Goal: Task Accomplishment & Management: Use online tool/utility

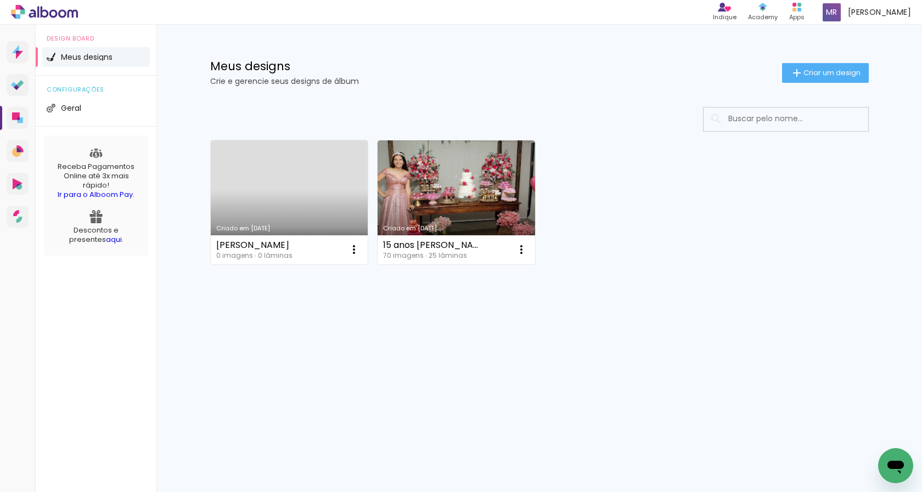
click at [322, 178] on link "Criado em [DATE]" at bounding box center [290, 203] width 158 height 124
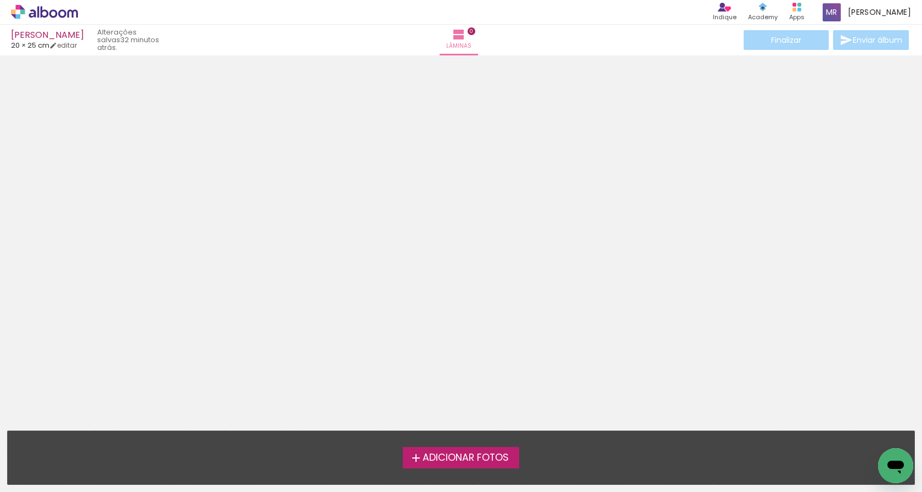
click at [437, 455] on span "Adicionar Fotos" at bounding box center [466, 458] width 86 height 10
click at [0, 0] on input "file" at bounding box center [0, 0] width 0 height 0
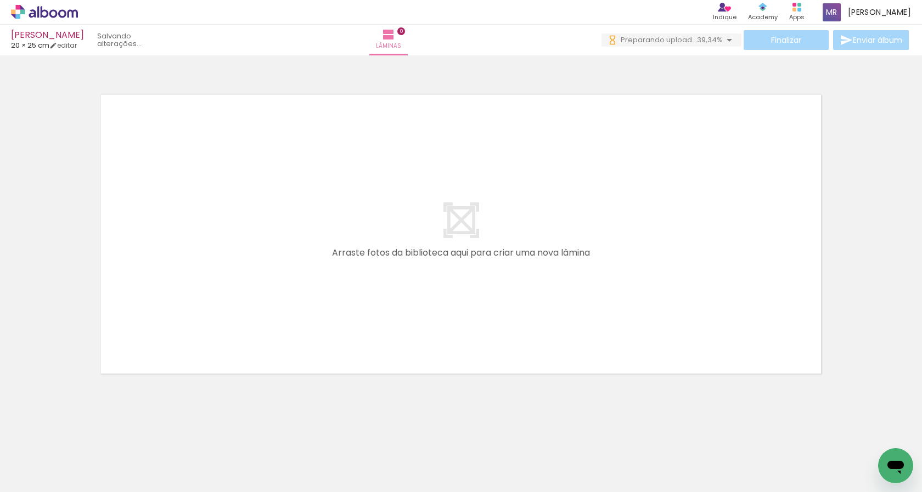
click at [355, 305] on quentale-layouter at bounding box center [461, 234] width 736 height 294
click at [208, 205] on quentale-layouter at bounding box center [461, 234] width 736 height 294
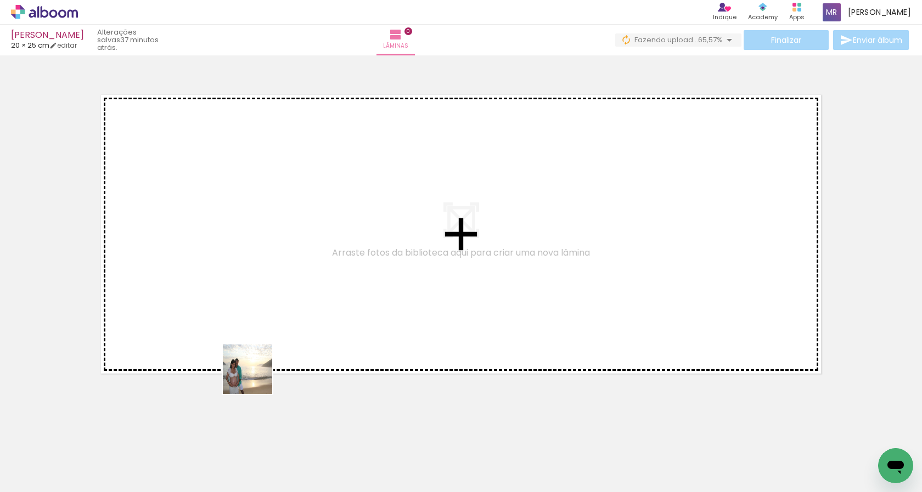
drag, startPoint x: 256, startPoint y: 462, endPoint x: 256, endPoint y: 303, distance: 159.2
click at [256, 303] on quentale-workspace at bounding box center [461, 246] width 922 height 492
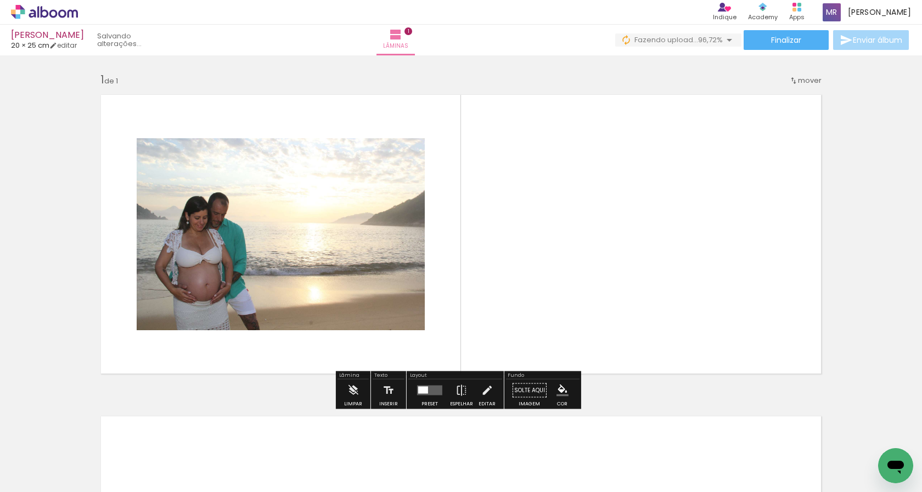
click at [403, 317] on quentale-photo at bounding box center [281, 234] width 288 height 192
click at [486, 393] on iron-icon at bounding box center [487, 391] width 12 height 22
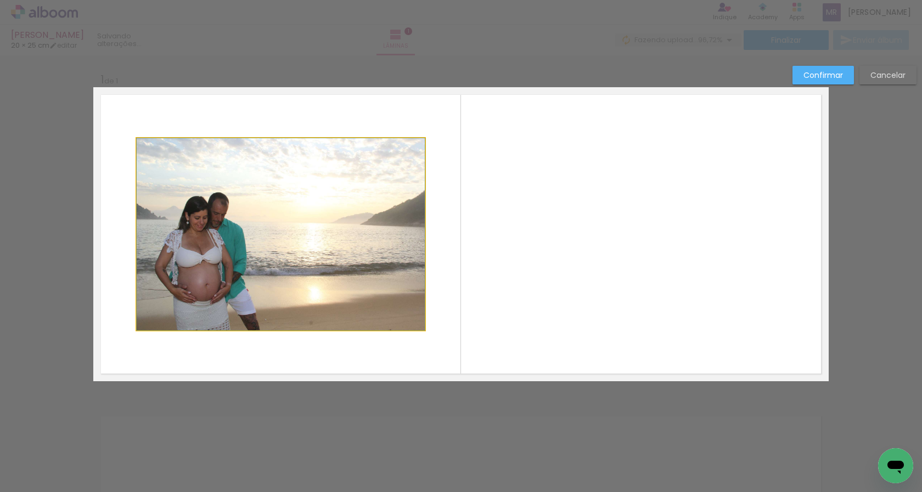
drag, startPoint x: 419, startPoint y: 328, endPoint x: 321, endPoint y: 264, distance: 117.2
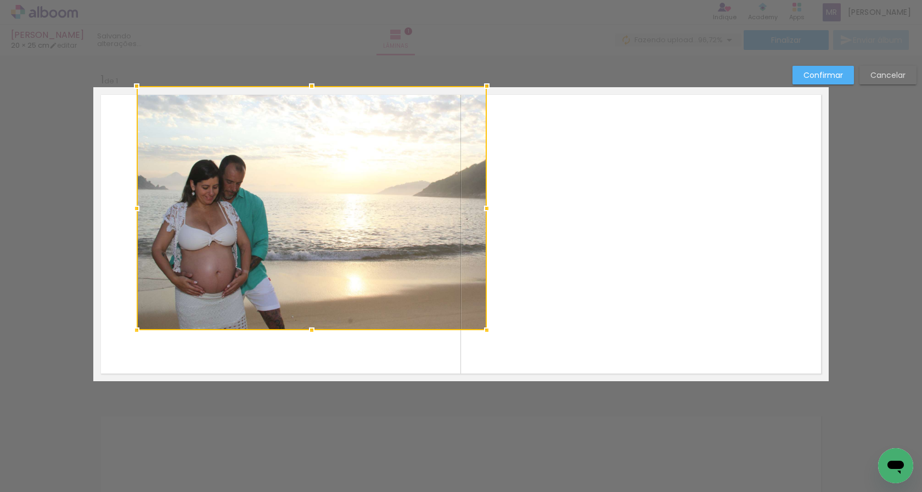
drag, startPoint x: 422, startPoint y: 139, endPoint x: 484, endPoint y: 93, distance: 77.6
click at [484, 93] on div at bounding box center [487, 86] width 22 height 22
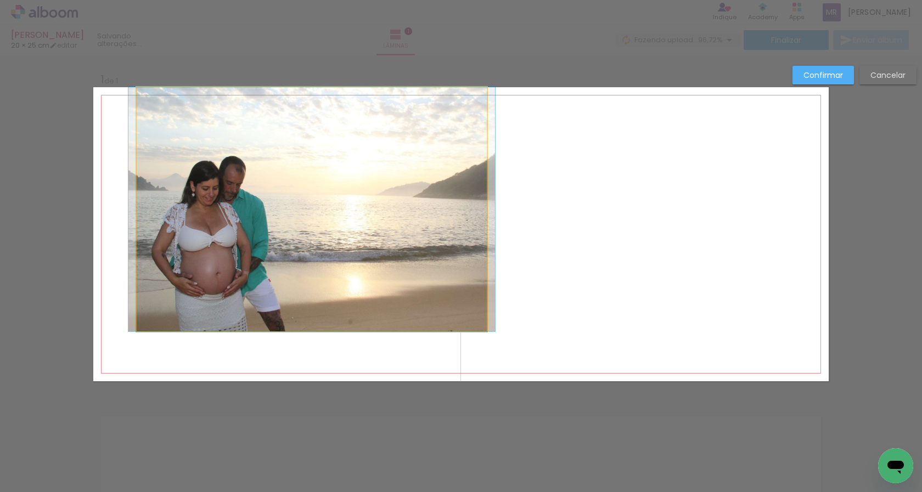
click at [143, 323] on quentale-photo at bounding box center [312, 209] width 350 height 244
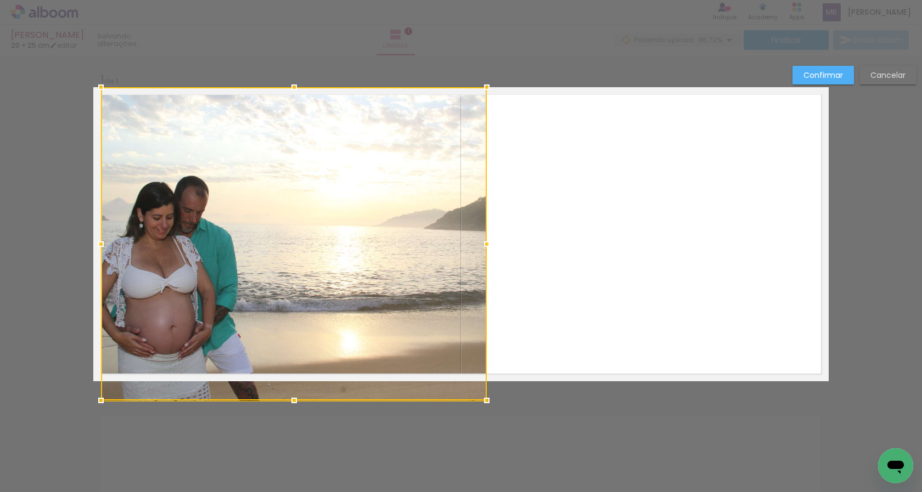
drag, startPoint x: 138, startPoint y: 330, endPoint x: 102, endPoint y: 361, distance: 47.1
click at [102, 361] on div at bounding box center [294, 243] width 386 height 313
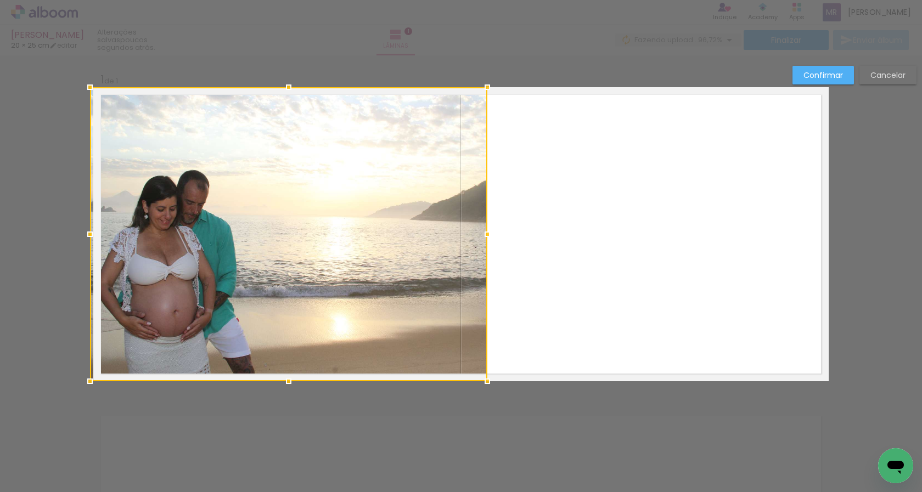
drag, startPoint x: 100, startPoint y: 237, endPoint x: 77, endPoint y: 237, distance: 23.1
click at [79, 237] on div at bounding box center [90, 234] width 22 height 22
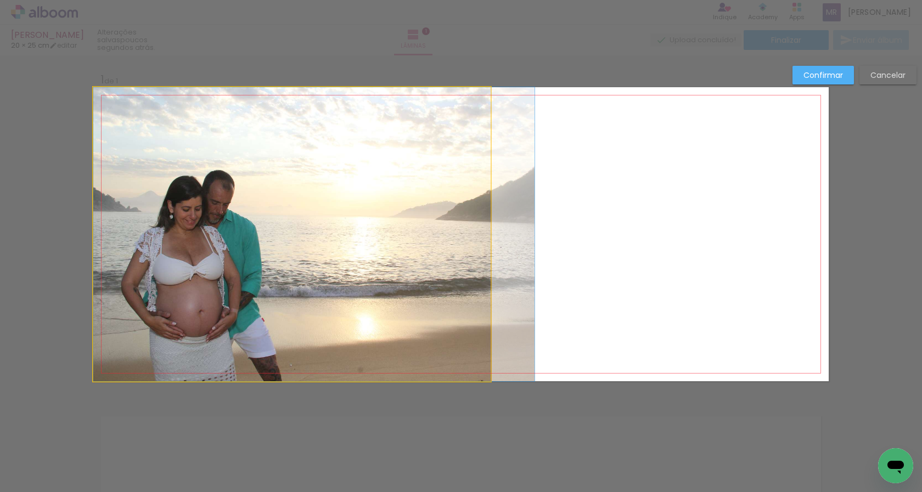
drag, startPoint x: 345, startPoint y: 276, endPoint x: 368, endPoint y: 277, distance: 23.6
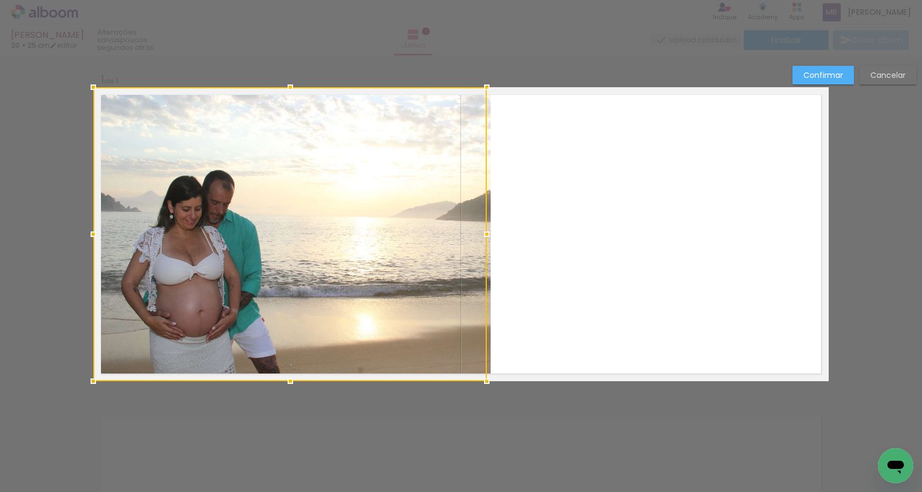
click at [368, 277] on div at bounding box center [290, 234] width 394 height 294
drag, startPoint x: 403, startPoint y: 171, endPoint x: 399, endPoint y: 177, distance: 7.2
click at [399, 177] on div at bounding box center [290, 234] width 394 height 294
click at [483, 87] on div at bounding box center [487, 87] width 22 height 22
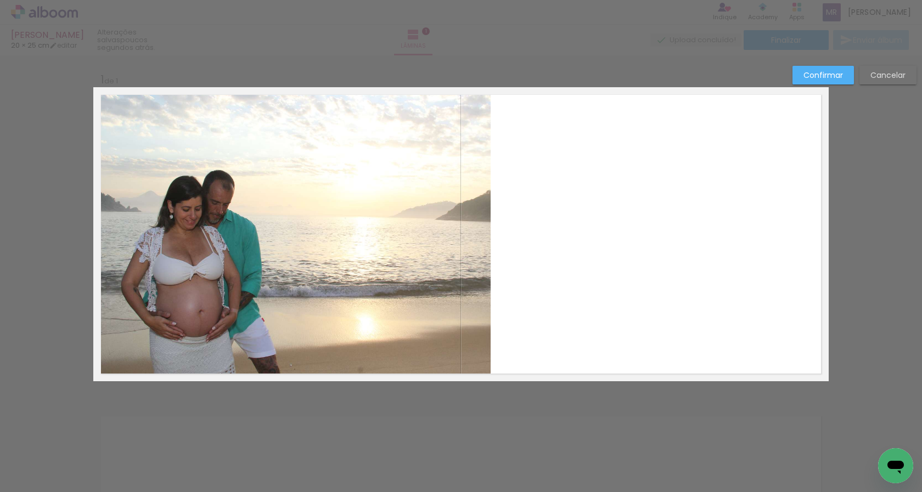
click at [457, 451] on div "Confirmar Cancelar" at bounding box center [461, 390] width 922 height 670
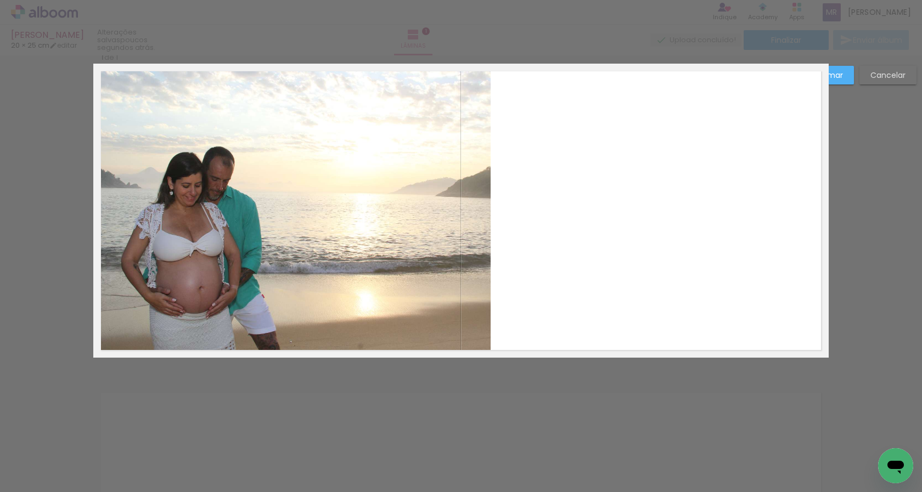
scroll to position [0, 0]
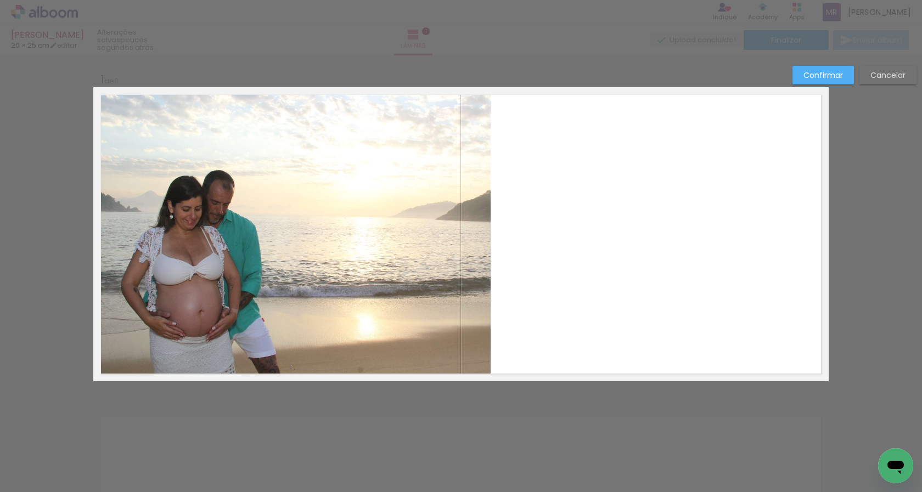
click at [723, 183] on quentale-layouter at bounding box center [461, 234] width 736 height 294
click at [0, 0] on slot "Confirmar" at bounding box center [0, 0] width 0 height 0
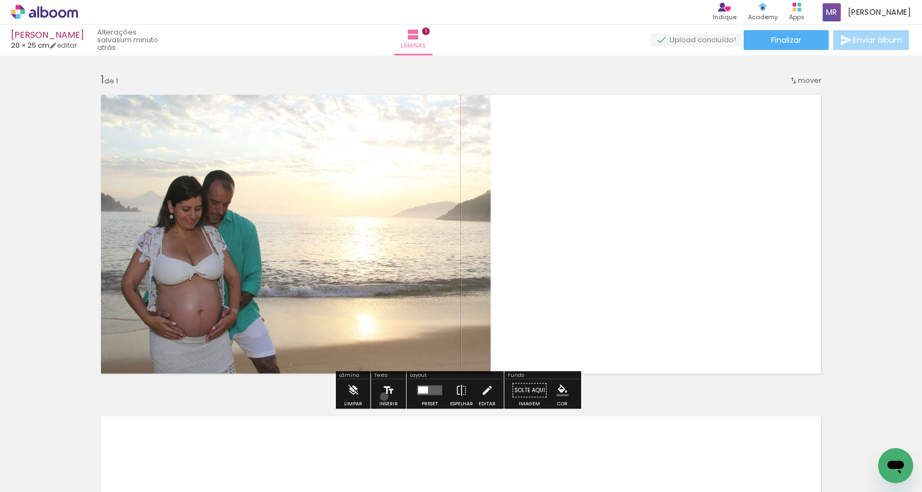
click at [383, 397] on iron-icon at bounding box center [389, 391] width 12 height 22
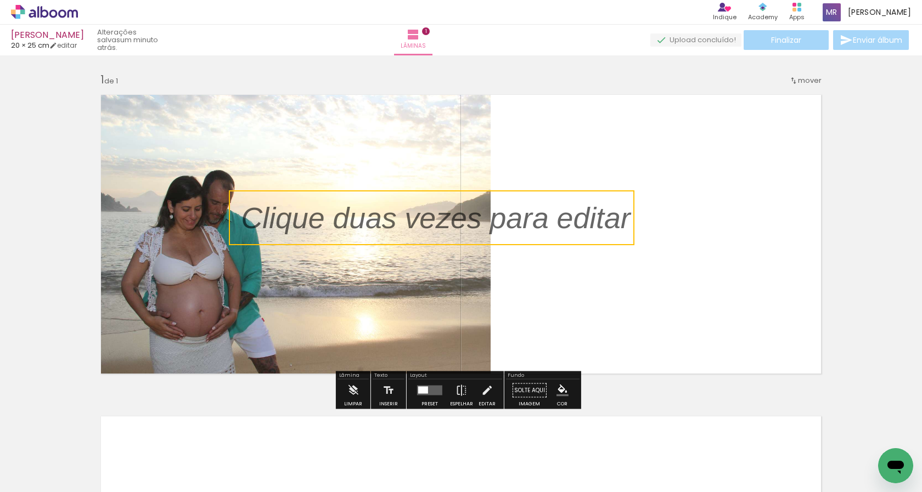
click at [445, 222] on quentale-selection at bounding box center [432, 218] width 406 height 55
type input "Sans Serif"
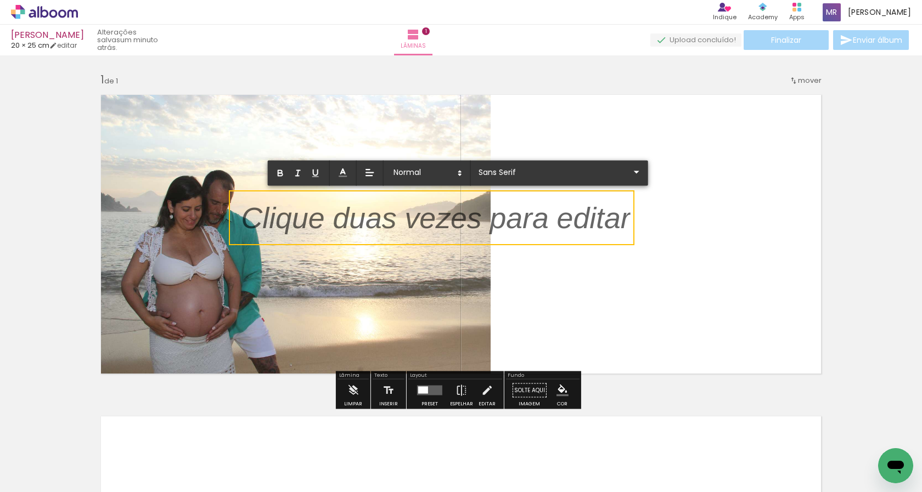
click at [445, 222] on p at bounding box center [436, 225] width 389 height 42
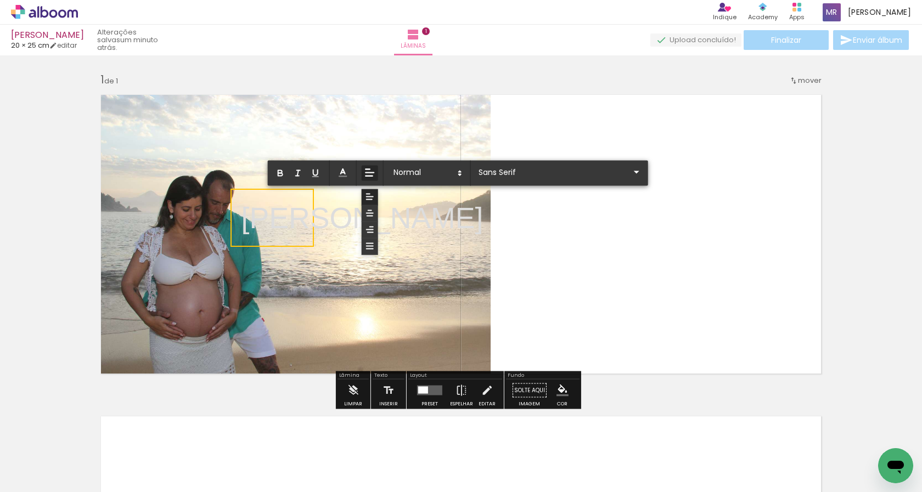
click at [369, 173] on line at bounding box center [370, 173] width 8 height 0
click at [374, 213] on icon at bounding box center [370, 214] width 10 height 10
click at [460, 177] on icon at bounding box center [460, 174] width 10 height 10
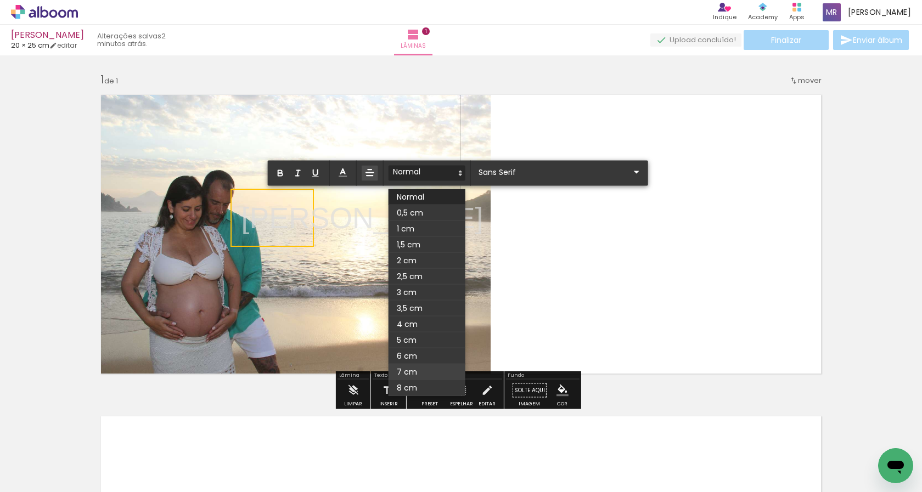
click at [429, 369] on span at bounding box center [427, 373] width 77 height 16
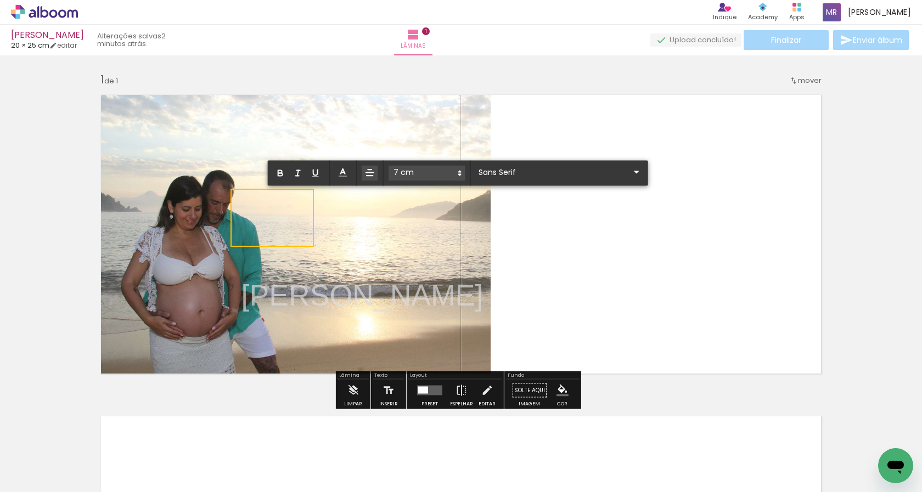
click at [457, 173] on icon at bounding box center [460, 174] width 10 height 10
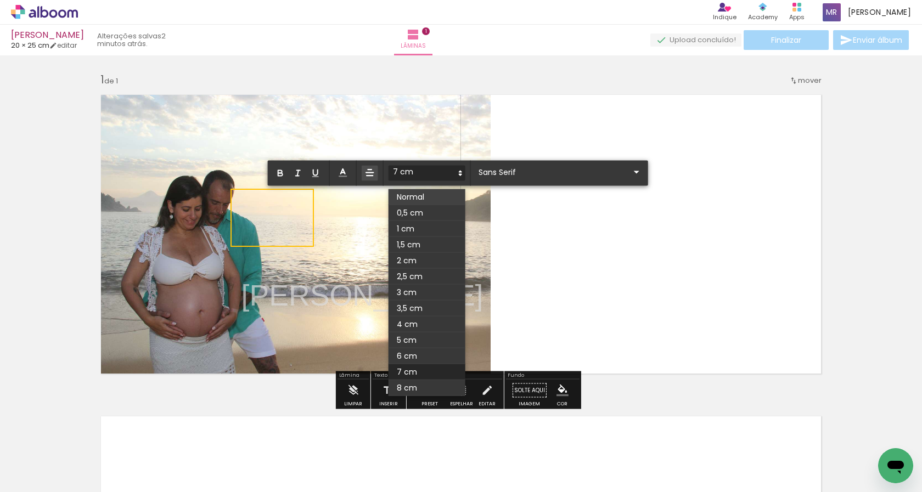
click at [439, 197] on span at bounding box center [427, 197] width 77 height 16
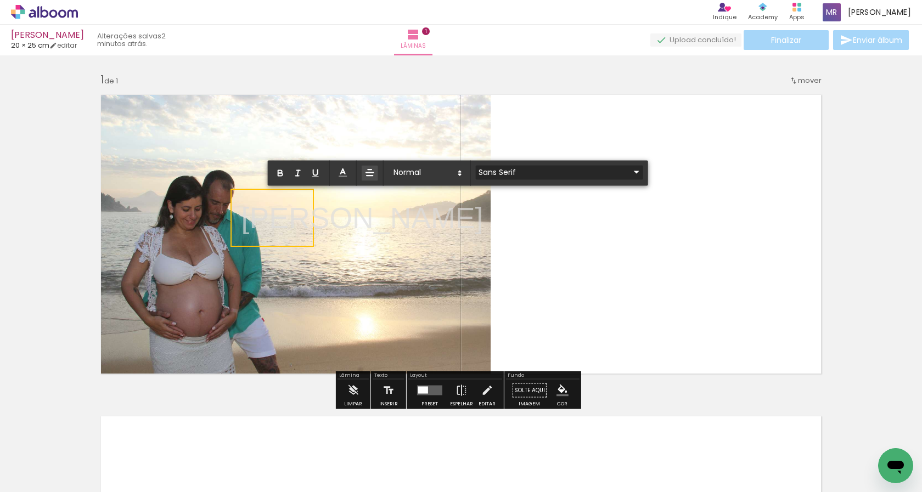
click at [630, 174] on iron-icon at bounding box center [636, 172] width 13 height 13
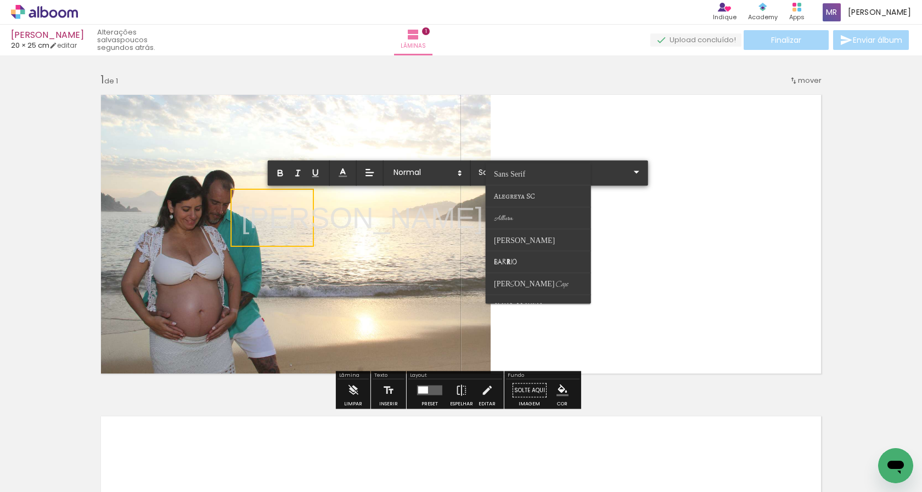
click at [686, 196] on quentale-layouter at bounding box center [461, 234] width 736 height 294
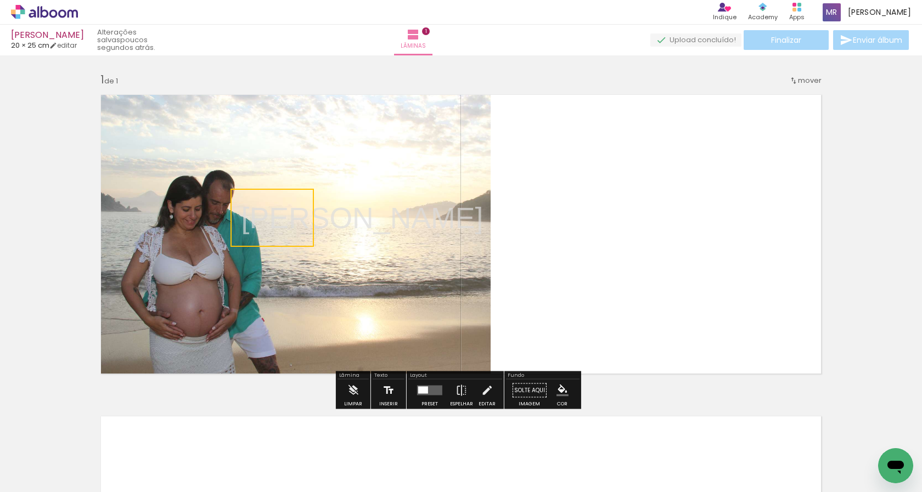
click at [383, 394] on iron-icon at bounding box center [389, 391] width 12 height 22
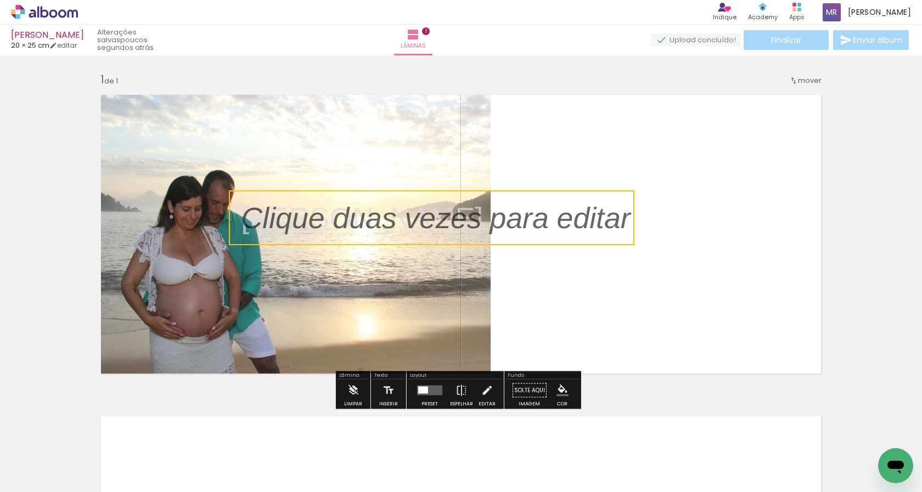
click at [244, 226] on quentale-selection at bounding box center [432, 218] width 406 height 55
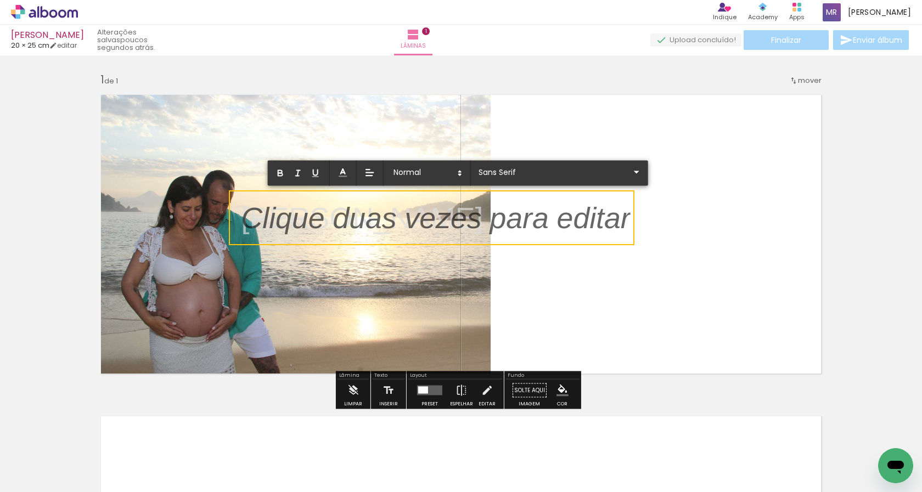
click at [249, 234] on p at bounding box center [436, 225] width 389 height 42
click at [448, 234] on p at bounding box center [436, 225] width 389 height 42
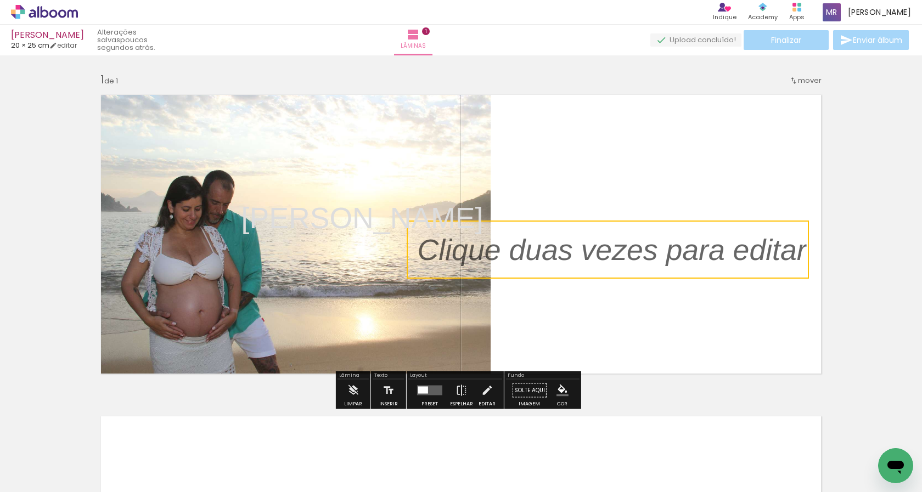
drag, startPoint x: 466, startPoint y: 239, endPoint x: 642, endPoint y: 271, distance: 179.1
click at [642, 271] on quentale-selection at bounding box center [608, 250] width 402 height 58
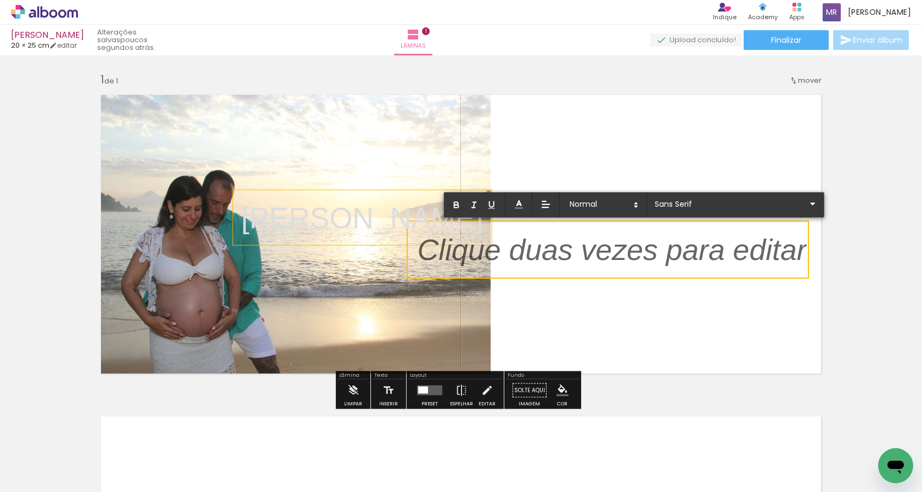
drag, startPoint x: 265, startPoint y: 220, endPoint x: 287, endPoint y: 241, distance: 30.7
click at [287, 241] on div "Isaac ﻿" at bounding box center [362, 218] width 259 height 55
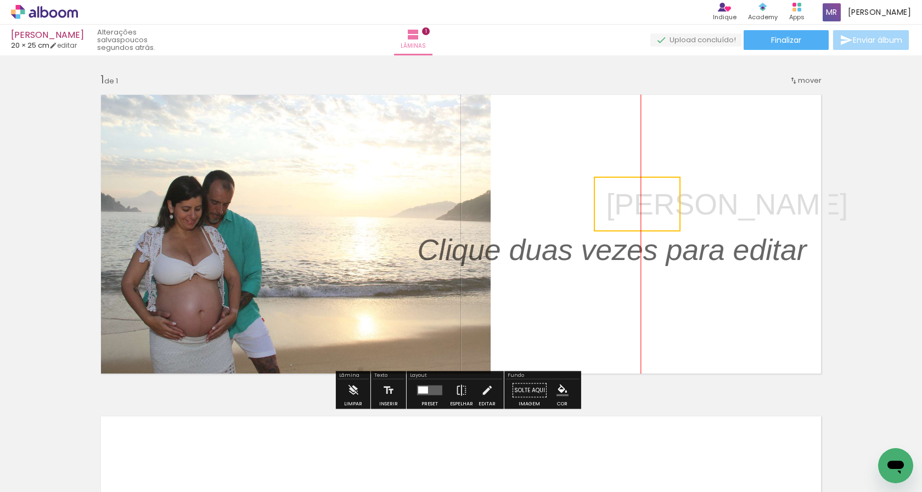
drag, startPoint x: 301, startPoint y: 208, endPoint x: 660, endPoint y: 194, distance: 359.3
click at [660, 194] on quentale-selection at bounding box center [637, 204] width 87 height 55
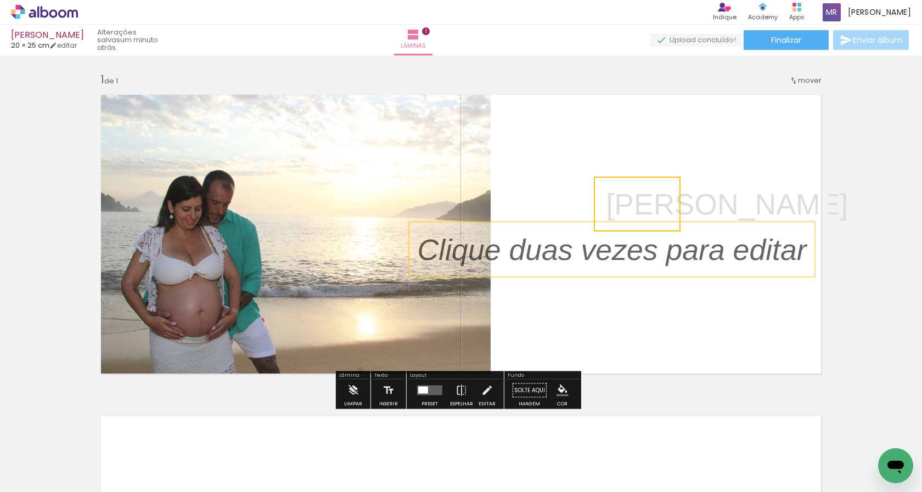
click at [573, 266] on p at bounding box center [621, 250] width 406 height 42
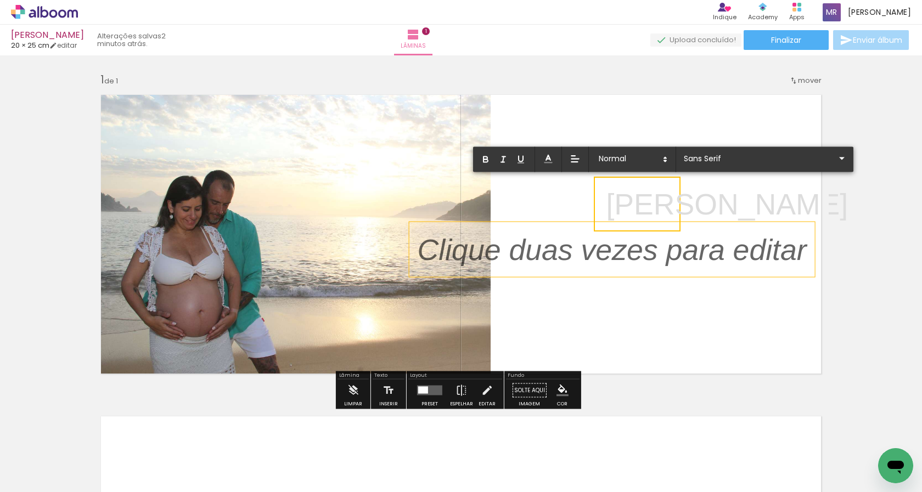
drag, startPoint x: 573, startPoint y: 266, endPoint x: 563, endPoint y: 267, distance: 9.4
click at [563, 267] on p at bounding box center [621, 250] width 406 height 42
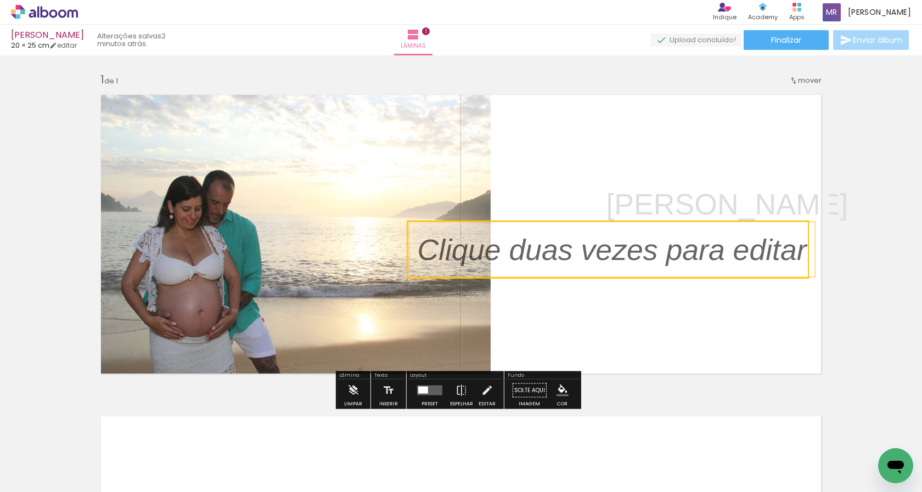
click at [563, 267] on quentale-selection at bounding box center [608, 250] width 402 height 58
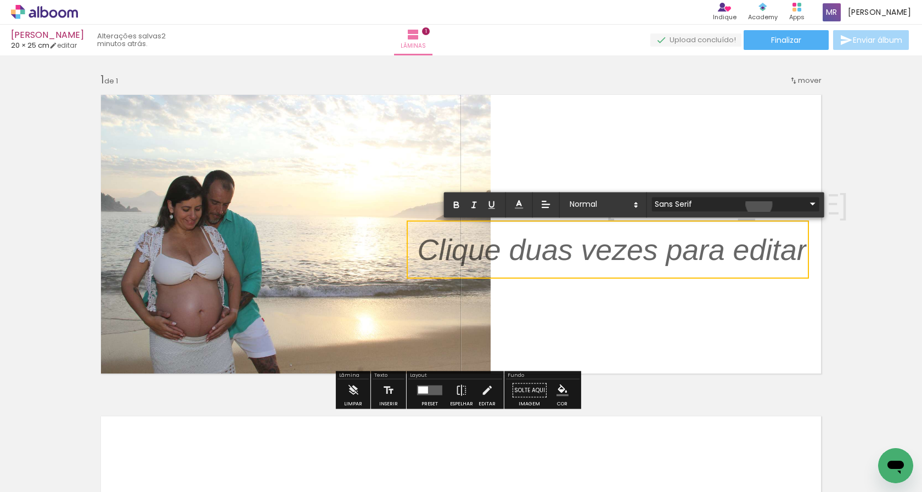
click at [807, 204] on iron-icon at bounding box center [813, 204] width 13 height 13
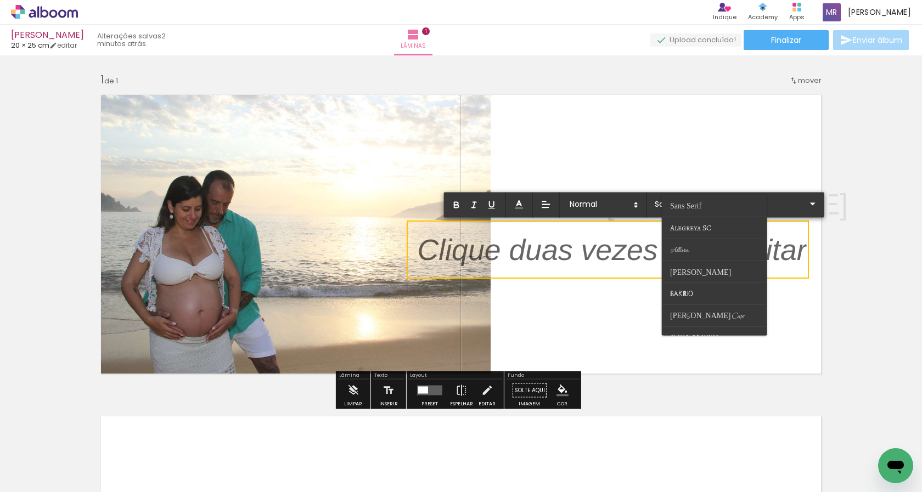
click at [546, 269] on p at bounding box center [612, 257] width 389 height 42
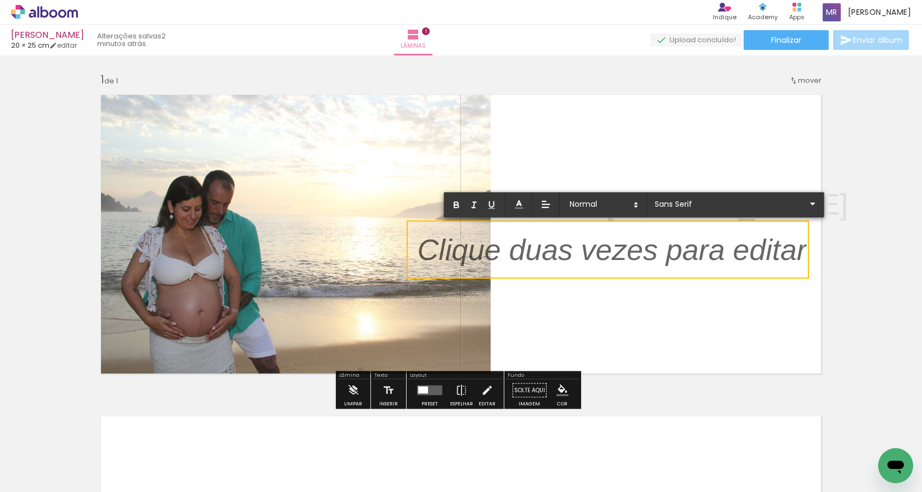
click at [595, 306] on quentale-layouter at bounding box center [461, 234] width 736 height 294
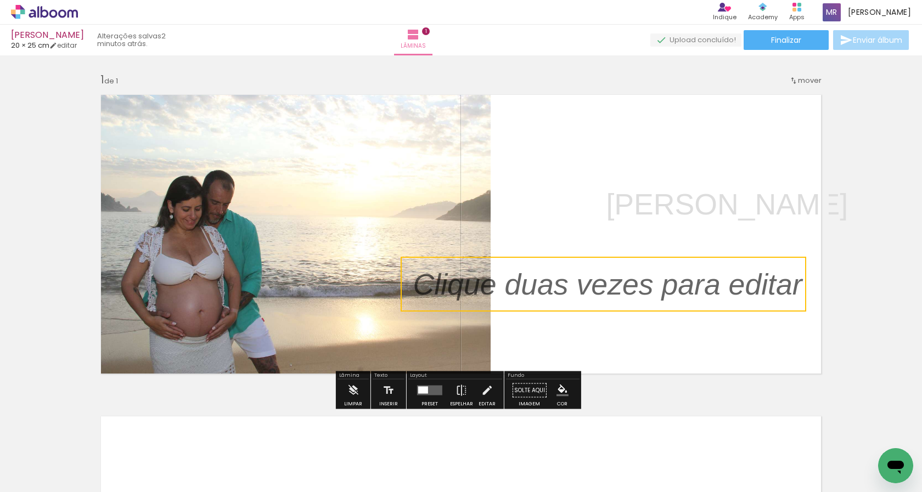
drag, startPoint x: 602, startPoint y: 270, endPoint x: 598, endPoint y: 305, distance: 34.9
click at [598, 305] on quentale-selection at bounding box center [604, 284] width 406 height 55
click at [587, 304] on quentale-selection at bounding box center [604, 284] width 406 height 55
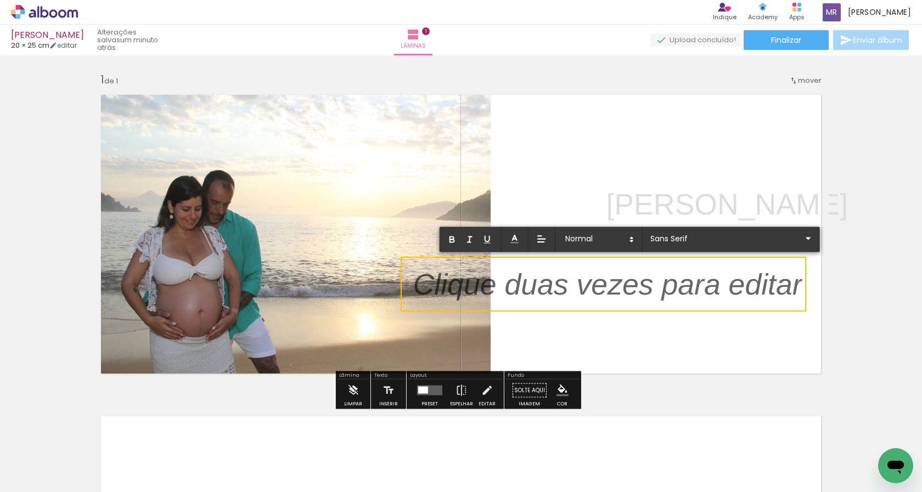
click at [583, 311] on quentale-selection at bounding box center [604, 284] width 406 height 55
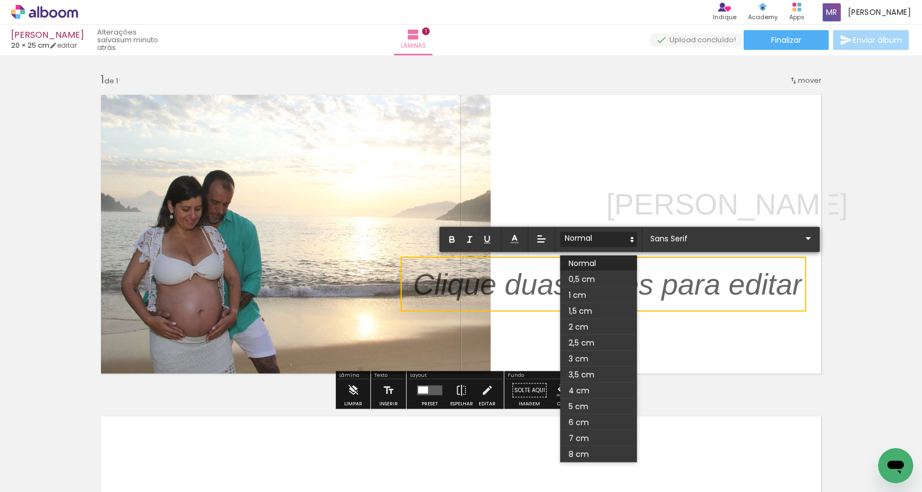
click at [629, 244] on icon at bounding box center [633, 240] width 10 height 10
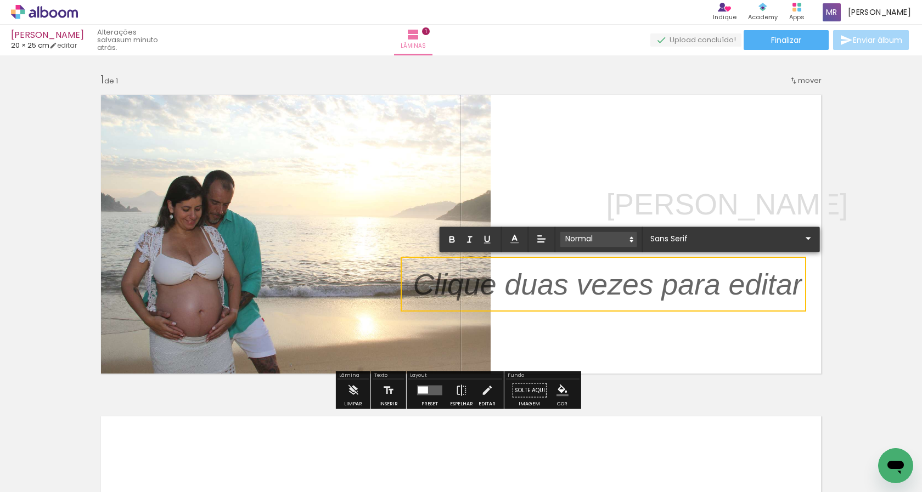
click at [629, 244] on icon at bounding box center [632, 240] width 10 height 10
click at [609, 298] on p at bounding box center [607, 291] width 389 height 42
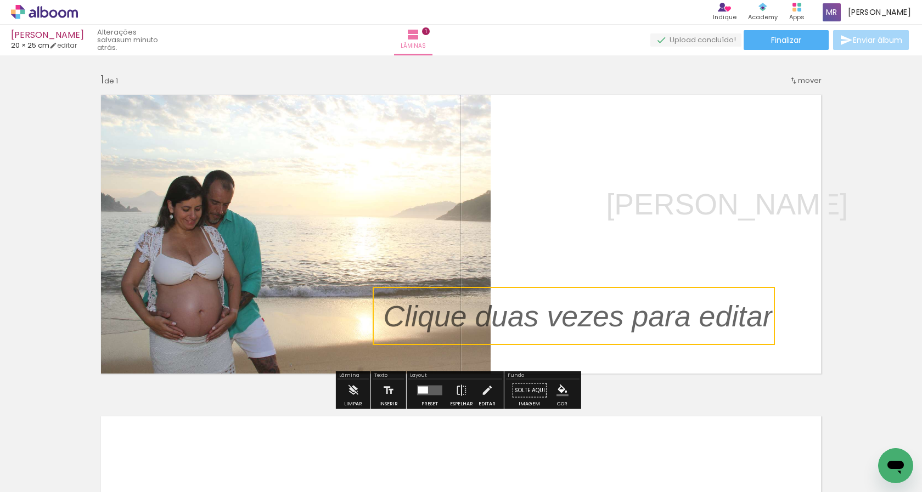
drag, startPoint x: 643, startPoint y: 307, endPoint x: 613, endPoint y: 339, distance: 43.5
click at [613, 339] on quentale-selection at bounding box center [574, 316] width 402 height 58
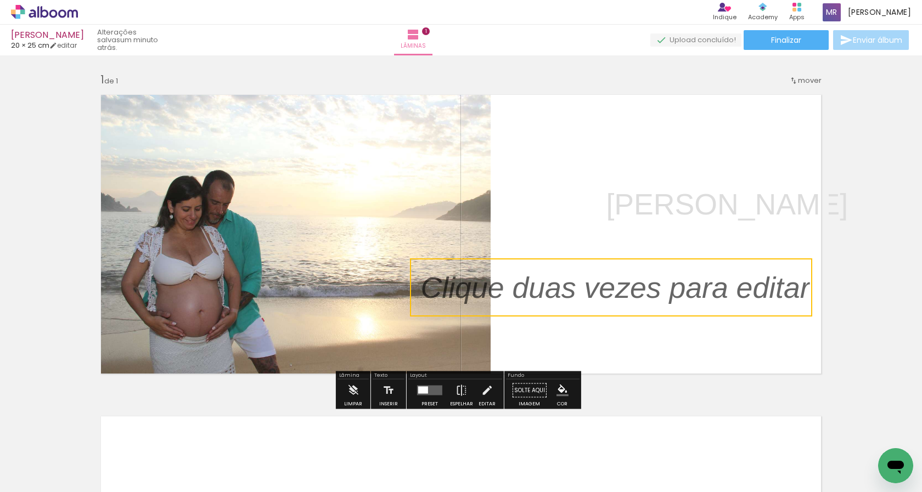
drag, startPoint x: 596, startPoint y: 338, endPoint x: 633, endPoint y: 310, distance: 47.0
click at [633, 310] on quentale-selection at bounding box center [611, 288] width 402 height 58
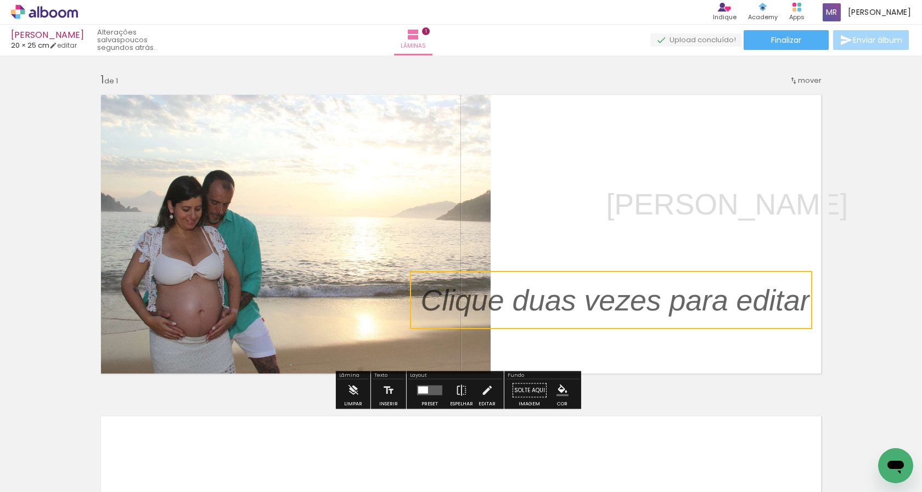
drag, startPoint x: 617, startPoint y: 311, endPoint x: 617, endPoint y: 324, distance: 12.6
click at [617, 324] on quentale-selection at bounding box center [611, 300] width 402 height 58
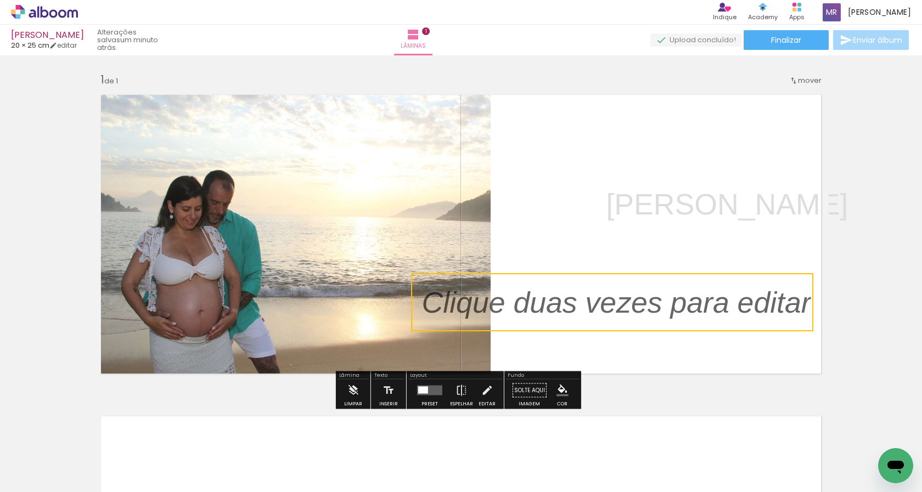
click at [609, 325] on quentale-selection at bounding box center [612, 302] width 402 height 58
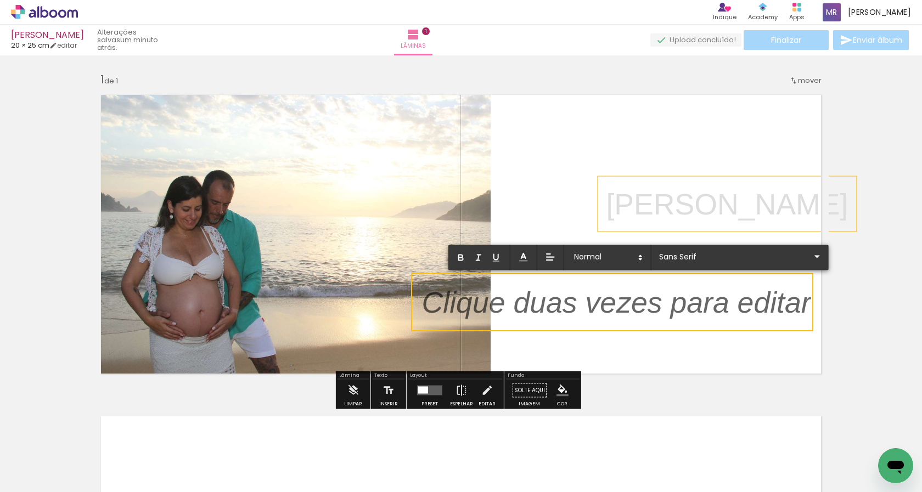
drag, startPoint x: 634, startPoint y: 212, endPoint x: 635, endPoint y: 222, distance: 9.9
click at [635, 222] on p "[PERSON_NAME]" at bounding box center [727, 204] width 242 height 42
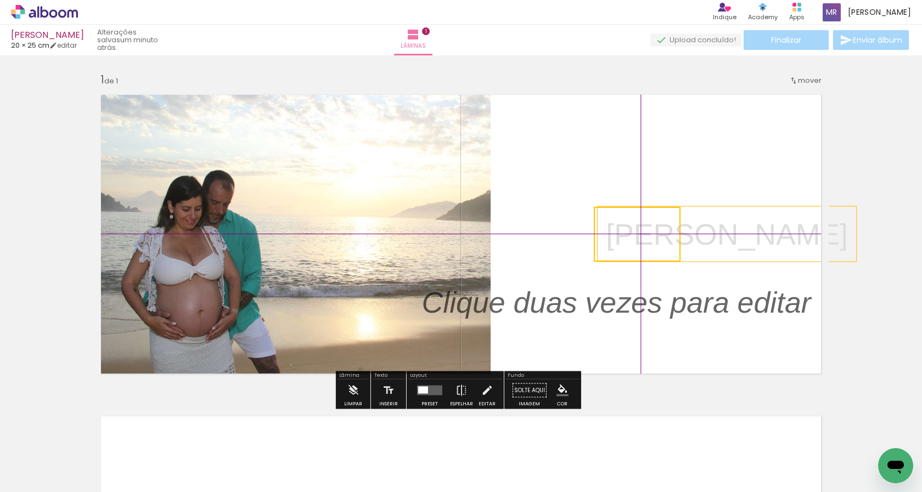
drag, startPoint x: 670, startPoint y: 216, endPoint x: 676, endPoint y: 229, distance: 14.2
click at [676, 229] on quentale-selection at bounding box center [637, 234] width 87 height 55
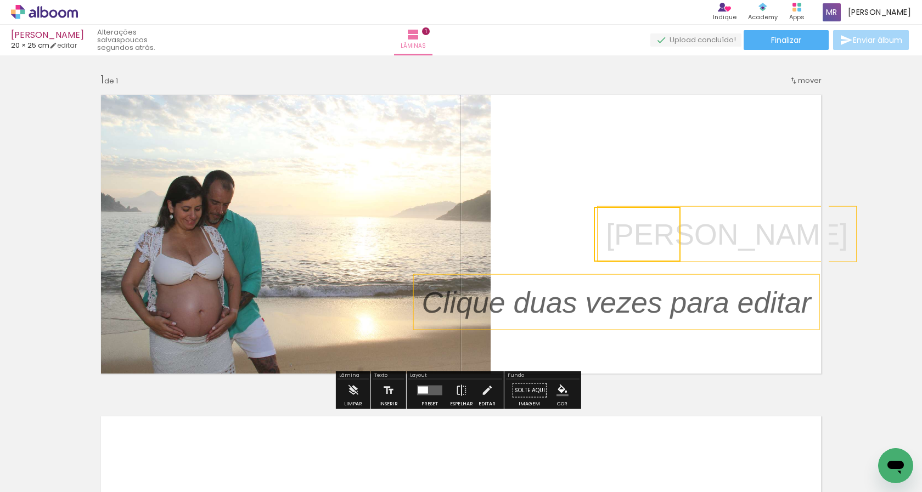
drag, startPoint x: 607, startPoint y: 303, endPoint x: 583, endPoint y: 318, distance: 28.8
click at [583, 318] on p at bounding box center [625, 303] width 406 height 42
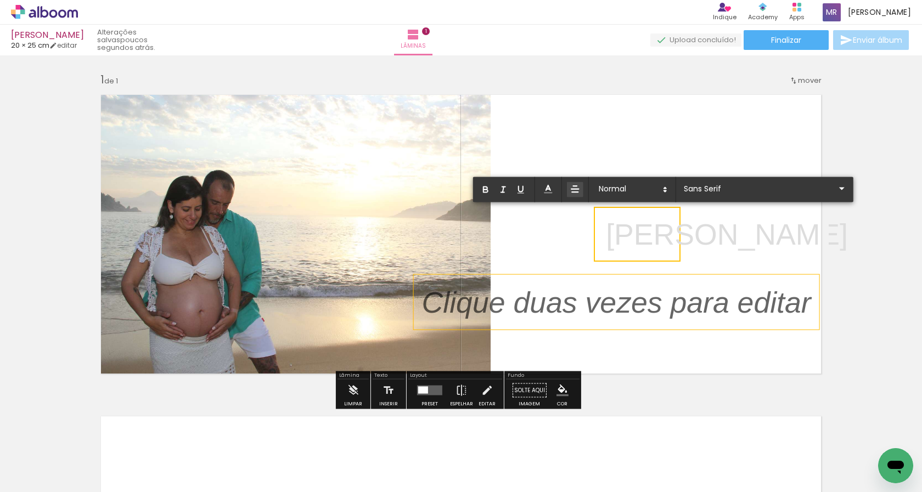
click at [587, 322] on p at bounding box center [625, 303] width 406 height 42
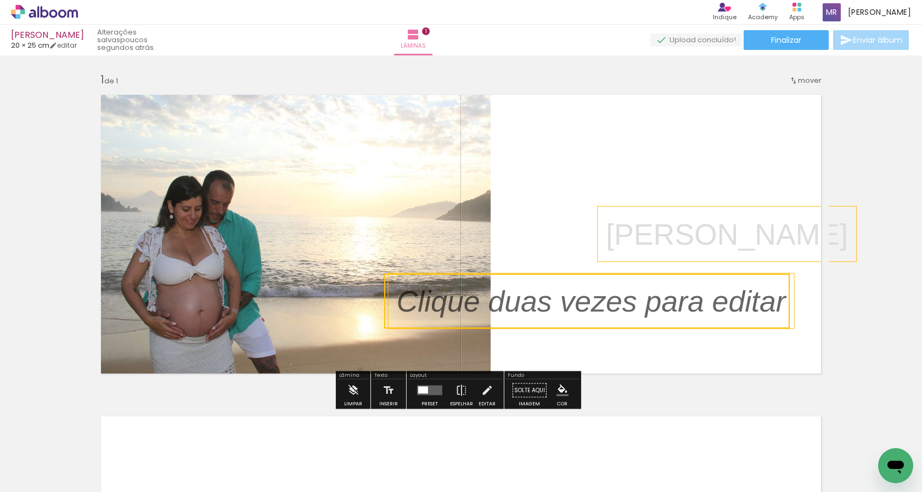
drag, startPoint x: 648, startPoint y: 322, endPoint x: 623, endPoint y: 321, distance: 25.3
click at [623, 321] on quentale-selection at bounding box center [587, 301] width 406 height 55
click at [619, 312] on quentale-selection at bounding box center [587, 301] width 406 height 55
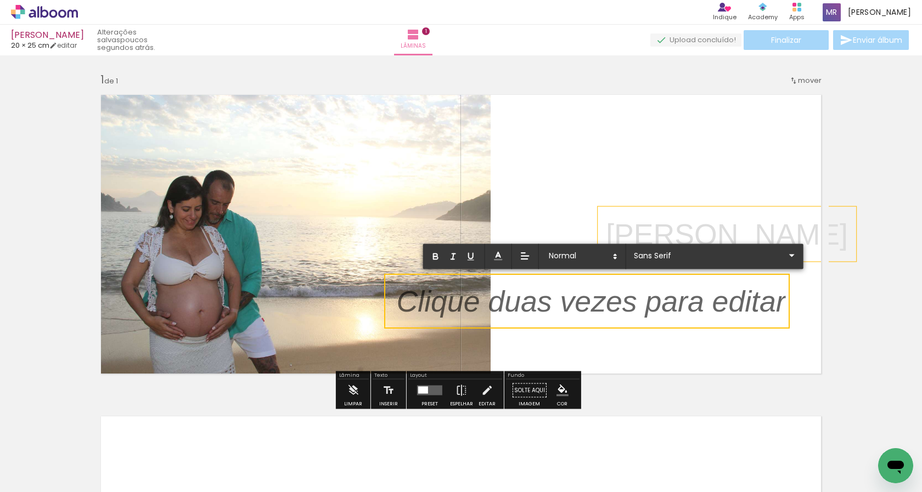
click at [619, 312] on p at bounding box center [591, 308] width 389 height 42
click at [621, 325] on quentale-selection at bounding box center [587, 301] width 406 height 55
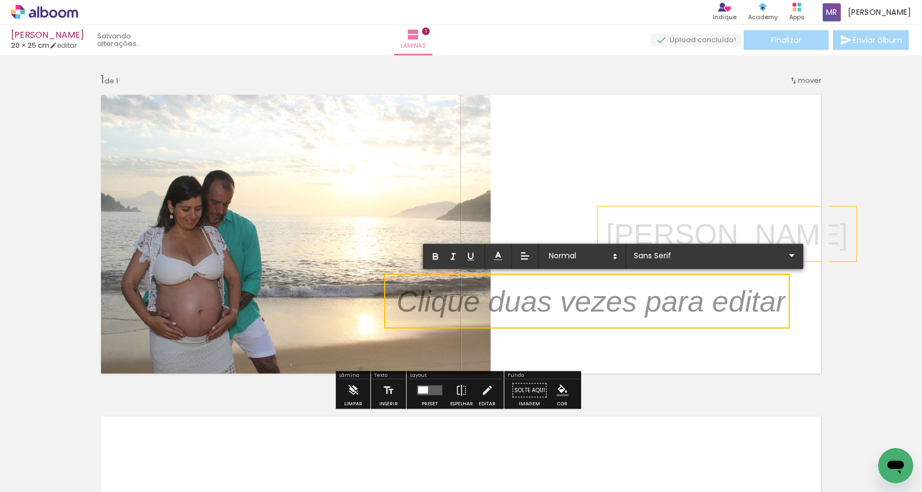
click at [641, 324] on quentale-selection at bounding box center [587, 301] width 406 height 55
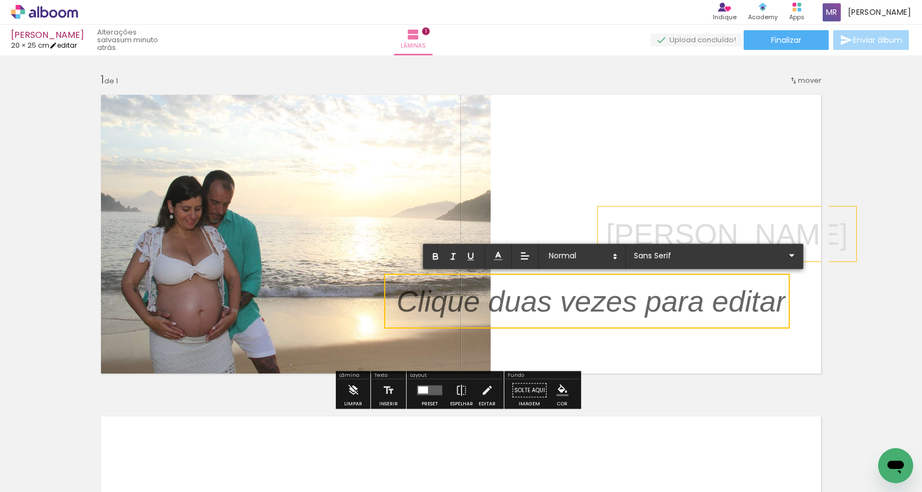
click at [68, 42] on link "editar" at bounding box center [62, 45] width 27 height 9
type input "20"
type input "50"
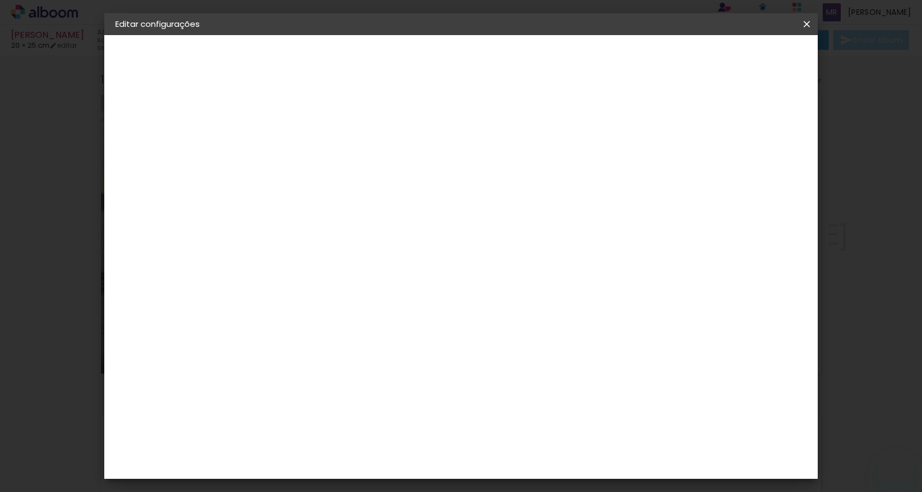
click at [738, 57] on span "Salvar configurações" at bounding box center [697, 58] width 81 height 8
click at [799, 27] on paper-icon-button at bounding box center [807, 24] width 22 height 20
click at [684, 130] on div at bounding box center [679, 126] width 10 height 10
type paper-checkbox "on"
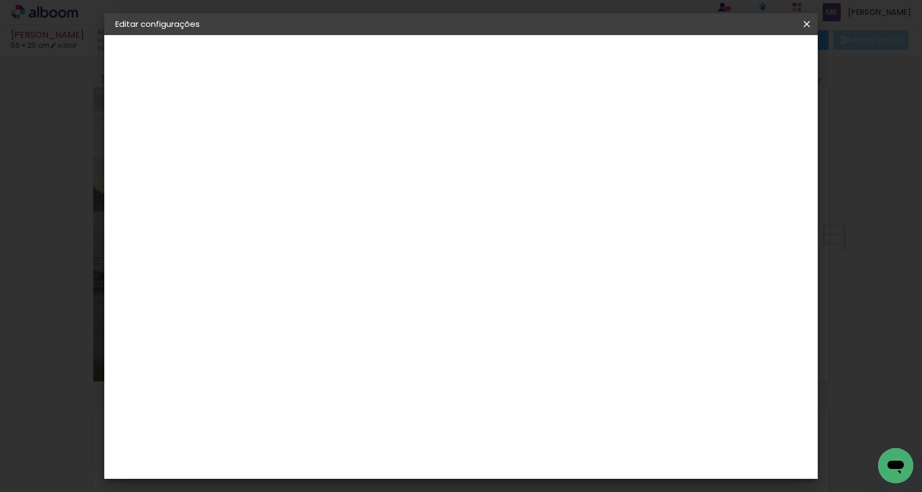
click at [725, 55] on span "Salvar configurações" at bounding box center [697, 58] width 81 height 8
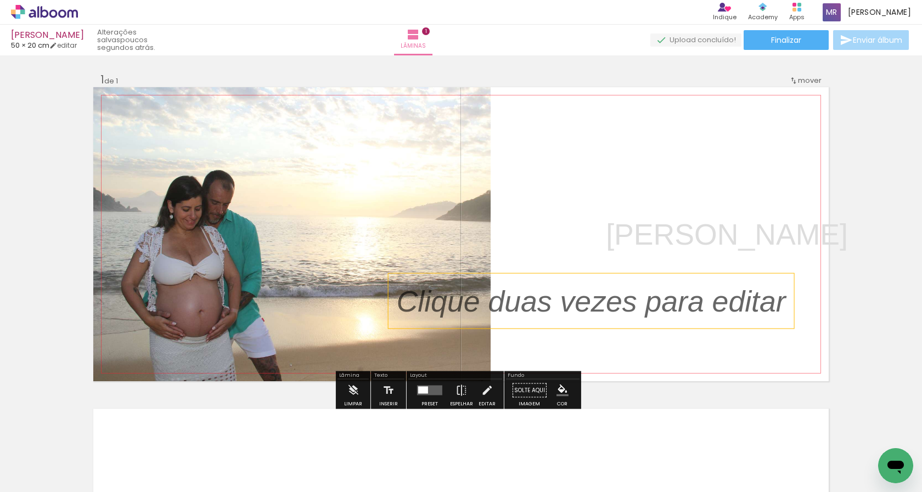
click at [646, 300] on p at bounding box center [600, 302] width 406 height 42
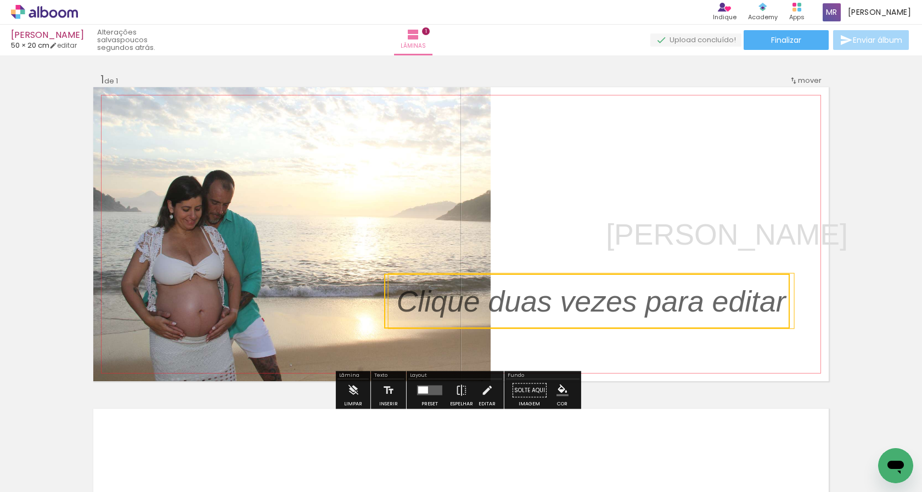
drag, startPoint x: 646, startPoint y: 300, endPoint x: 616, endPoint y: 316, distance: 33.7
click at [616, 316] on quentale-selection at bounding box center [587, 301] width 406 height 55
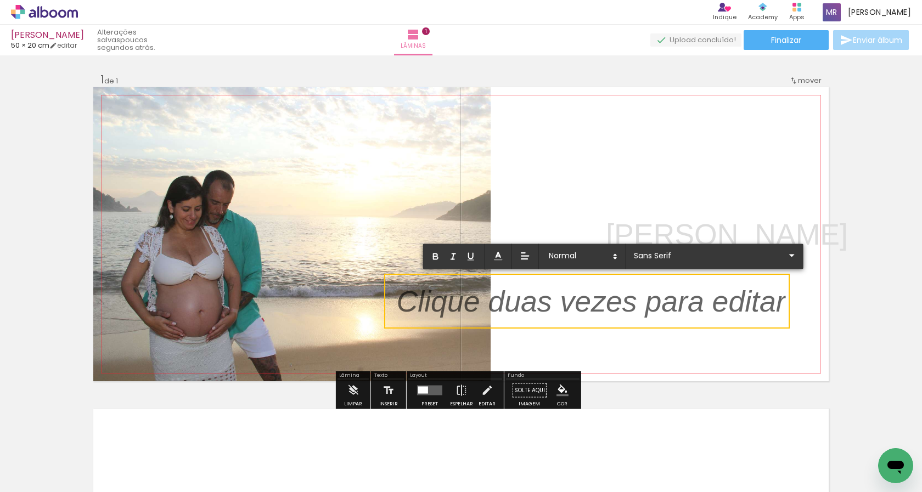
click at [616, 317] on p at bounding box center [591, 308] width 389 height 42
click at [667, 321] on p at bounding box center [591, 308] width 389 height 42
click at [750, 334] on quentale-layouter at bounding box center [461, 234] width 736 height 294
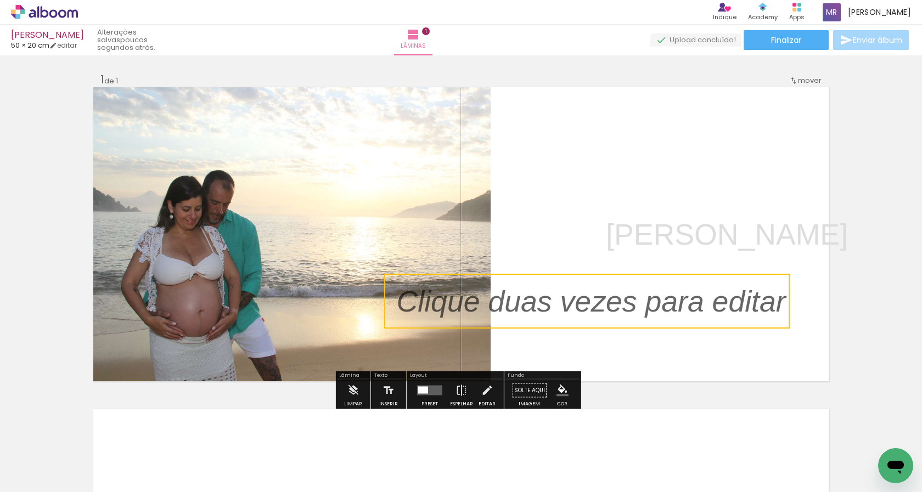
click at [766, 322] on quentale-selection at bounding box center [587, 301] width 406 height 55
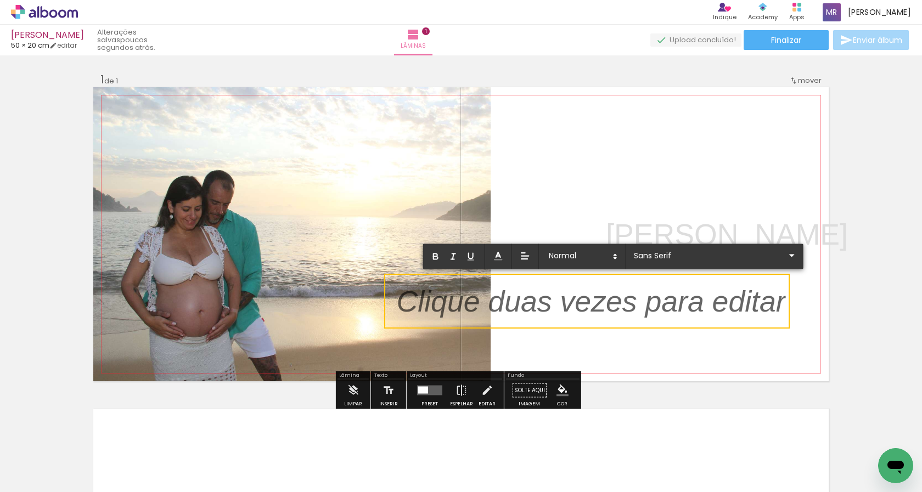
drag, startPoint x: 776, startPoint y: 308, endPoint x: 596, endPoint y: 304, distance: 180.7
click at [596, 304] on p at bounding box center [591, 308] width 389 height 42
click at [780, 304] on p at bounding box center [591, 308] width 389 height 42
drag, startPoint x: 396, startPoint y: 301, endPoint x: 841, endPoint y: 319, distance: 445.0
click at [841, 319] on div "Inserir lâmina 1 de 1" at bounding box center [461, 381] width 922 height 644
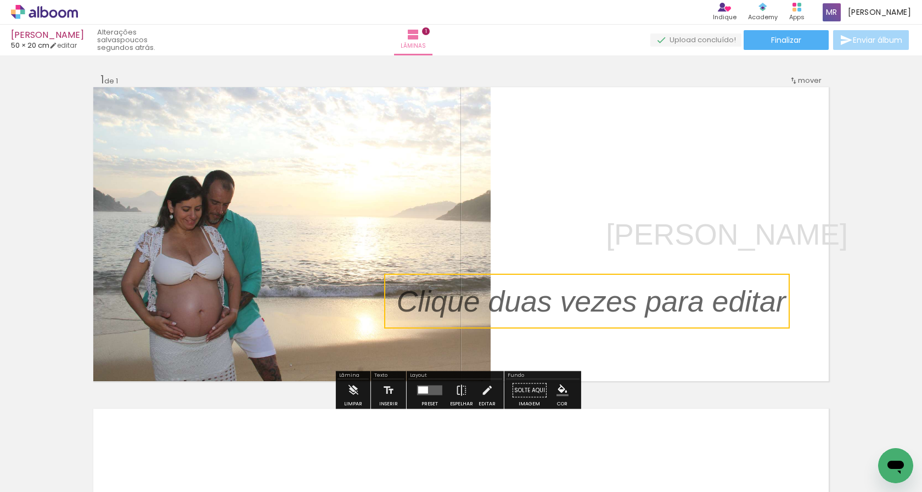
click at [621, 306] on quentale-selection at bounding box center [587, 301] width 406 height 55
click at [621, 306] on p at bounding box center [600, 302] width 406 height 42
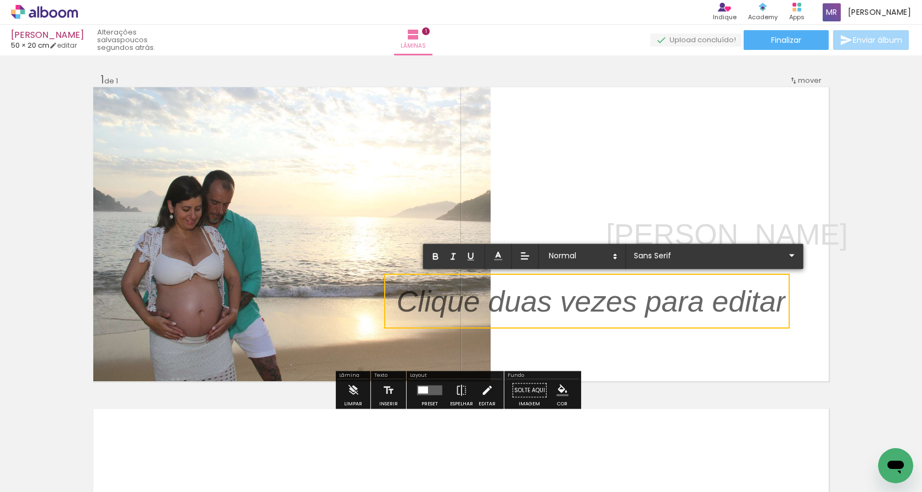
click at [485, 392] on iron-icon at bounding box center [487, 391] width 12 height 22
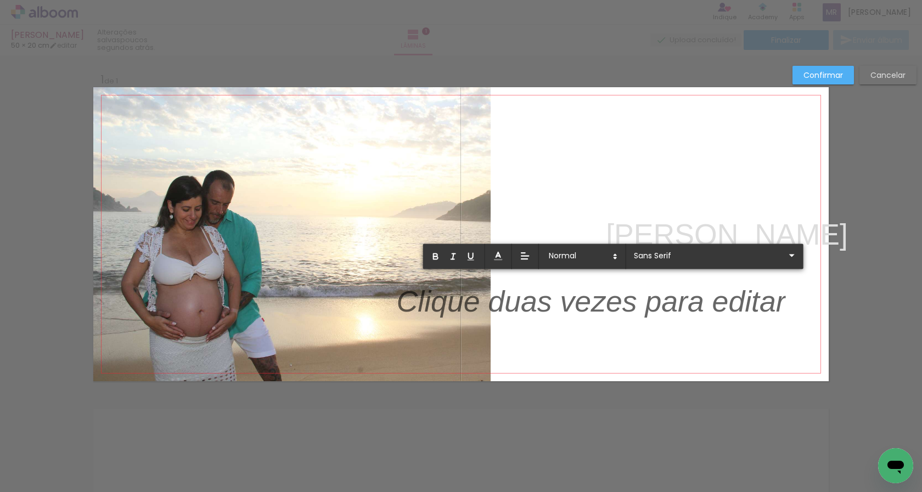
click at [534, 299] on p at bounding box center [591, 308] width 389 height 42
click at [556, 337] on quentale-layouter at bounding box center [461, 234] width 736 height 294
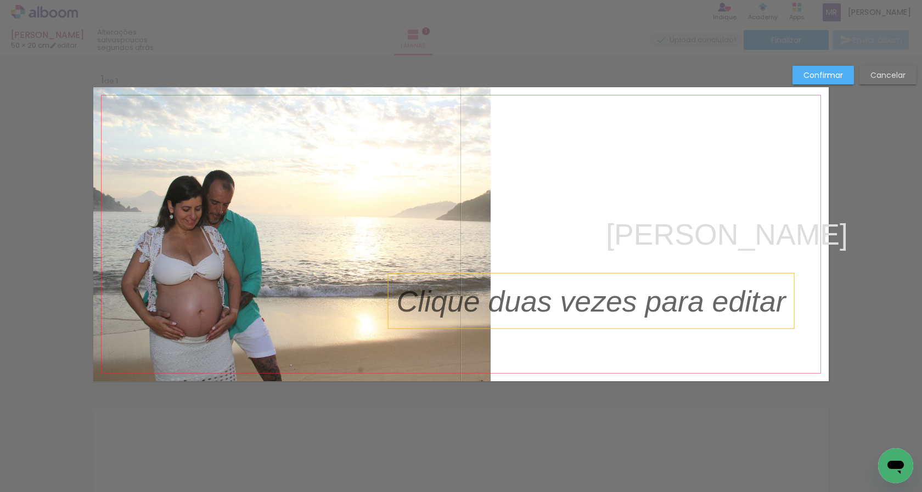
click at [559, 309] on p at bounding box center [600, 302] width 406 height 42
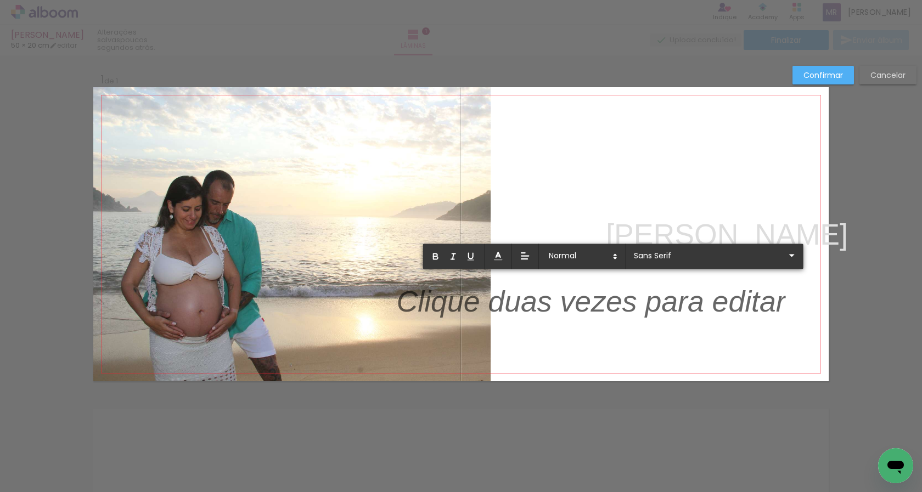
drag, startPoint x: 569, startPoint y: 309, endPoint x: 535, endPoint y: 305, distance: 34.2
click at [535, 305] on p at bounding box center [591, 308] width 389 height 42
click at [542, 296] on p at bounding box center [591, 308] width 389 height 42
click at [603, 303] on p at bounding box center [591, 308] width 389 height 42
click at [599, 305] on p at bounding box center [591, 308] width 389 height 42
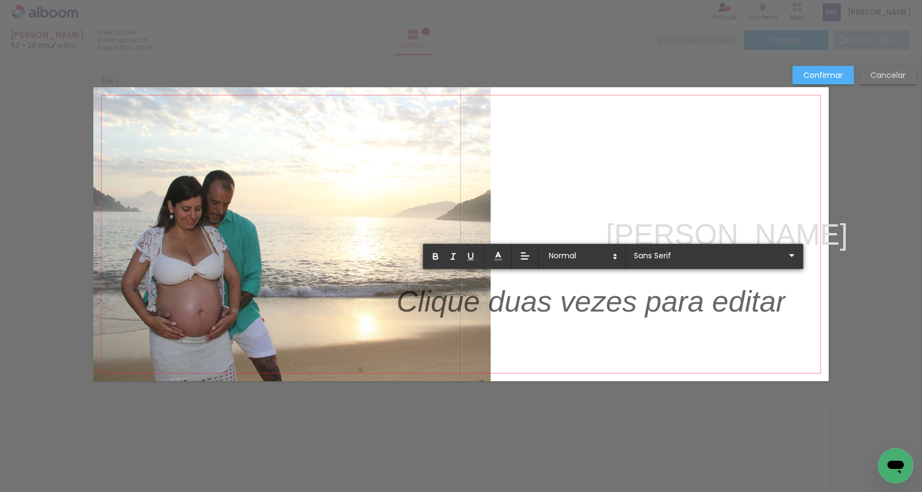
click at [599, 305] on p at bounding box center [591, 308] width 389 height 42
click at [599, 326] on quentale-layouter at bounding box center [461, 234] width 736 height 294
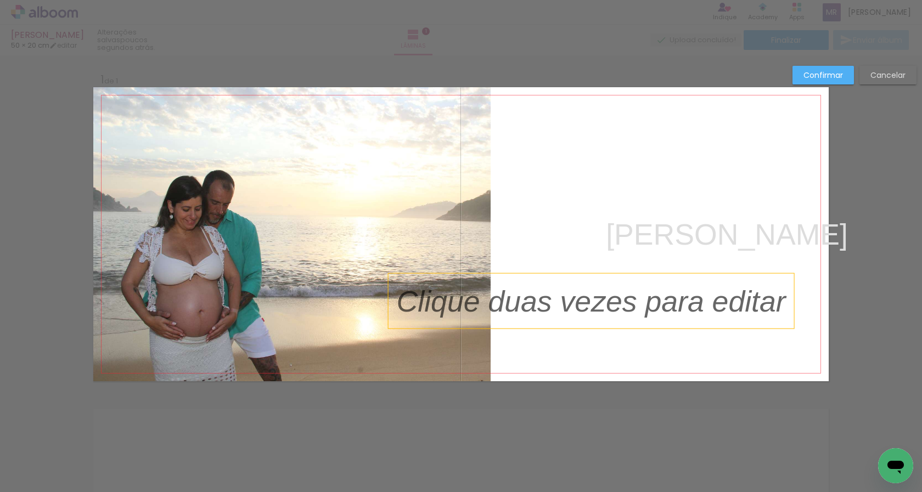
click at [602, 301] on p at bounding box center [600, 302] width 406 height 42
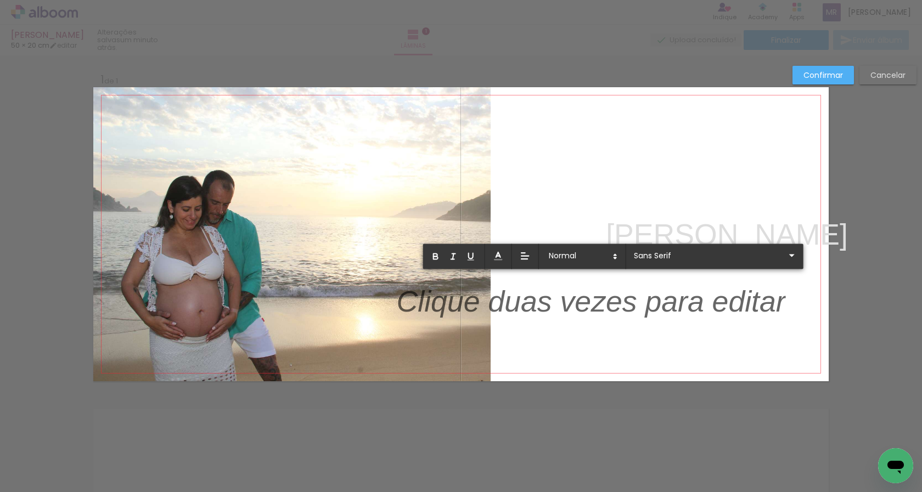
drag, startPoint x: 396, startPoint y: 304, endPoint x: 747, endPoint y: 315, distance: 351.0
click at [747, 315] on p at bounding box center [591, 308] width 389 height 42
click at [685, 307] on p at bounding box center [591, 308] width 389 height 42
click at [612, 334] on quentale-layouter at bounding box center [461, 234] width 736 height 294
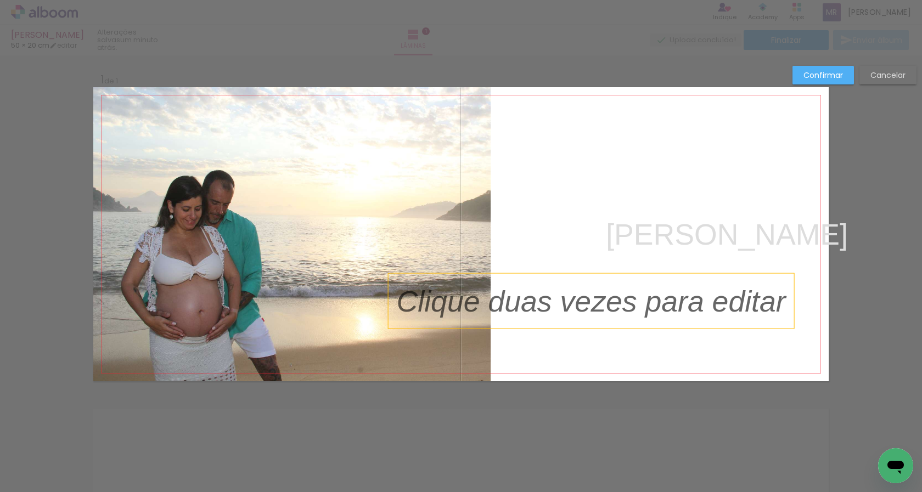
click at [609, 301] on p at bounding box center [600, 302] width 406 height 42
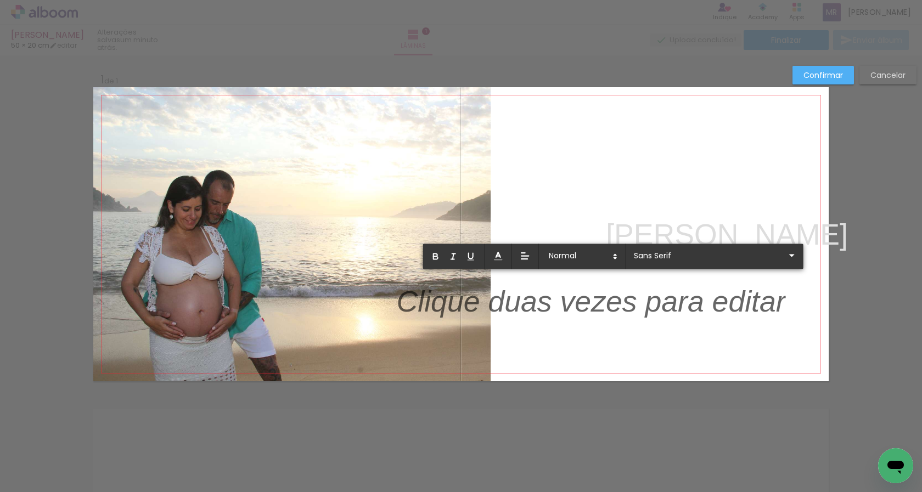
click at [621, 287] on p at bounding box center [591, 308] width 389 height 42
click at [623, 346] on quentale-layouter at bounding box center [461, 234] width 736 height 294
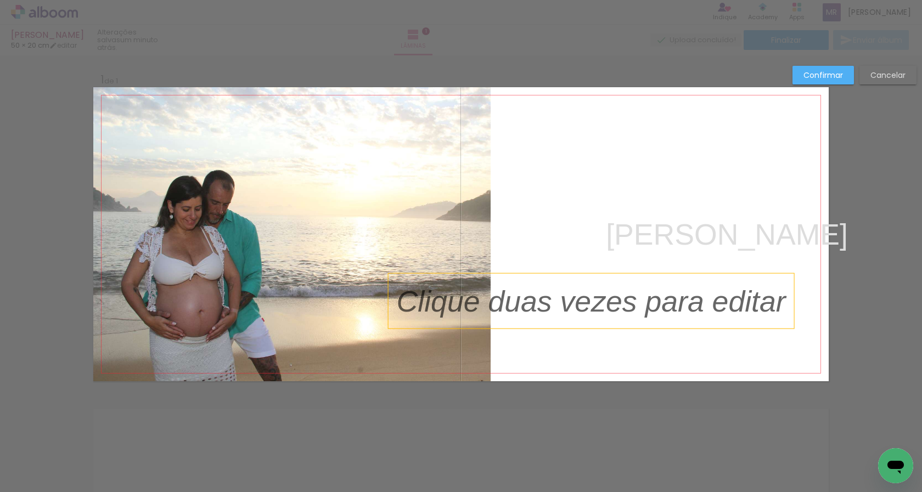
click at [614, 311] on p at bounding box center [600, 302] width 406 height 42
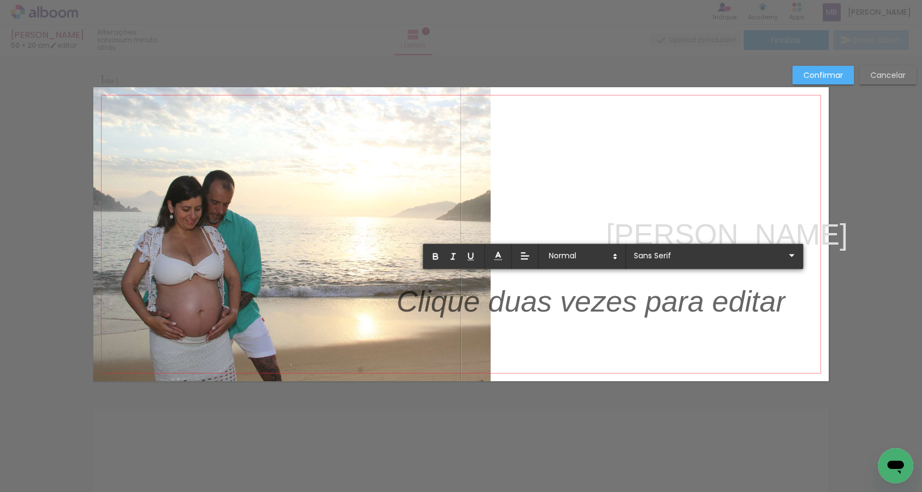
click at [641, 312] on p at bounding box center [591, 308] width 389 height 42
click at [641, 329] on quentale-layouter at bounding box center [461, 234] width 736 height 294
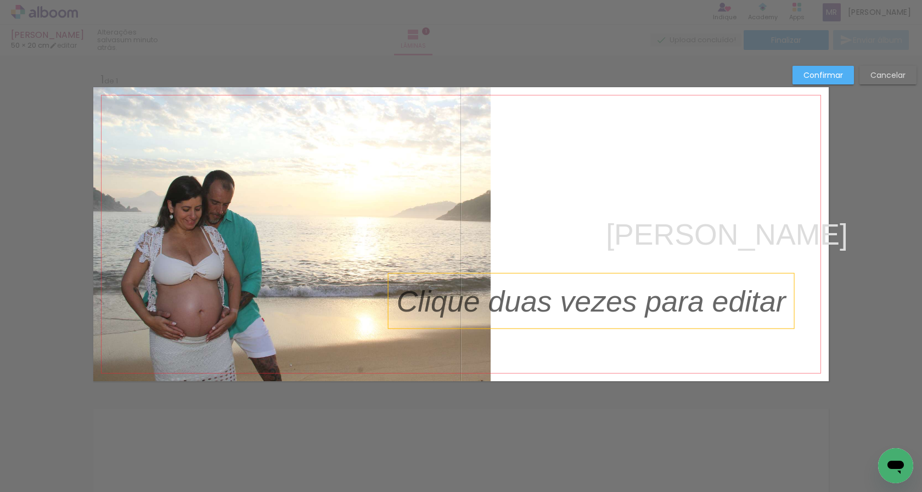
click at [611, 316] on p at bounding box center [600, 302] width 406 height 42
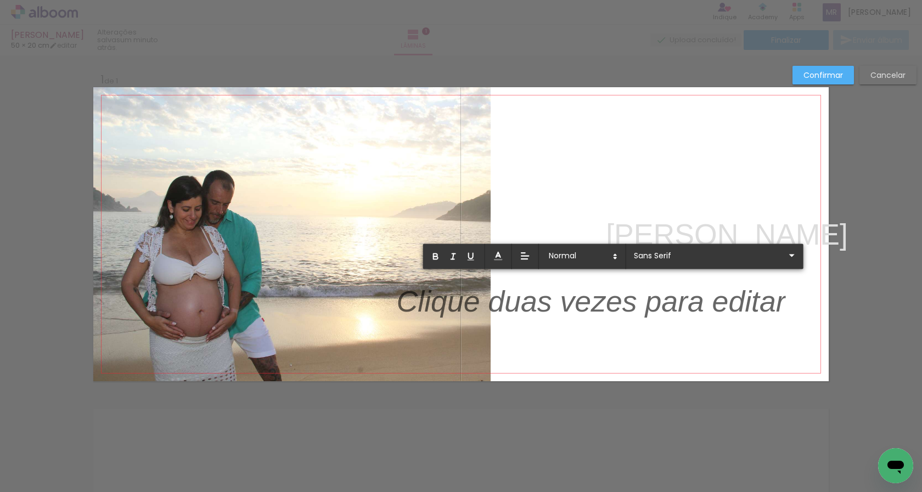
click at [611, 320] on p at bounding box center [591, 308] width 389 height 42
click at [616, 323] on quentale-layouter at bounding box center [461, 234] width 736 height 294
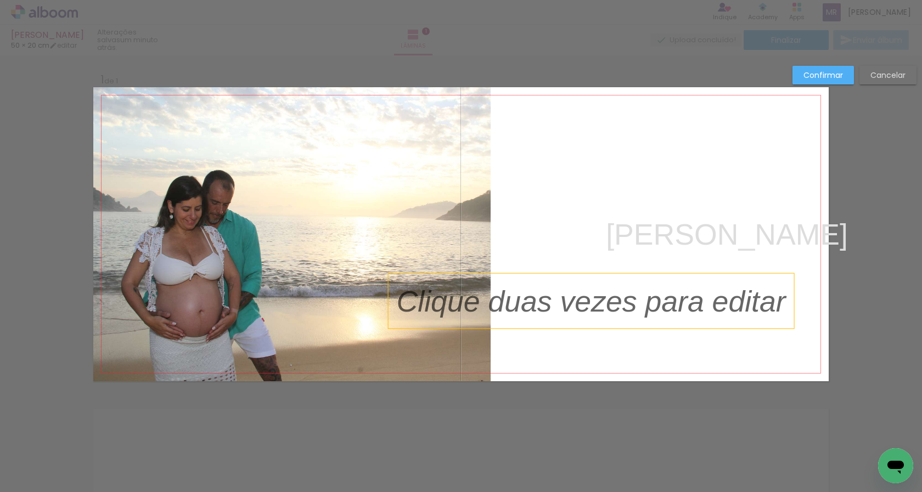
click at [616, 323] on div at bounding box center [592, 301] width 406 height 55
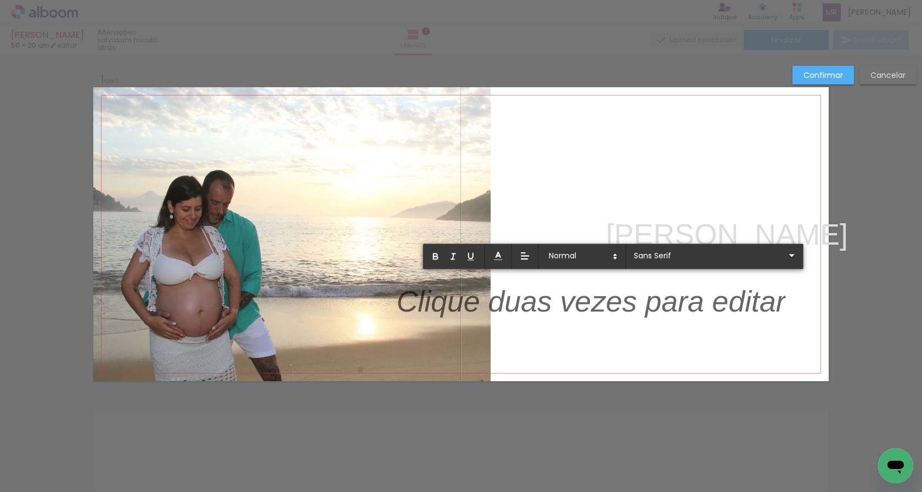
click at [616, 323] on quentale-layouter at bounding box center [461, 234] width 736 height 294
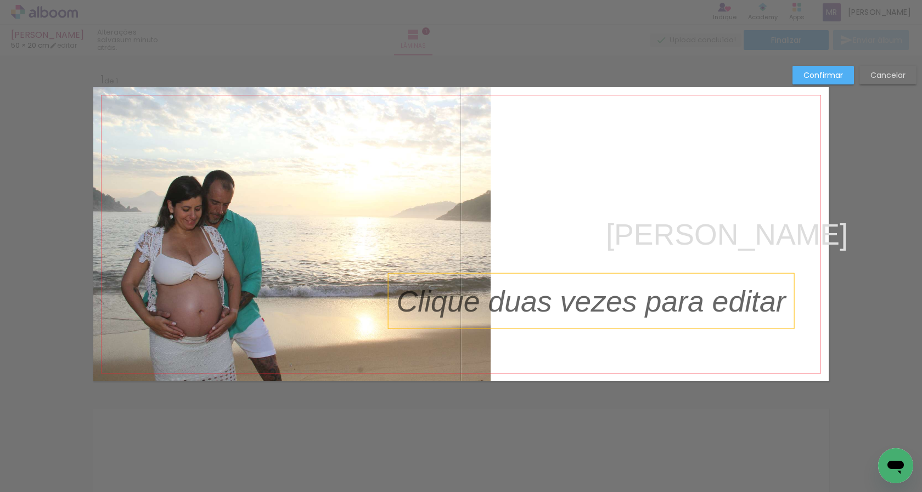
click at [602, 318] on p at bounding box center [600, 302] width 406 height 42
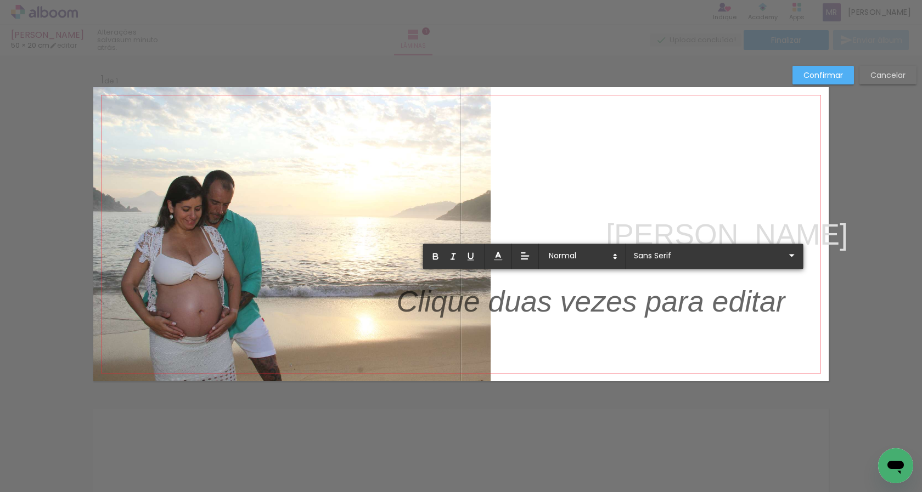
click at [605, 319] on p at bounding box center [591, 308] width 389 height 42
click at [613, 308] on p at bounding box center [591, 308] width 389 height 42
click at [648, 306] on p at bounding box center [591, 308] width 389 height 42
click at [637, 292] on p at bounding box center [591, 308] width 389 height 42
click at [630, 332] on quentale-layouter at bounding box center [461, 234] width 736 height 294
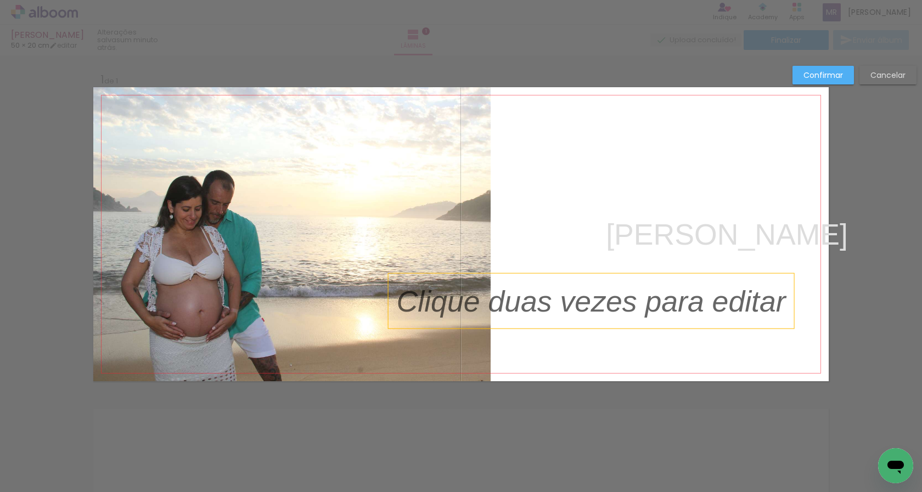
click at [628, 327] on div at bounding box center [592, 301] width 406 height 55
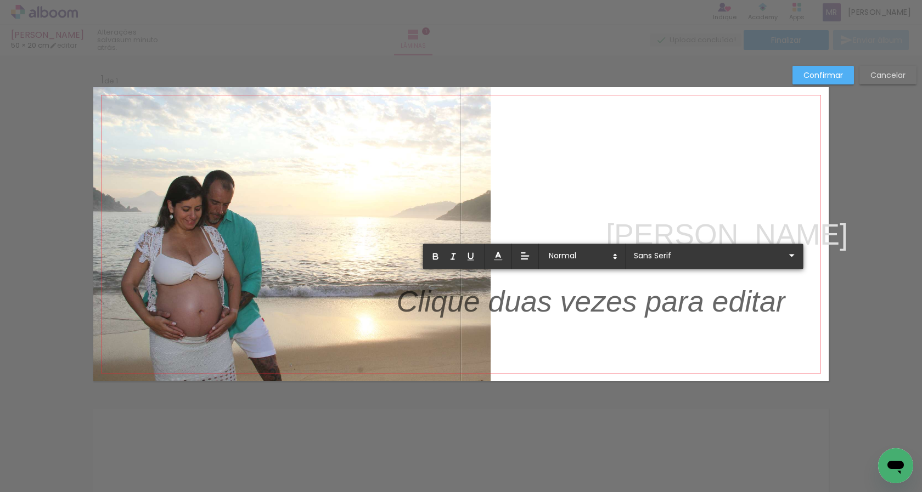
click at [628, 324] on quentale-layouter at bounding box center [461, 234] width 736 height 294
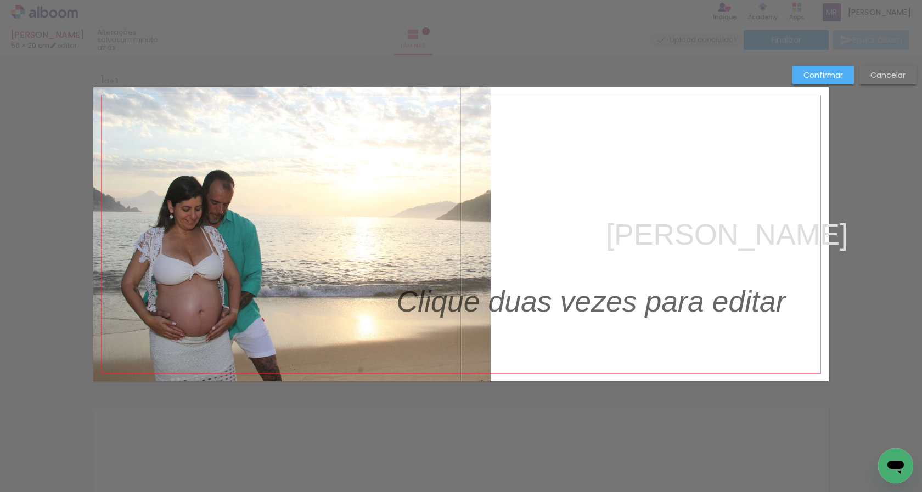
drag, startPoint x: 628, startPoint y: 324, endPoint x: 628, endPoint y: 340, distance: 15.9
click at [628, 340] on album-spread "1 de 1" at bounding box center [461, 234] width 736 height 294
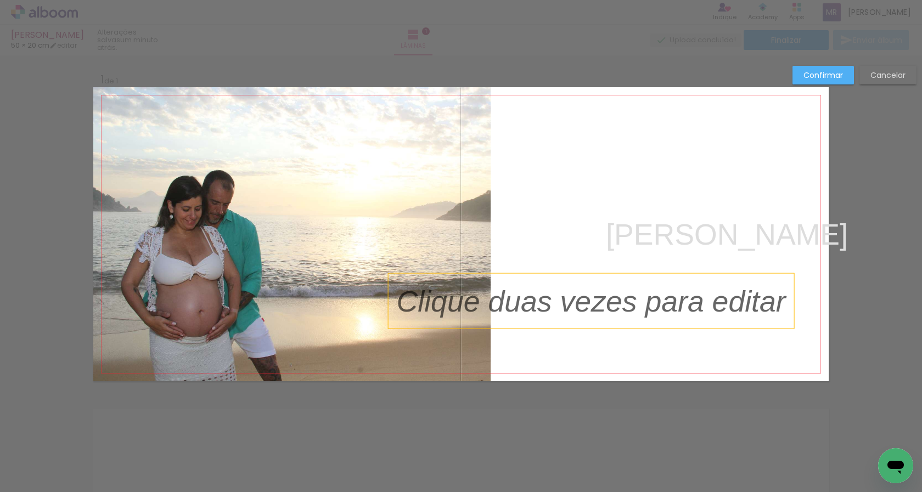
click at [639, 283] on p at bounding box center [600, 302] width 406 height 42
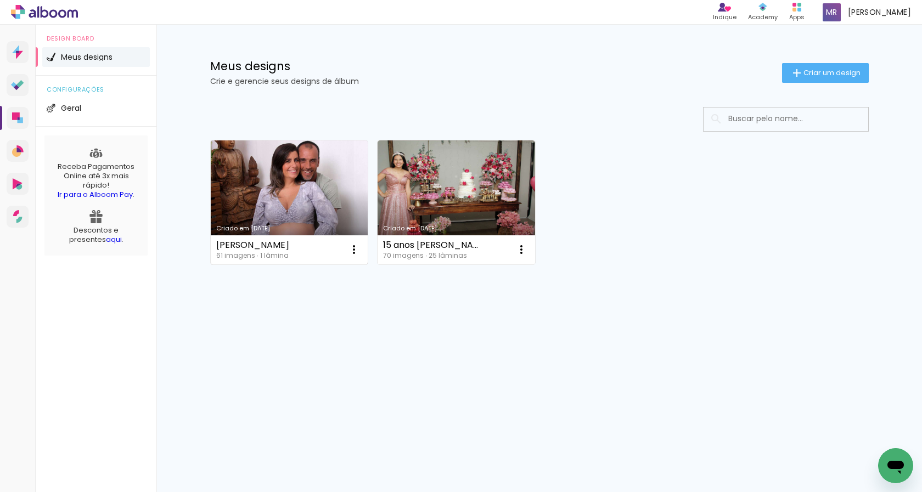
click at [331, 205] on link "Criado em [DATE]" at bounding box center [290, 203] width 158 height 124
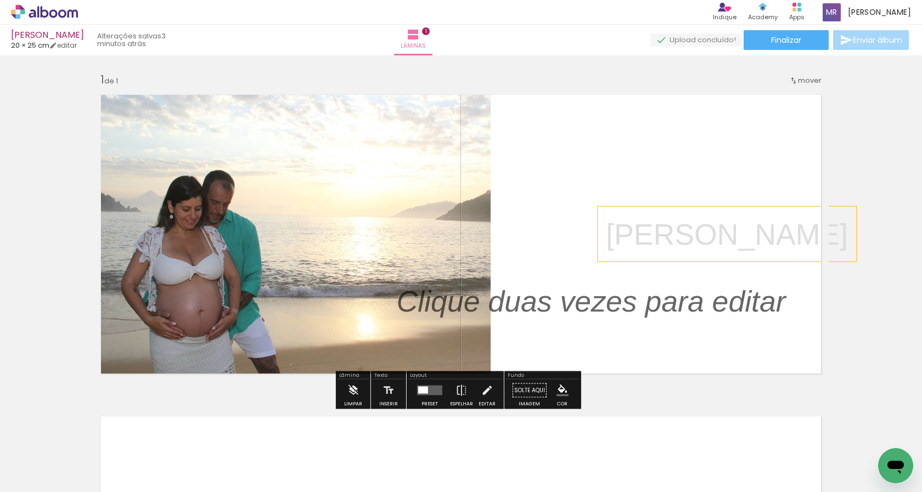
click at [651, 242] on p "[PERSON_NAME]" at bounding box center [727, 235] width 242 height 42
click at [651, 242] on quentale-selection at bounding box center [637, 234] width 87 height 55
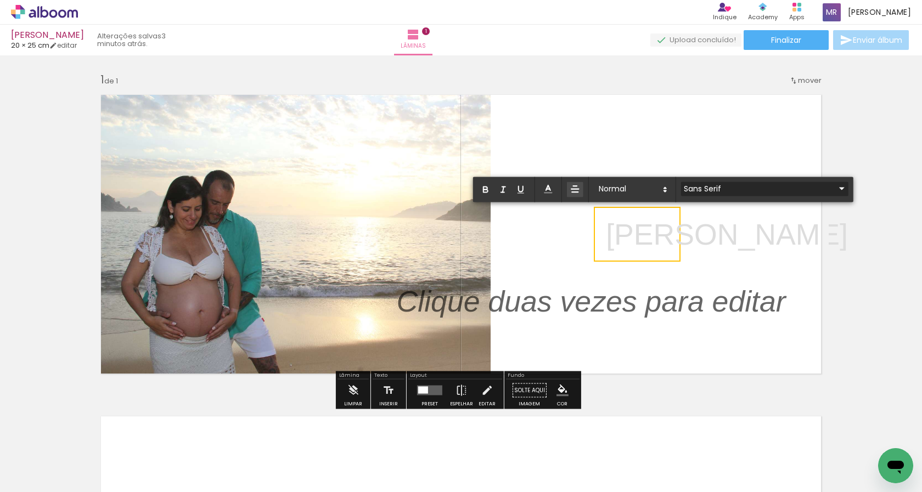
click at [836, 192] on iron-icon at bounding box center [842, 188] width 13 height 13
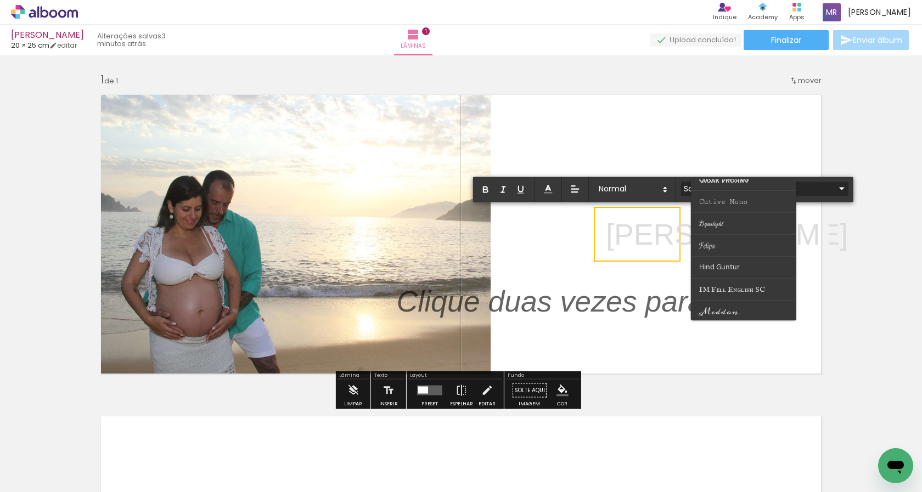
scroll to position [165, 0]
click at [739, 247] on span "Hind Guntur" at bounding box center [719, 246] width 41 height 15
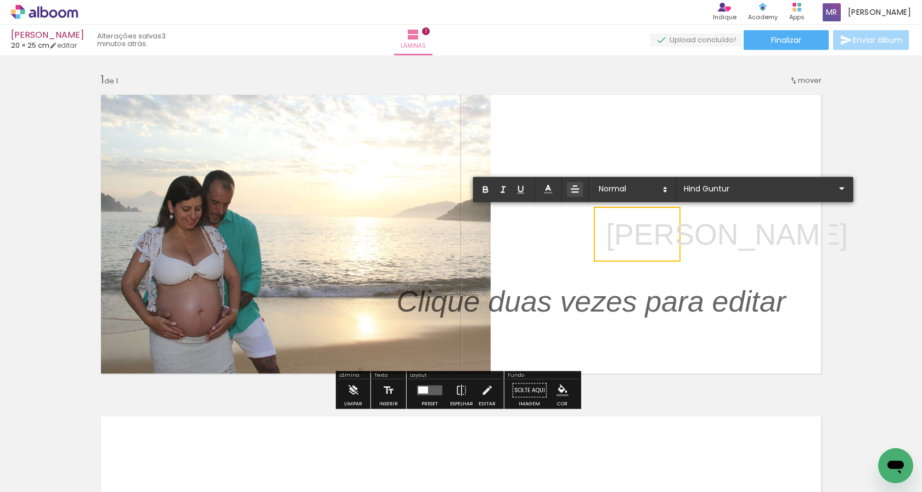
drag, startPoint x: 603, startPoint y: 236, endPoint x: 686, endPoint y: 233, distance: 82.4
click at [686, 233] on album-spread "1 de 1" at bounding box center [461, 234] width 736 height 294
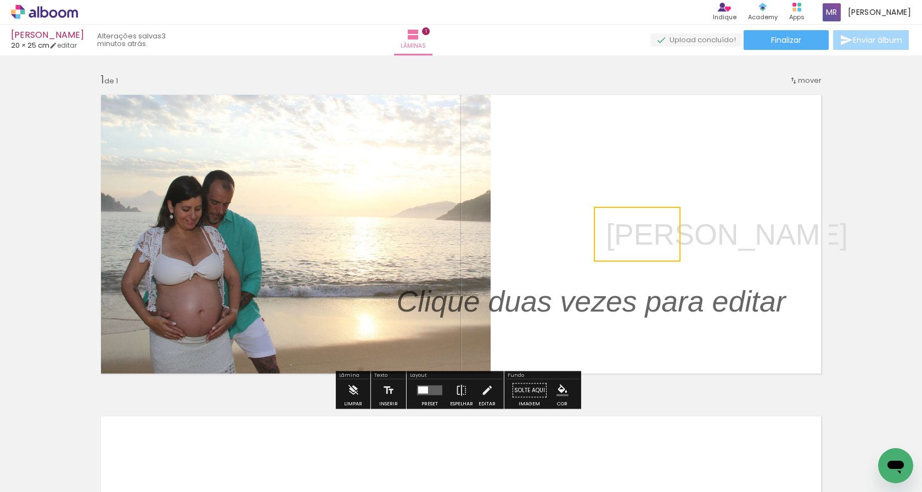
click at [662, 220] on quentale-selection at bounding box center [637, 234] width 87 height 55
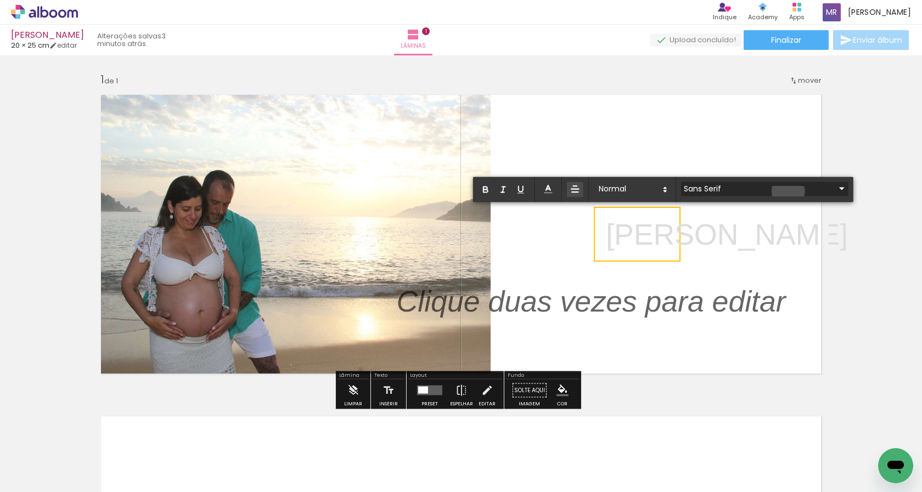
click at [836, 192] on iron-icon at bounding box center [842, 188] width 13 height 13
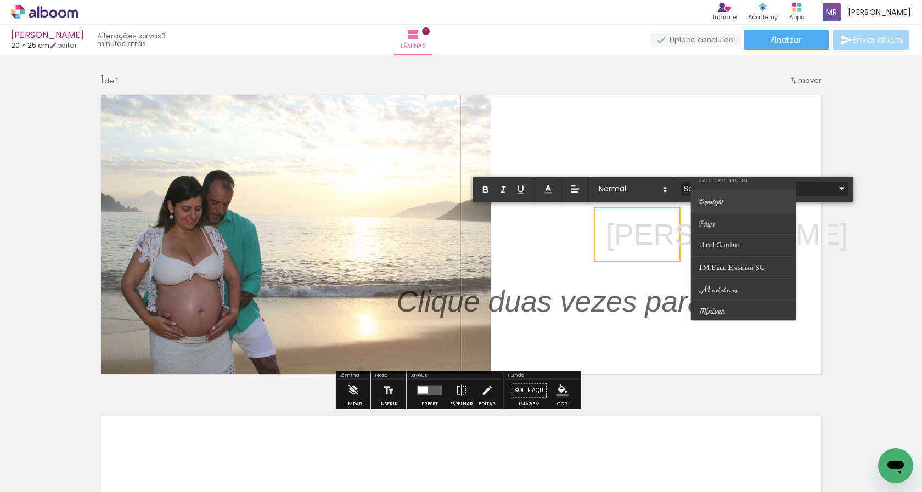
click at [726, 199] on paper-item at bounding box center [743, 202] width 105 height 22
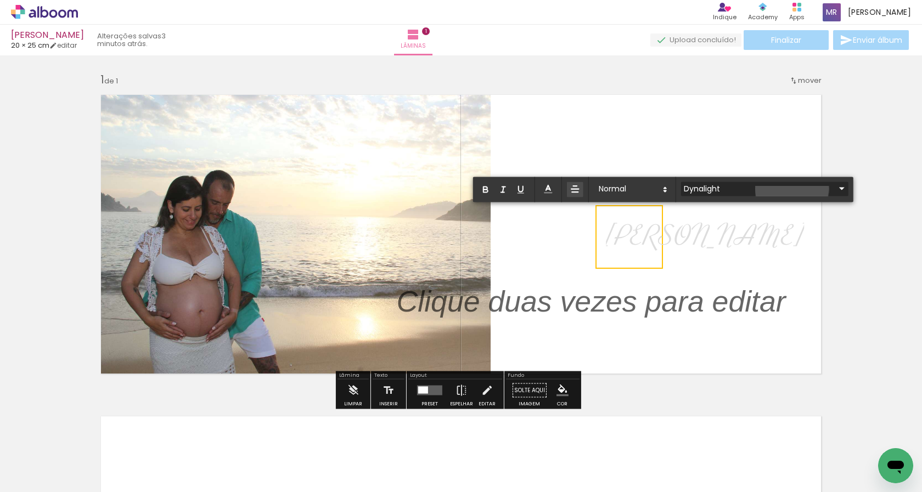
click at [836, 189] on iron-icon at bounding box center [842, 188] width 13 height 13
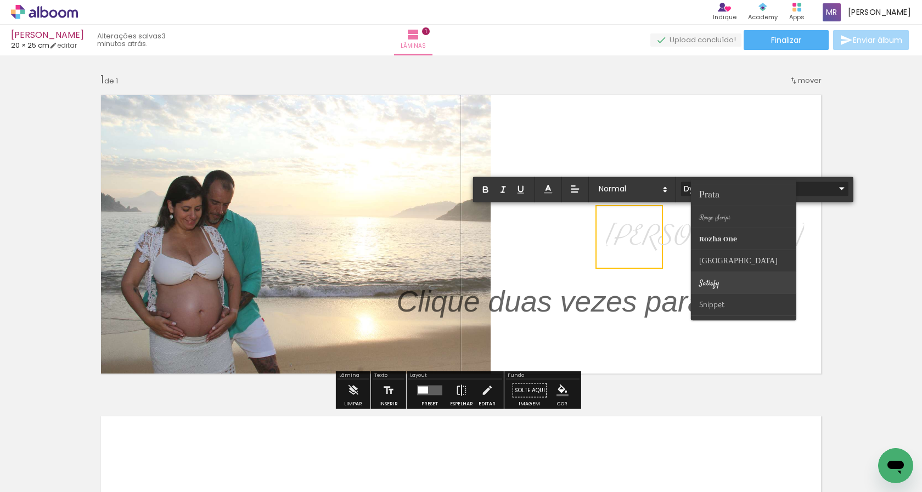
scroll to position [430, 0]
click at [748, 259] on paper-item at bounding box center [743, 266] width 105 height 22
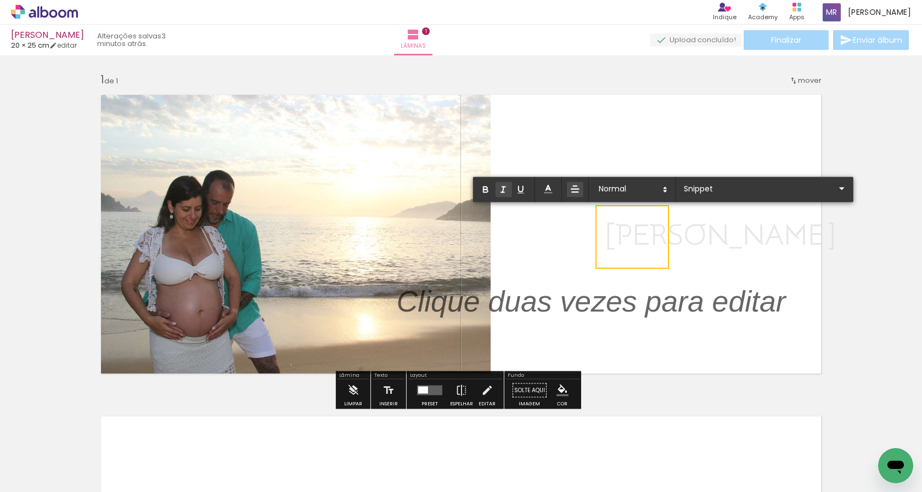
click at [506, 189] on icon "button" at bounding box center [504, 190] width 10 height 10
click at [551, 192] on icon at bounding box center [548, 189] width 11 height 11
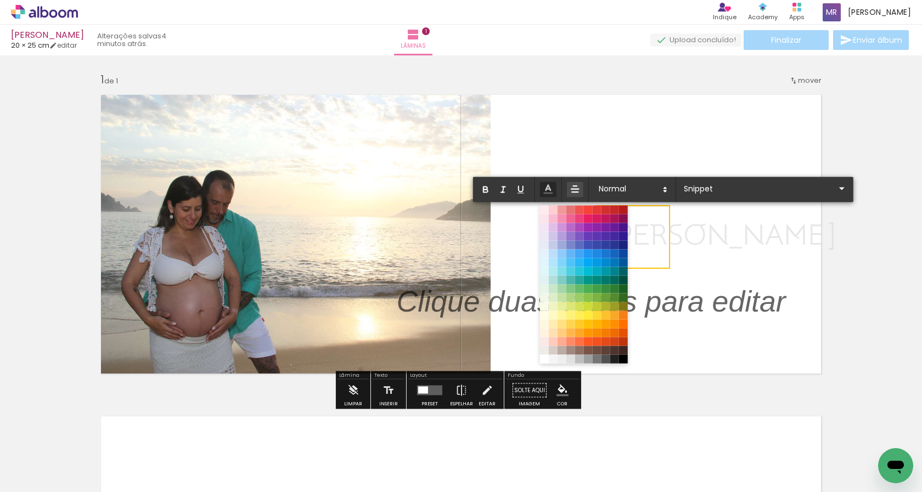
click at [139, 141] on quentale-layouter at bounding box center [461, 234] width 736 height 294
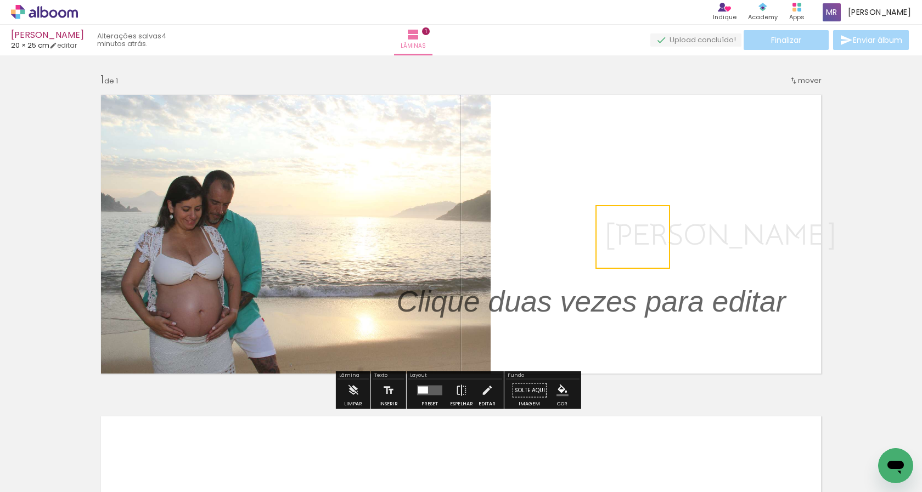
click at [373, 100] on quentale-layouter at bounding box center [461, 234] width 736 height 294
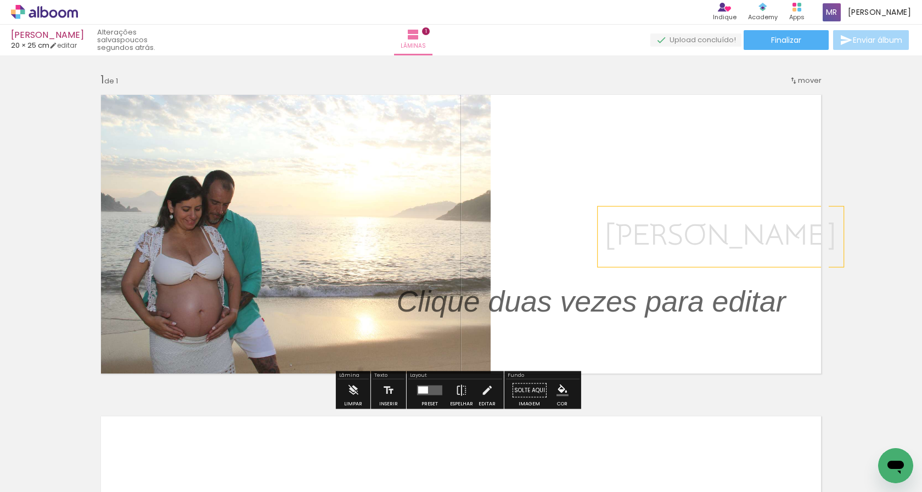
click at [607, 241] on span "[PERSON_NAME]" at bounding box center [720, 236] width 229 height 34
click at [625, 241] on quentale-selection at bounding box center [633, 235] width 78 height 56
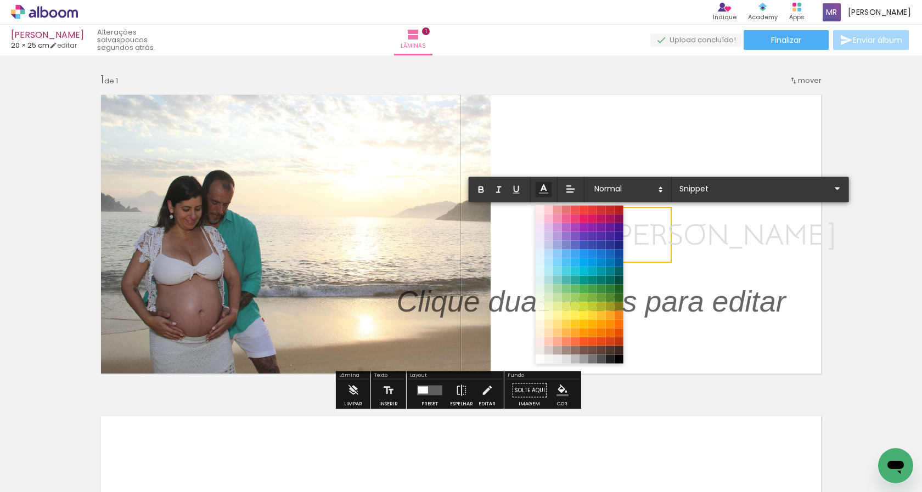
click at [544, 185] on icon at bounding box center [544, 189] width 12 height 12
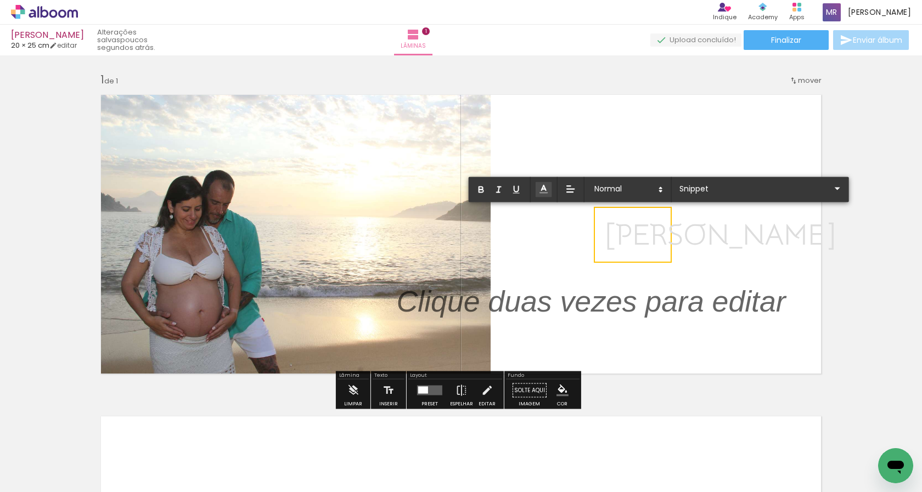
click at [544, 185] on icon at bounding box center [544, 189] width 11 height 11
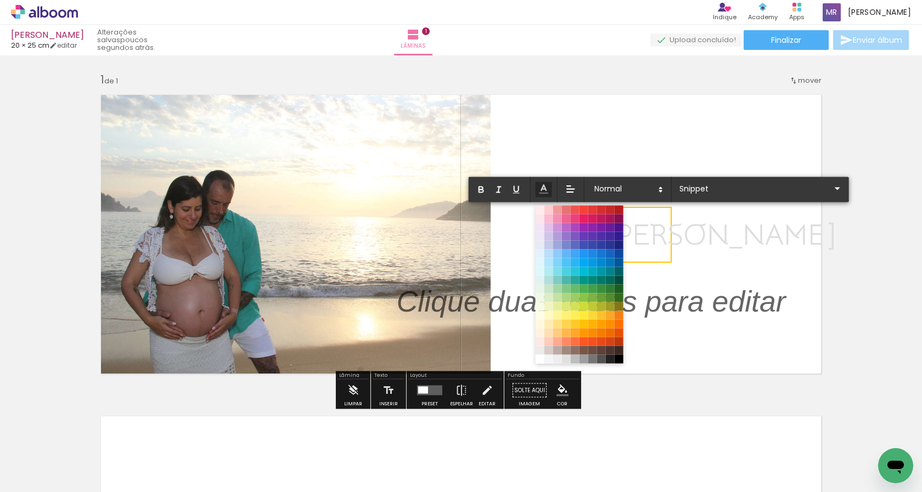
click at [122, 143] on quentale-layouter at bounding box center [461, 234] width 736 height 294
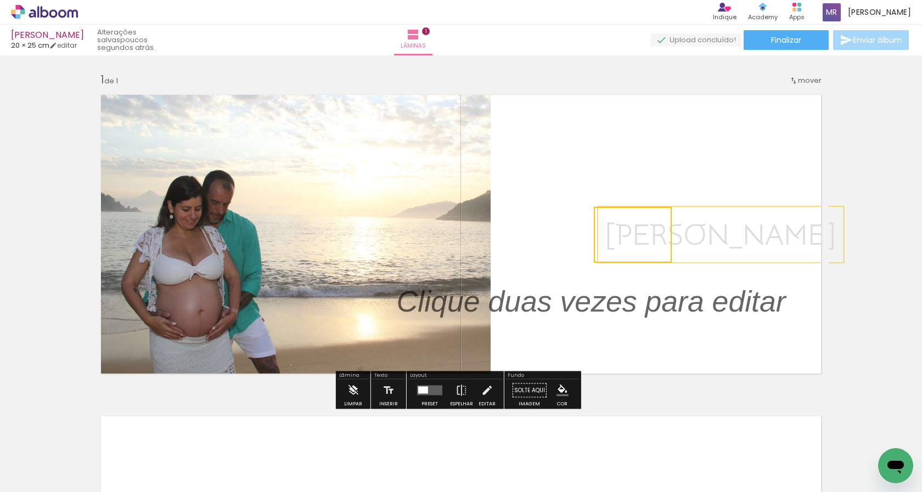
click at [155, 100] on quentale-layouter at bounding box center [461, 234] width 736 height 294
click at [623, 244] on span "[PERSON_NAME]" at bounding box center [720, 236] width 229 height 34
click at [623, 238] on quentale-selection at bounding box center [633, 235] width 78 height 56
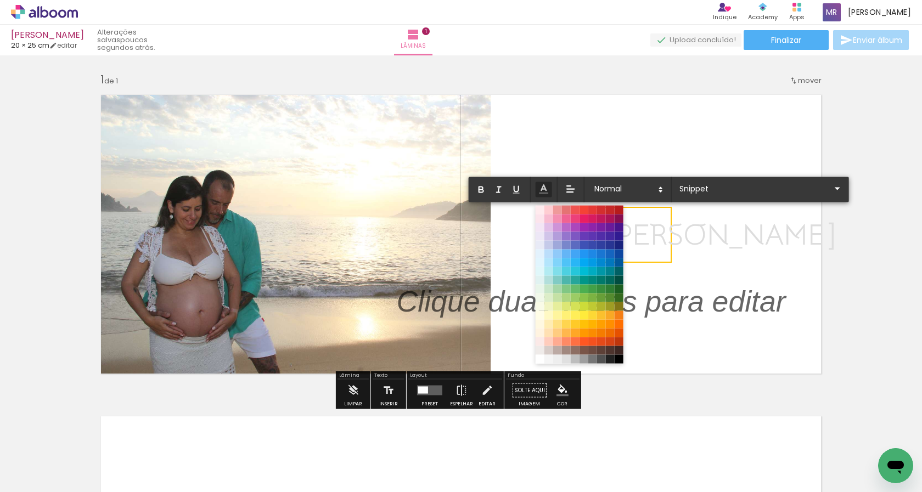
click at [623, 238] on span at bounding box center [619, 236] width 9 height 9
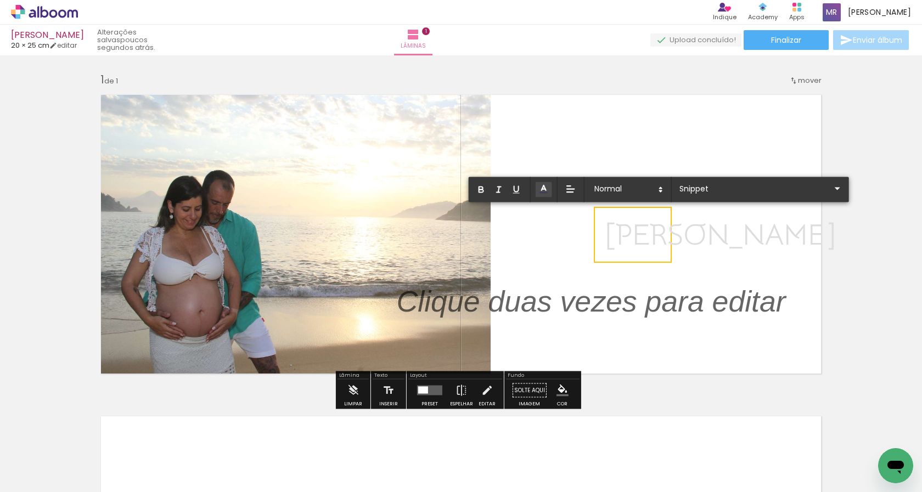
click at [623, 238] on span "[PERSON_NAME]" at bounding box center [720, 236] width 229 height 34
click at [546, 189] on icon at bounding box center [544, 189] width 11 height 11
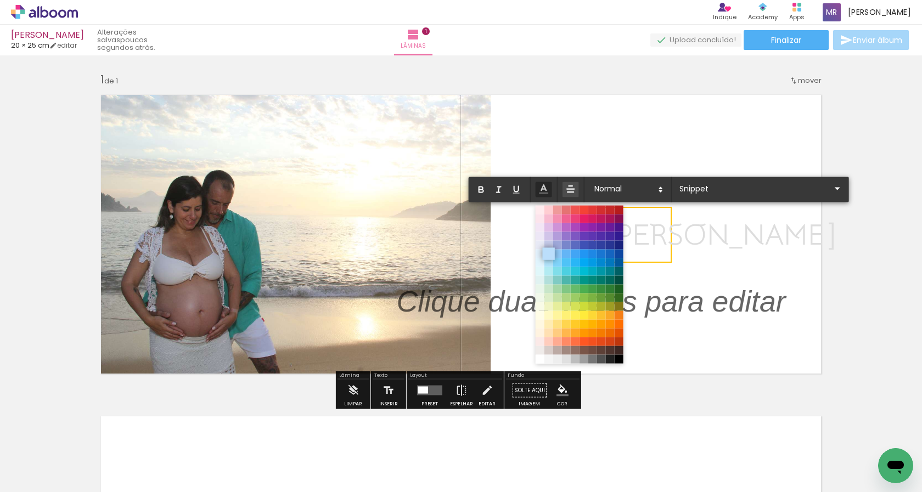
click at [550, 256] on span at bounding box center [548, 254] width 12 height 12
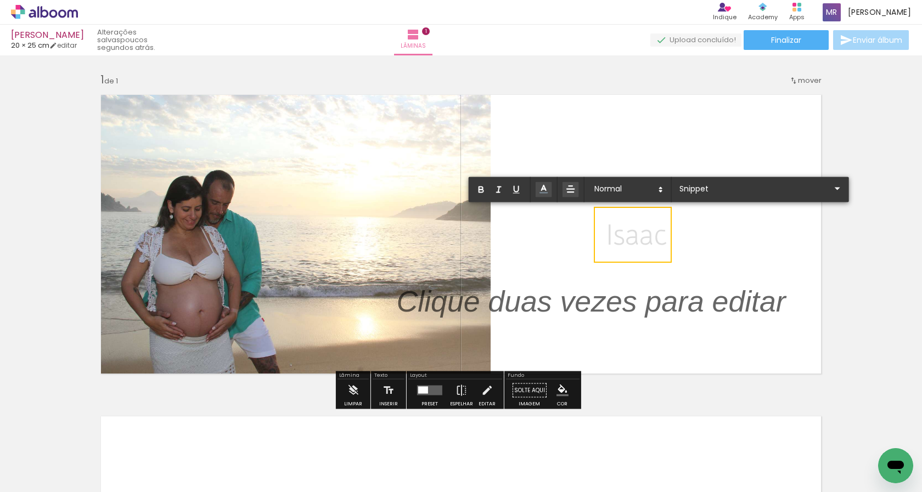
drag, startPoint x: 603, startPoint y: 229, endPoint x: 668, endPoint y: 231, distance: 65.4
click at [668, 231] on div "Inserir lâmina 1 de 1" at bounding box center [461, 381] width 922 height 644
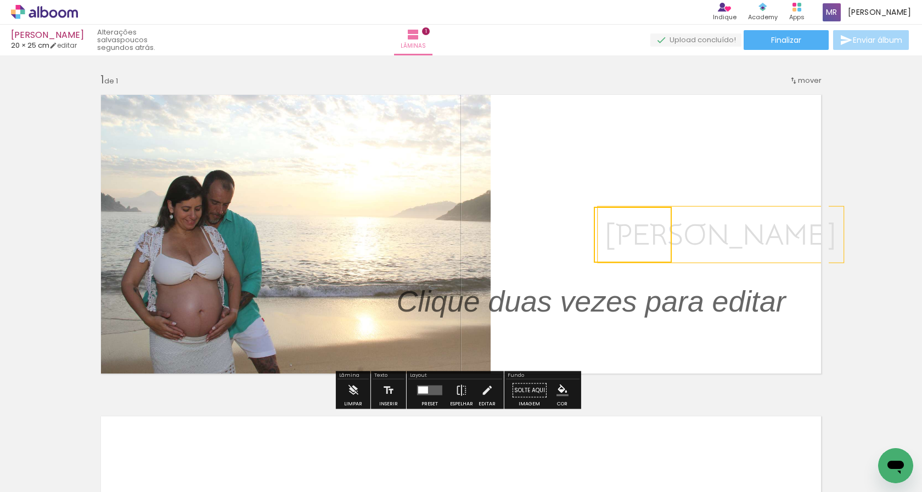
click at [603, 236] on quentale-selection at bounding box center [633, 235] width 78 height 56
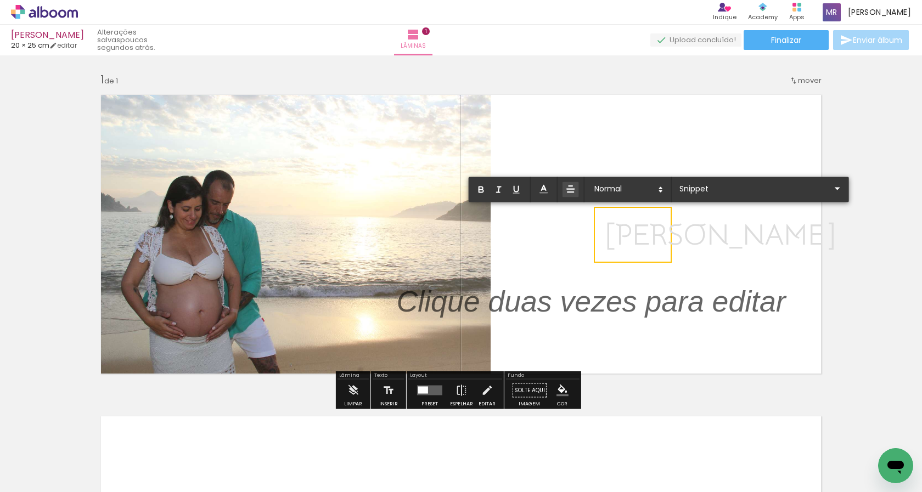
drag, startPoint x: 603, startPoint y: 236, endPoint x: 658, endPoint y: 236, distance: 55.5
click at [658, 236] on span "[PERSON_NAME]" at bounding box center [720, 236] width 229 height 34
click at [546, 186] on icon at bounding box center [544, 189] width 11 height 11
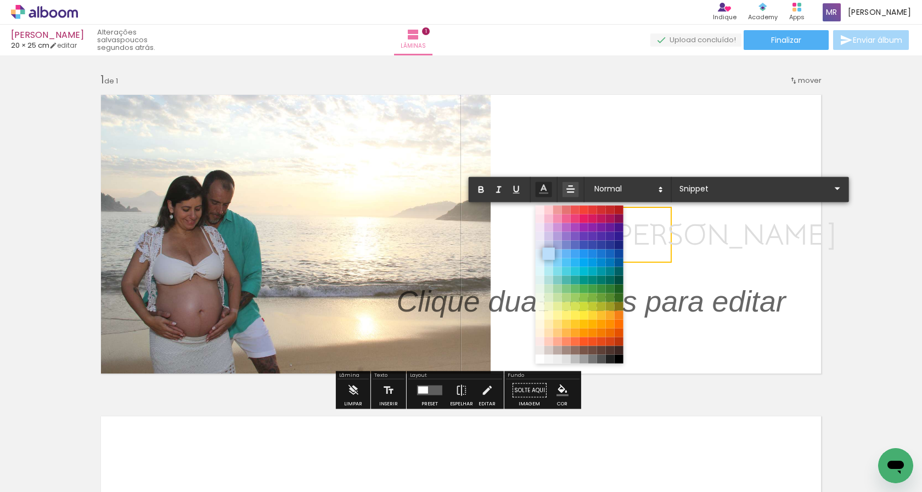
click at [548, 255] on span at bounding box center [548, 254] width 12 height 12
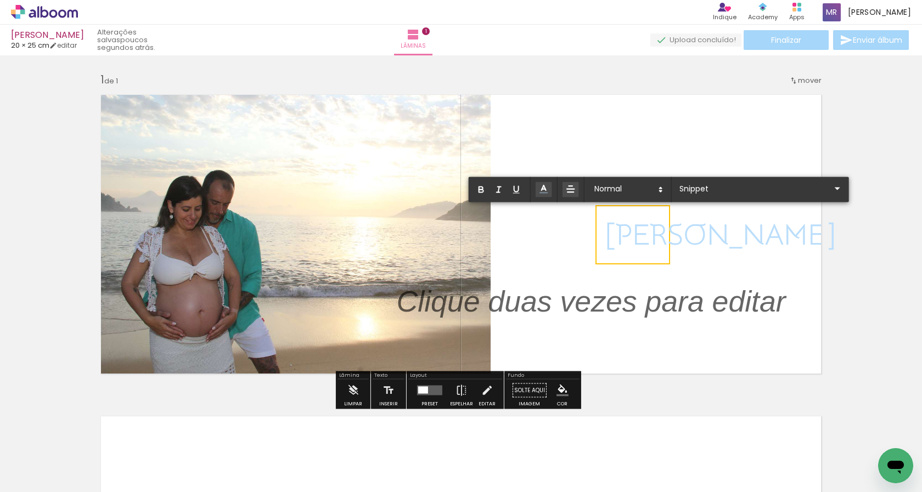
click at [547, 184] on icon at bounding box center [544, 189] width 11 height 11
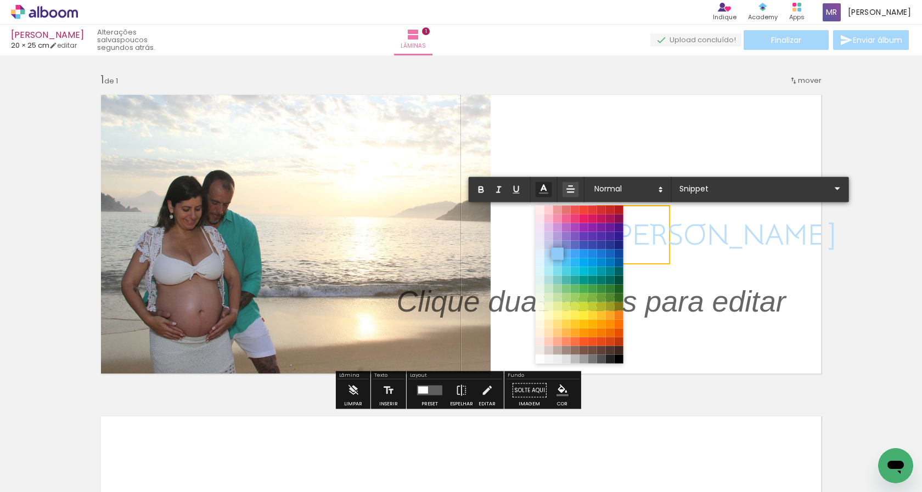
click at [562, 253] on span at bounding box center [557, 254] width 12 height 12
click at [540, 189] on icon at bounding box center [544, 189] width 12 height 12
click at [565, 280] on span at bounding box center [566, 280] width 12 height 12
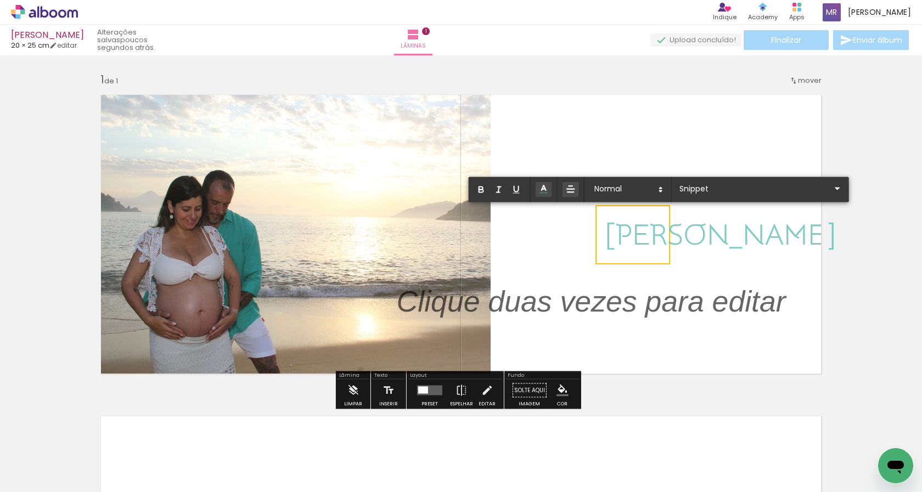
click at [723, 238] on quentale-layouter at bounding box center [461, 234] width 736 height 294
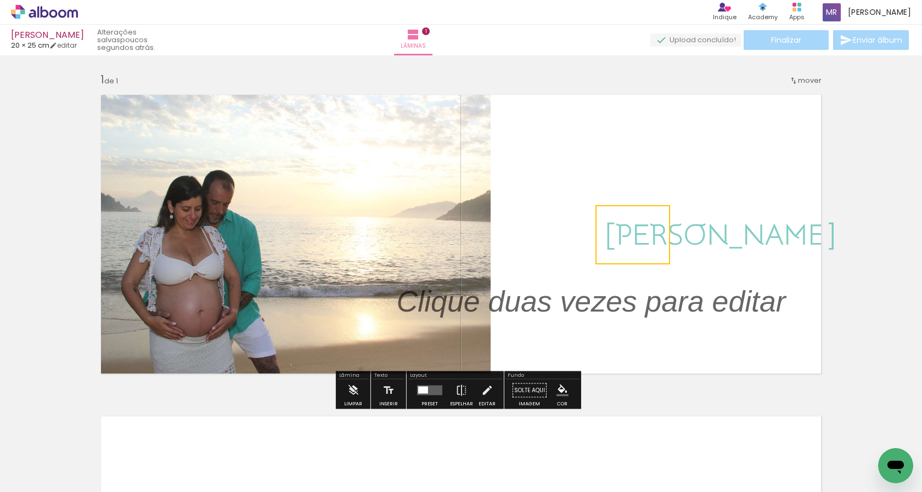
click at [683, 330] on quentale-layouter at bounding box center [461, 234] width 736 height 294
click at [646, 231] on span "[PERSON_NAME]" at bounding box center [720, 236] width 229 height 34
click at [484, 389] on iron-icon at bounding box center [487, 391] width 12 height 22
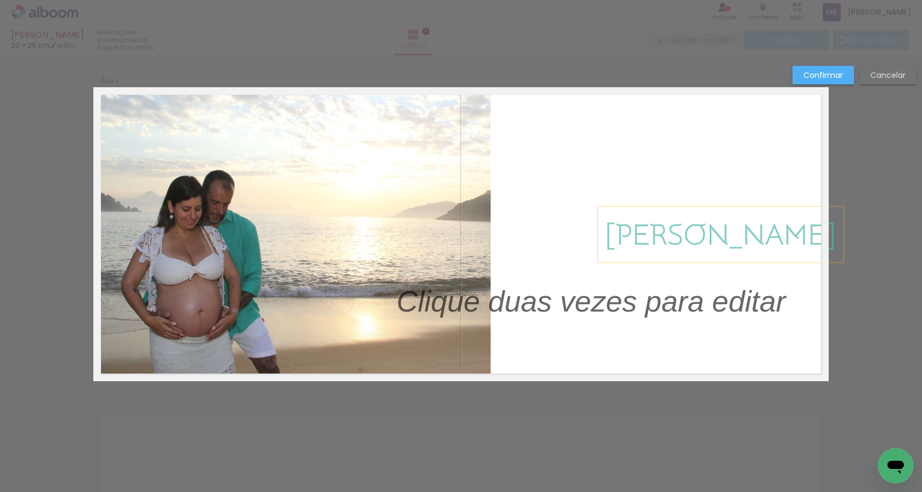
click at [633, 250] on span "[PERSON_NAME]" at bounding box center [720, 236] width 229 height 34
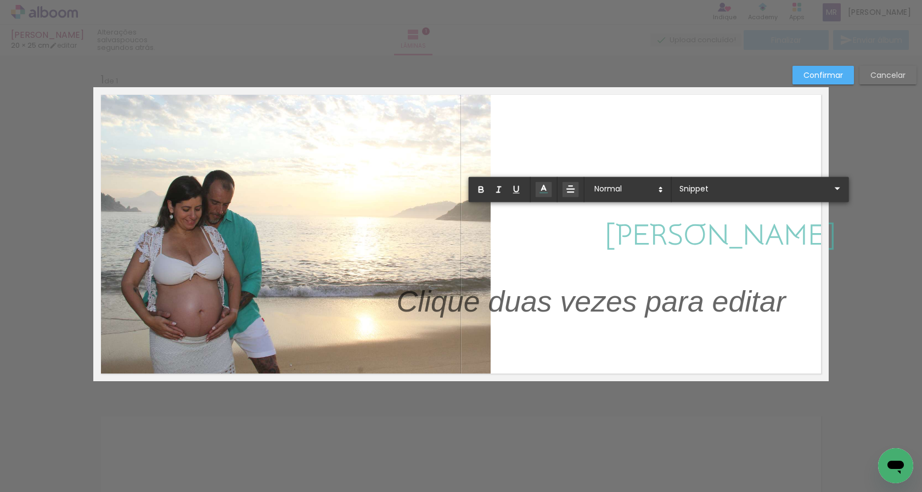
click at [648, 236] on span "[PERSON_NAME]" at bounding box center [720, 236] width 229 height 34
click at [664, 238] on quentale-layouter at bounding box center [461, 234] width 736 height 294
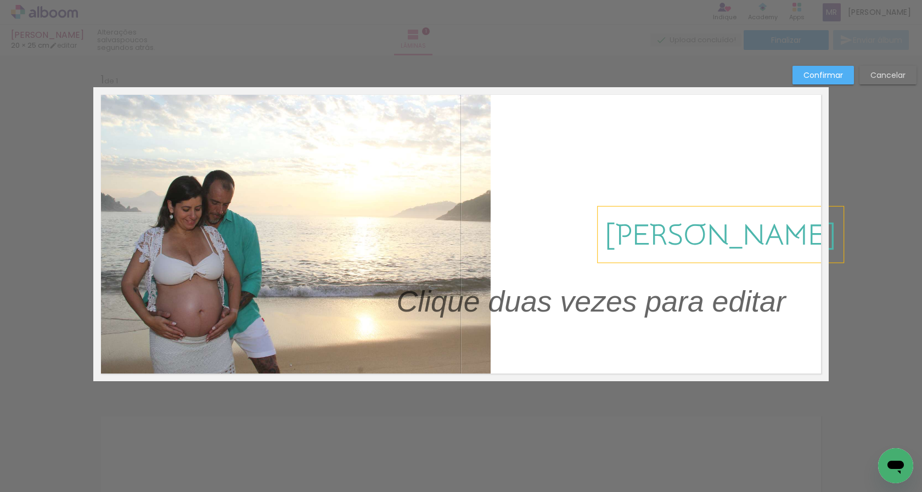
click at [663, 219] on span "[PERSON_NAME]" at bounding box center [720, 236] width 229 height 34
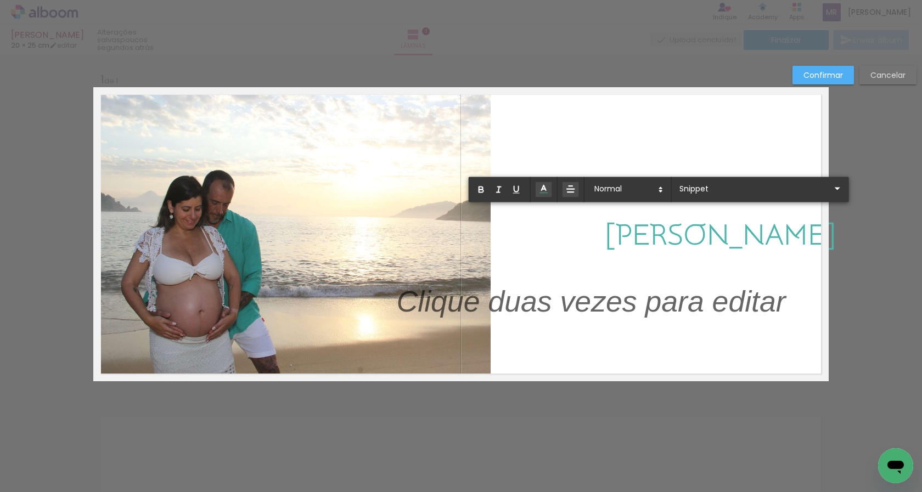
click at [648, 256] on quentale-layouter at bounding box center [461, 234] width 736 height 294
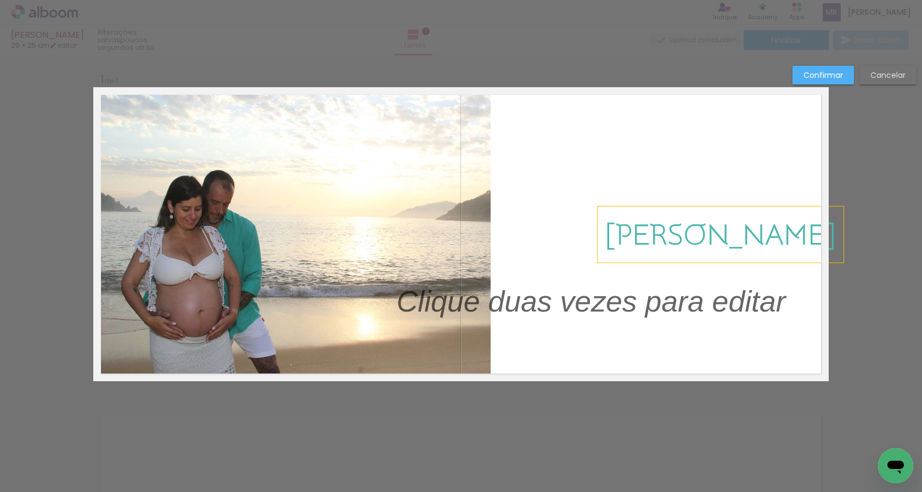
click at [664, 219] on div "[PERSON_NAME]" at bounding box center [721, 235] width 246 height 56
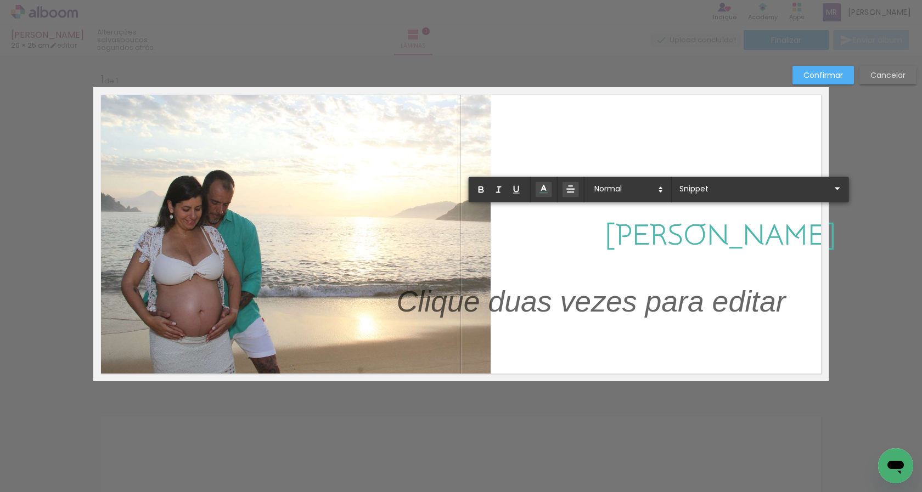
click at [635, 221] on span "[PERSON_NAME]" at bounding box center [720, 236] width 229 height 34
click at [624, 248] on span "[PERSON_NAME]" at bounding box center [720, 236] width 229 height 34
click at [601, 239] on quentale-layouter at bounding box center [461, 234] width 736 height 294
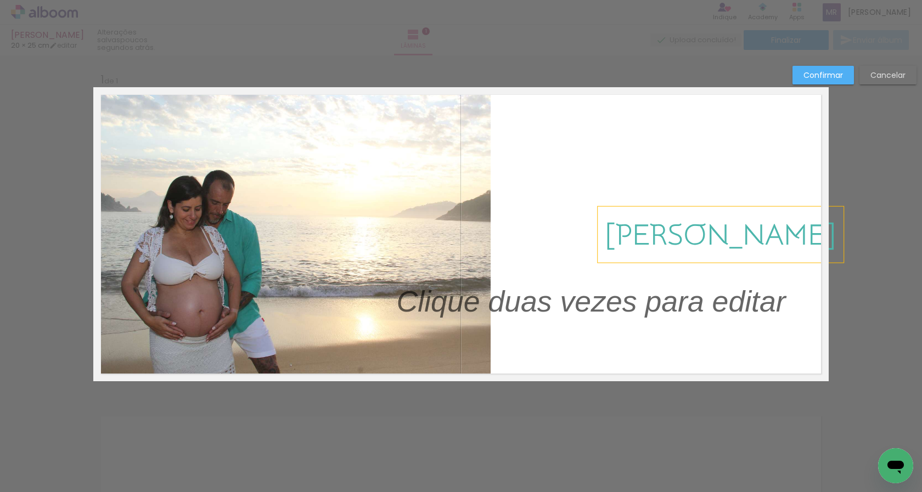
click at [654, 222] on span "[PERSON_NAME]" at bounding box center [720, 236] width 229 height 34
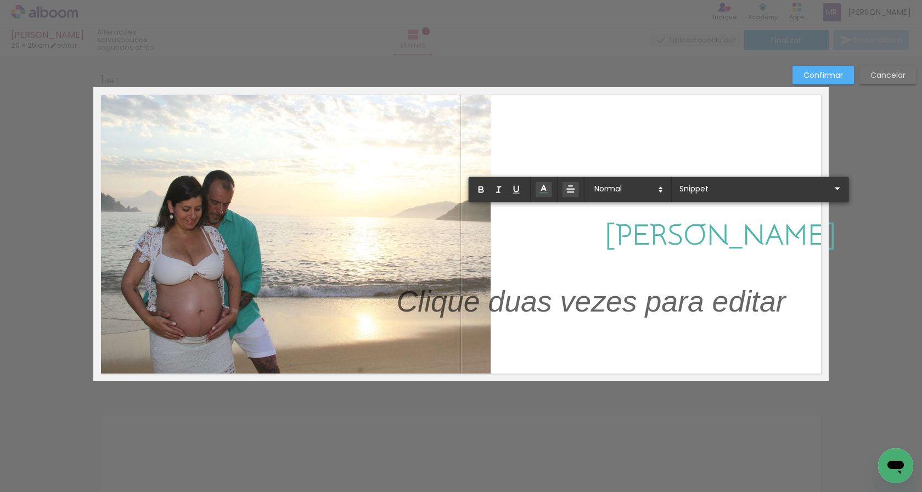
click at [653, 224] on span "[PERSON_NAME]" at bounding box center [720, 236] width 229 height 34
click at [703, 231] on quentale-layouter at bounding box center [461, 234] width 736 height 294
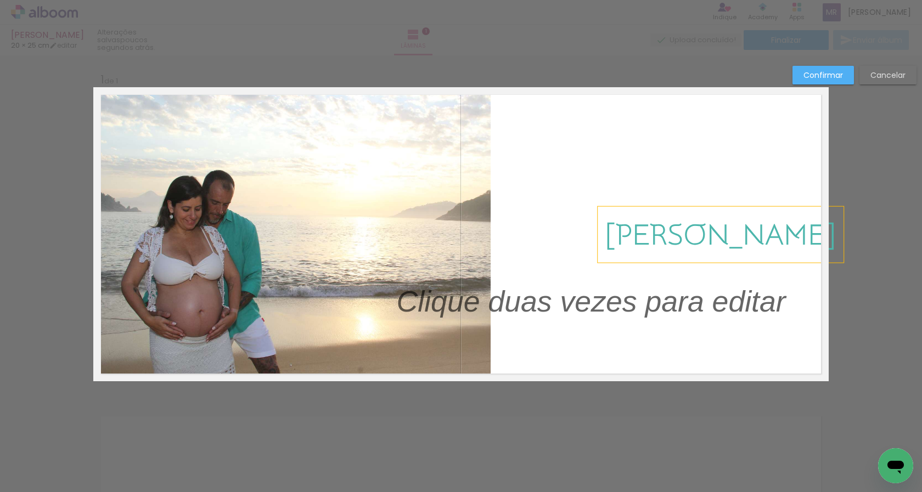
click at [618, 232] on span "[PERSON_NAME]" at bounding box center [720, 236] width 229 height 34
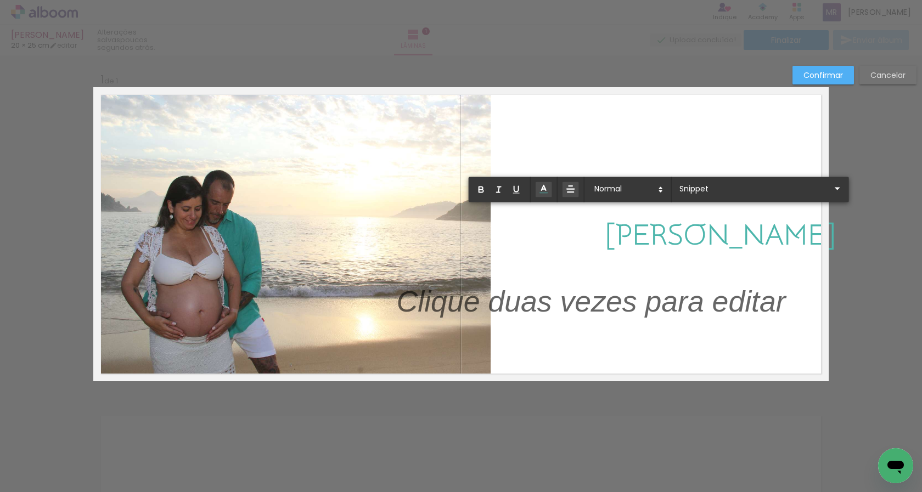
click at [685, 243] on quentale-layouter at bounding box center [461, 234] width 736 height 294
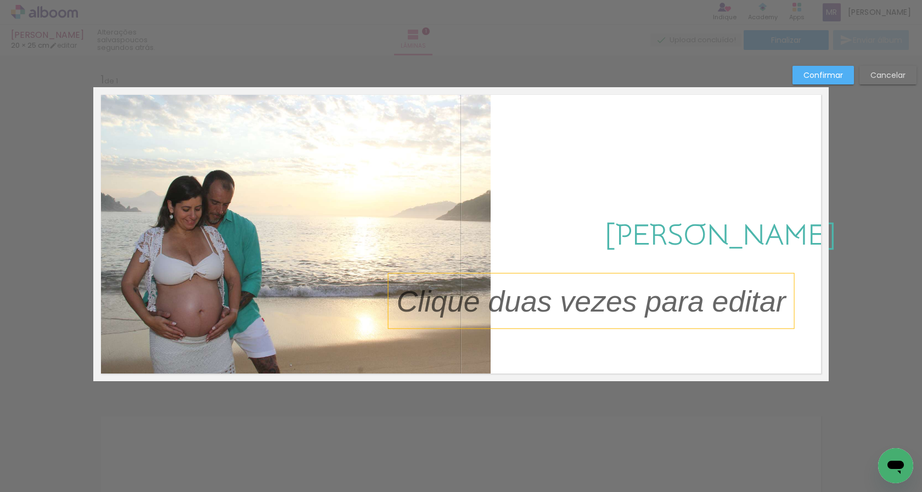
drag, startPoint x: 645, startPoint y: 311, endPoint x: 627, endPoint y: 306, distance: 18.3
click at [625, 365] on album-spread "1 de 1" at bounding box center [461, 234] width 736 height 294
click at [627, 302] on p at bounding box center [600, 302] width 406 height 42
drag, startPoint x: 391, startPoint y: 306, endPoint x: 626, endPoint y: 316, distance: 235.7
click at [626, 316] on div at bounding box center [592, 301] width 406 height 55
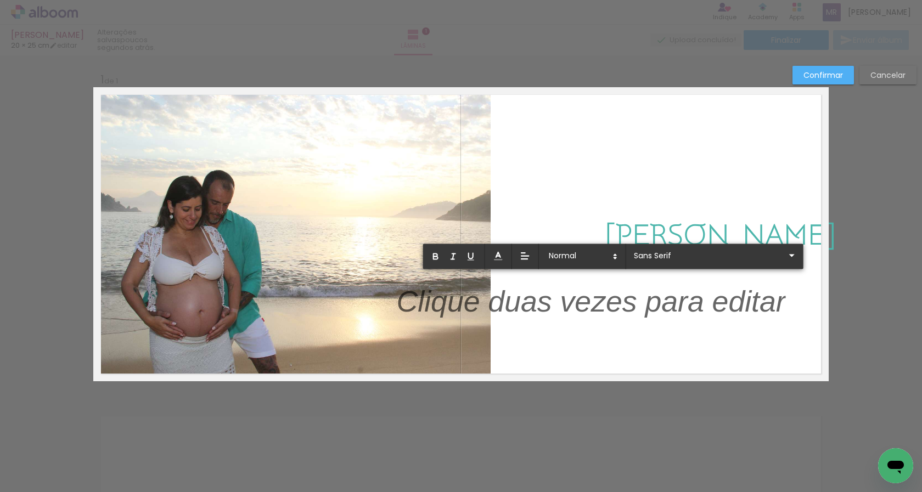
drag, startPoint x: 780, startPoint y: 306, endPoint x: 489, endPoint y: 308, distance: 291.0
click at [489, 308] on p at bounding box center [591, 308] width 389 height 42
drag, startPoint x: 398, startPoint y: 304, endPoint x: 449, endPoint y: 305, distance: 51.1
click at [449, 305] on p at bounding box center [591, 308] width 389 height 42
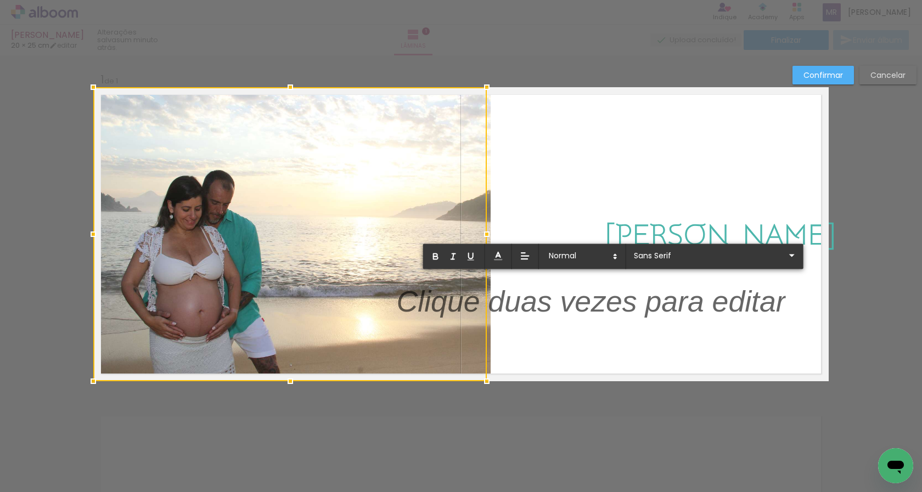
click at [558, 314] on p at bounding box center [591, 308] width 389 height 42
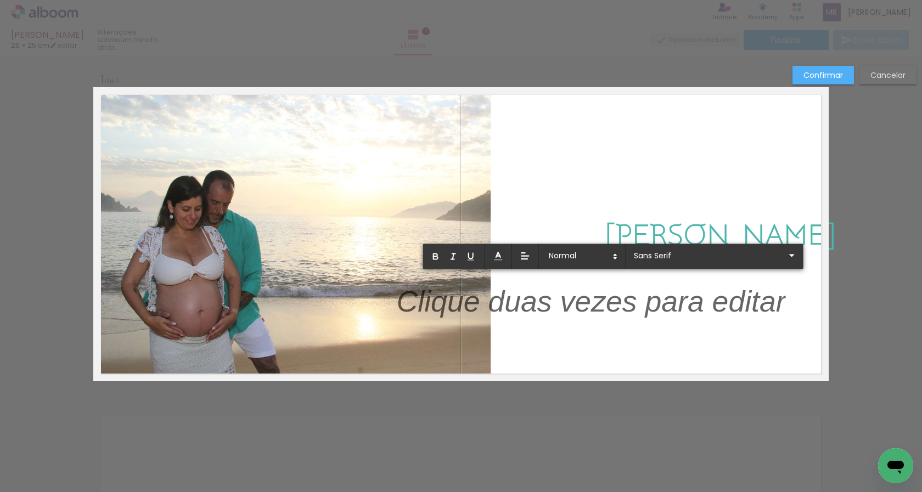
click at [525, 323] on quentale-layouter at bounding box center [461, 234] width 736 height 294
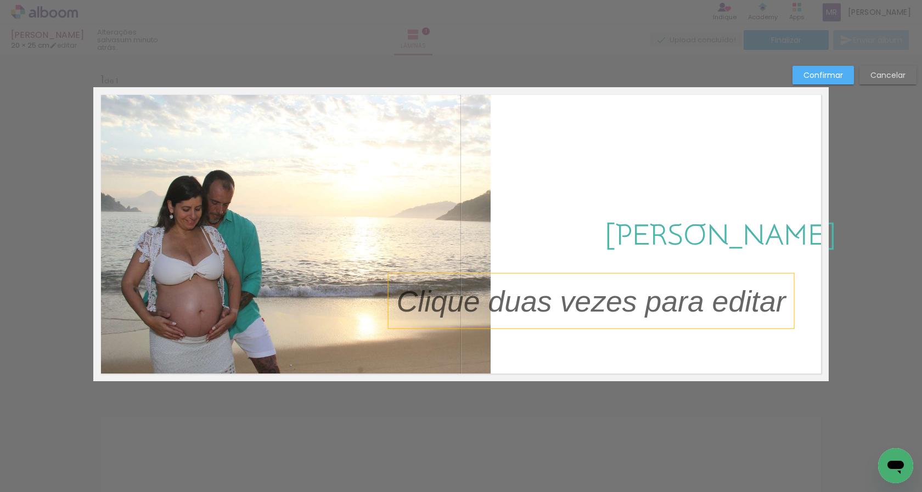
click at [524, 312] on p at bounding box center [600, 302] width 406 height 42
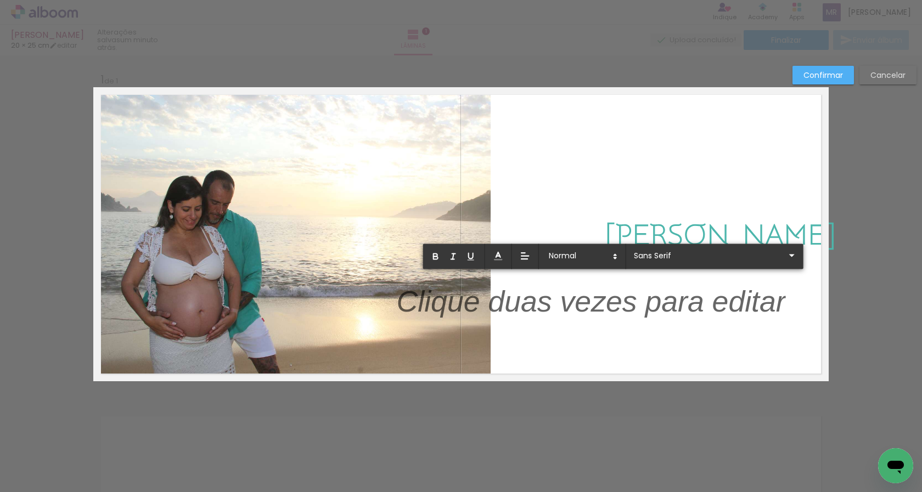
click at [786, 236] on quentale-layouter at bounding box center [461, 234] width 736 height 294
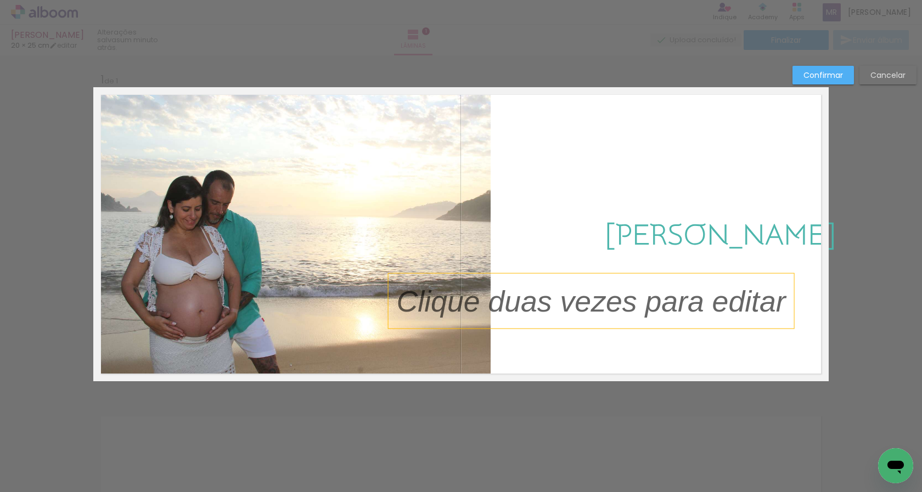
click at [775, 287] on p at bounding box center [600, 302] width 406 height 42
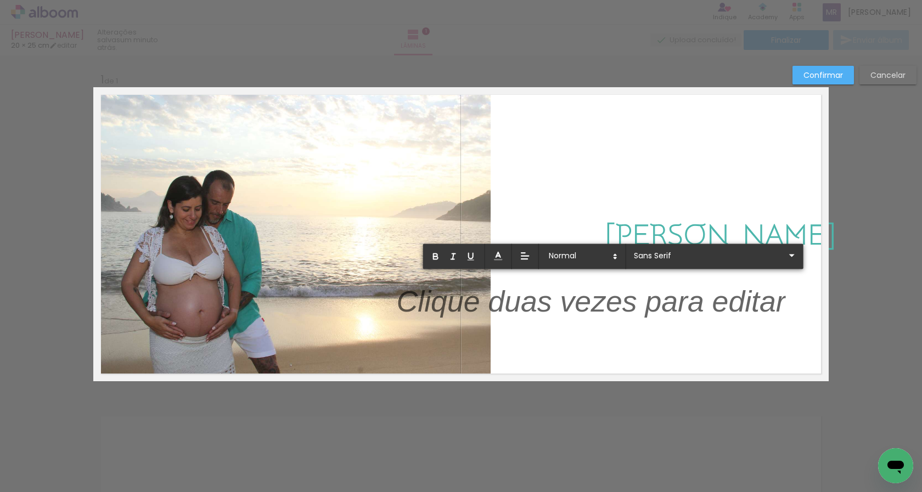
click at [657, 298] on p at bounding box center [591, 308] width 389 height 42
click at [647, 316] on p at bounding box center [591, 308] width 389 height 42
click at [585, 403] on div "Confirmar Cancelar" at bounding box center [461, 390] width 922 height 670
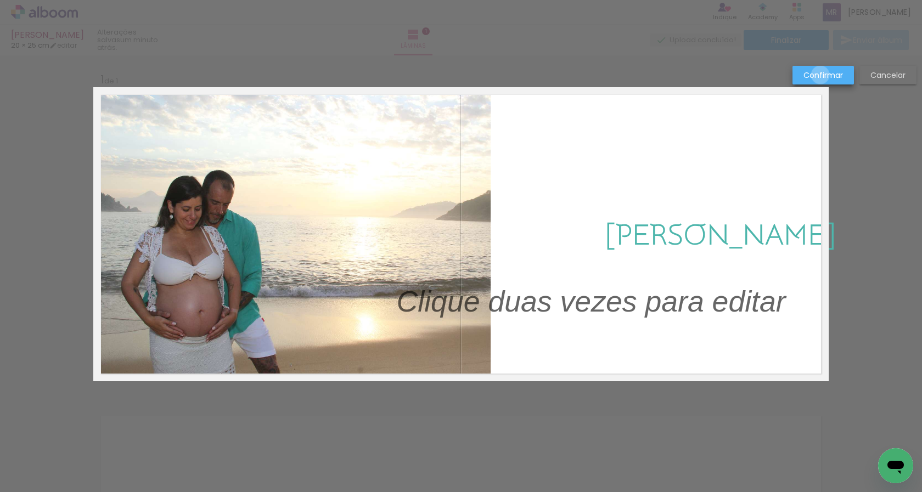
click at [0, 0] on slot "Confirmar" at bounding box center [0, 0] width 0 height 0
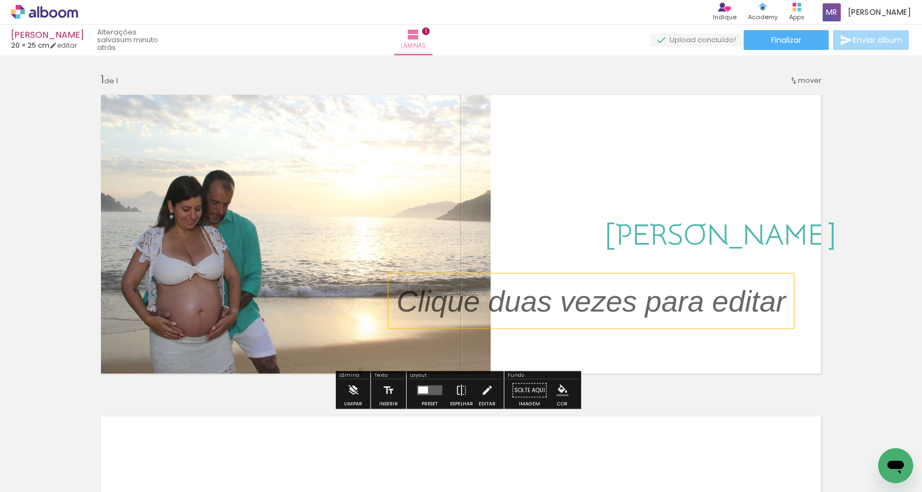
drag, startPoint x: 686, startPoint y: 293, endPoint x: 686, endPoint y: 307, distance: 14.3
click at [686, 307] on p at bounding box center [600, 302] width 406 height 42
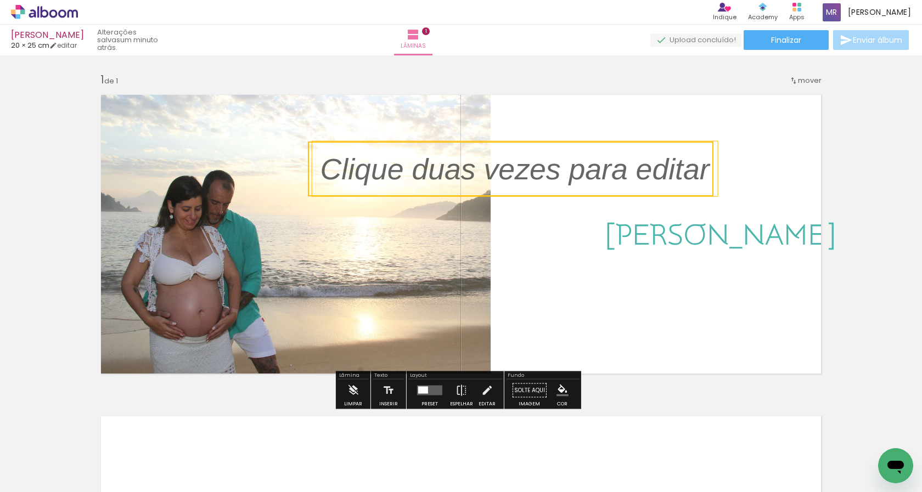
drag, startPoint x: 690, startPoint y: 293, endPoint x: 613, endPoint y: 160, distance: 152.7
click at [613, 160] on quentale-selection at bounding box center [511, 169] width 406 height 55
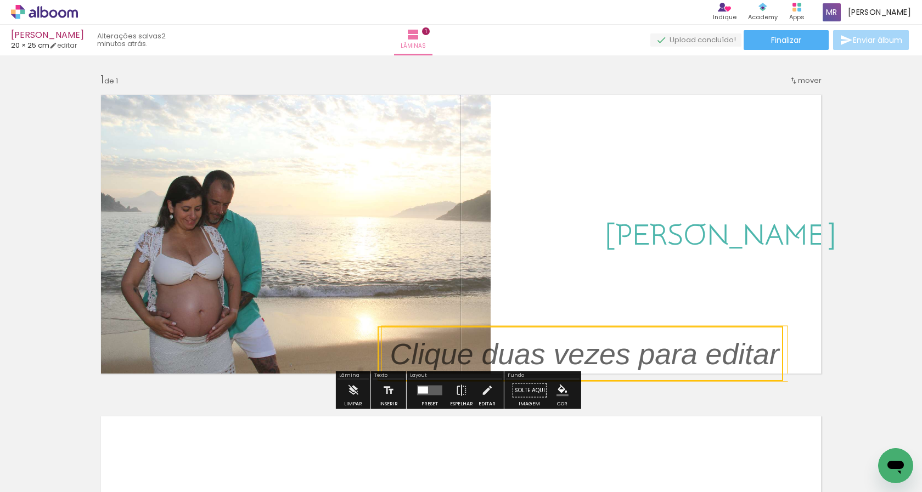
drag, startPoint x: 581, startPoint y: 170, endPoint x: 651, endPoint y: 489, distance: 327.0
click at [651, 489] on quentale-workspace at bounding box center [461, 246] width 922 height 492
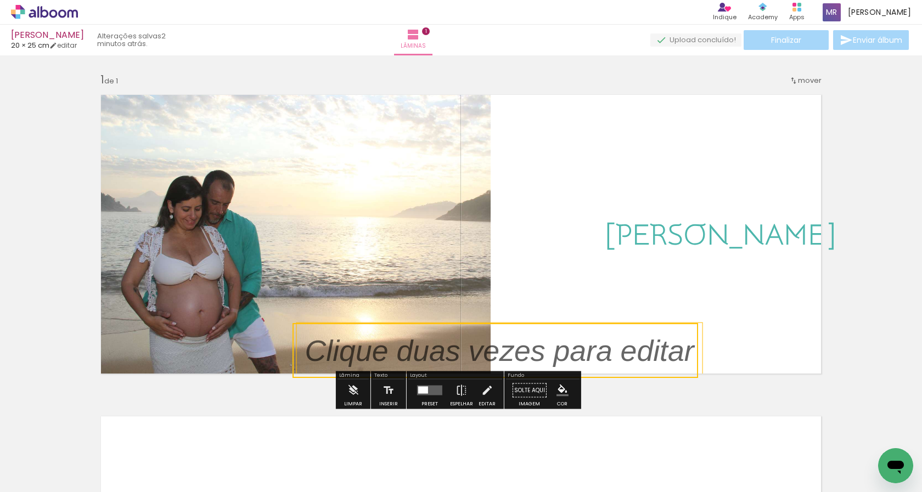
drag, startPoint x: 648, startPoint y: 342, endPoint x: 563, endPoint y: 339, distance: 85.2
click at [563, 339] on quentale-selection at bounding box center [496, 350] width 406 height 55
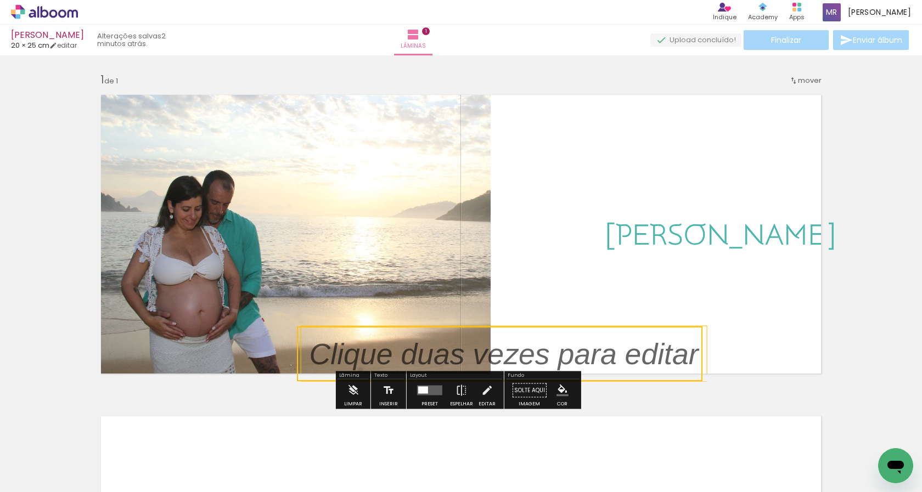
drag, startPoint x: 385, startPoint y: 349, endPoint x: 389, endPoint y: 384, distance: 35.4
click at [389, 384] on div "Inserir lâmina 1 de 1" at bounding box center [461, 381] width 922 height 644
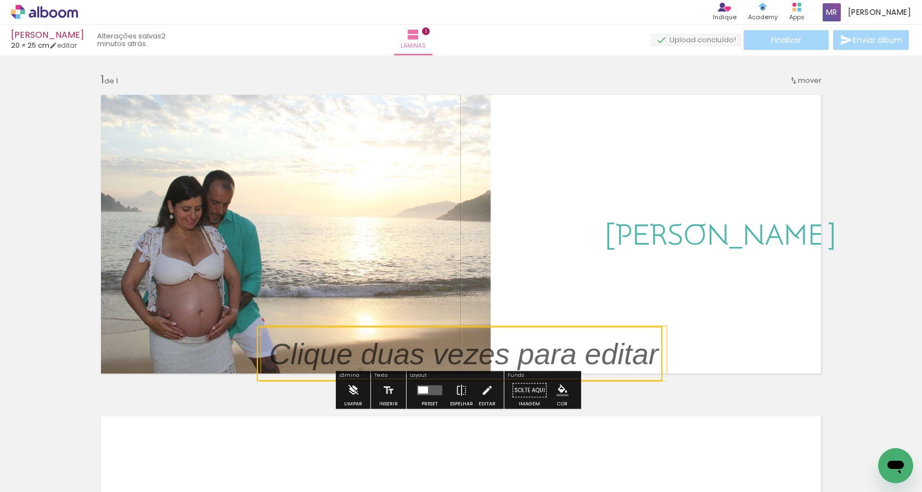
drag, startPoint x: 394, startPoint y: 348, endPoint x: 352, endPoint y: 396, distance: 63.5
click at [352, 396] on div "Inserir lâmina 1 de 1" at bounding box center [461, 381] width 922 height 644
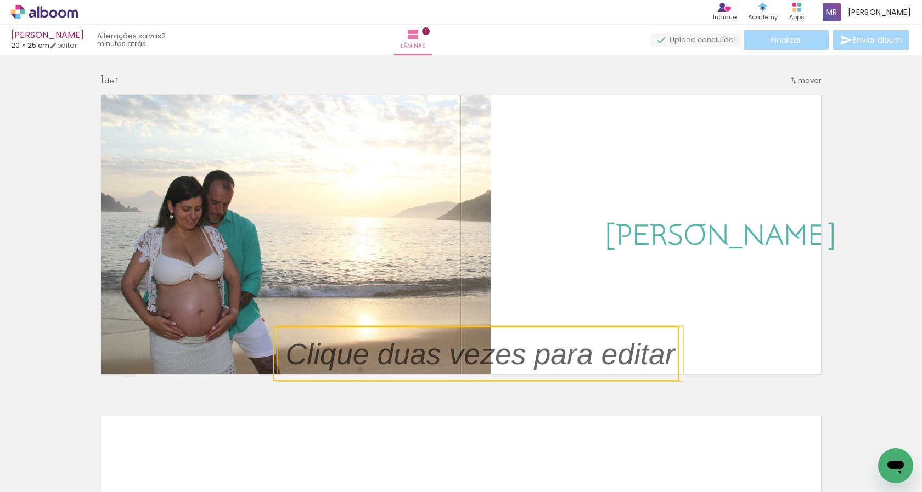
drag, startPoint x: 383, startPoint y: 351, endPoint x: 401, endPoint y: 355, distance: 18.0
click at [401, 355] on quentale-selection at bounding box center [476, 354] width 406 height 55
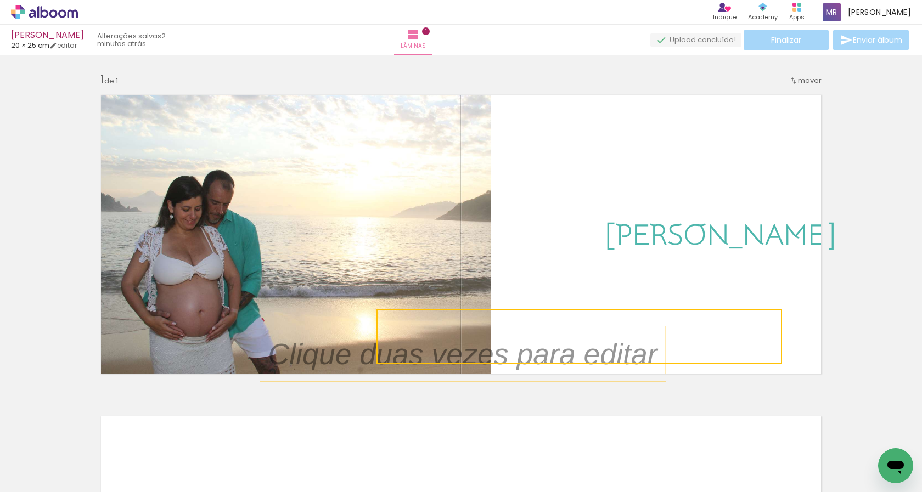
drag, startPoint x: 412, startPoint y: 355, endPoint x: 516, endPoint y: 338, distance: 104.6
click at [516, 338] on quentale-selection at bounding box center [580, 337] width 406 height 55
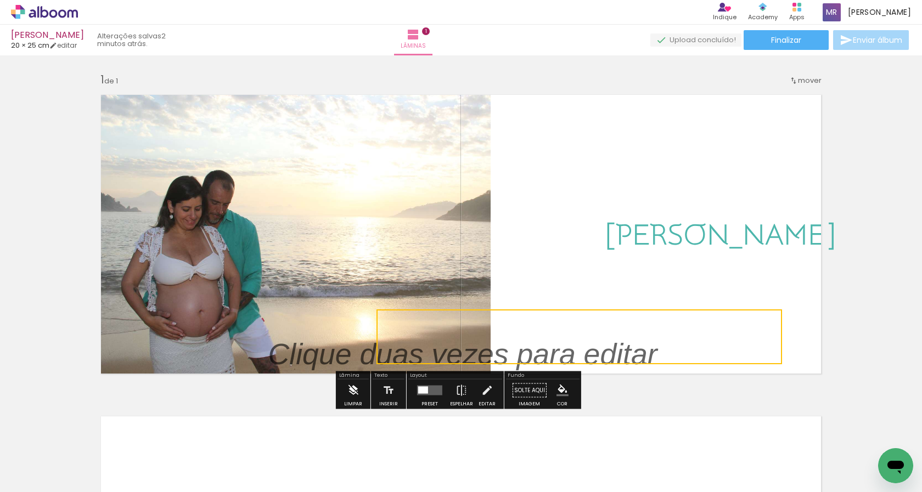
drag, startPoint x: 350, startPoint y: 363, endPoint x: 352, endPoint y: 382, distance: 19.3
click at [352, 382] on div "Inserir lâmina 1 de 1" at bounding box center [461, 381] width 922 height 644
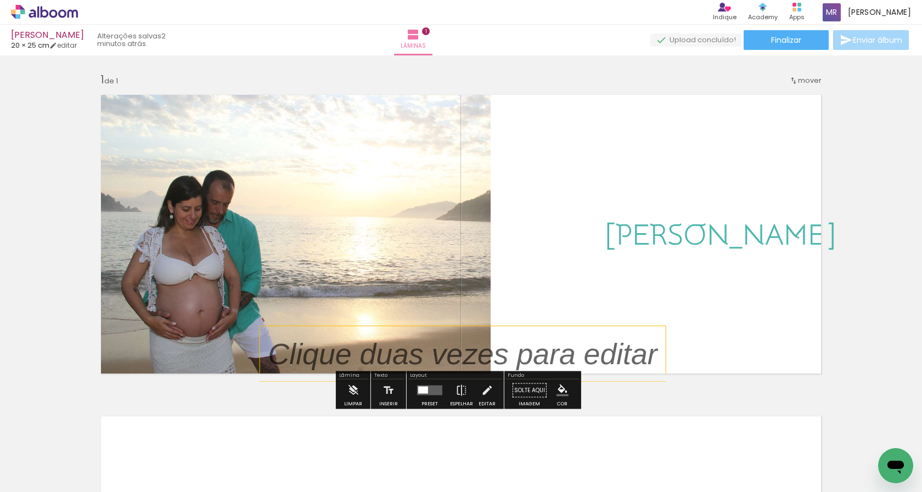
drag, startPoint x: 328, startPoint y: 356, endPoint x: 360, endPoint y: 356, distance: 31.8
click at [360, 356] on p at bounding box center [471, 354] width 406 height 42
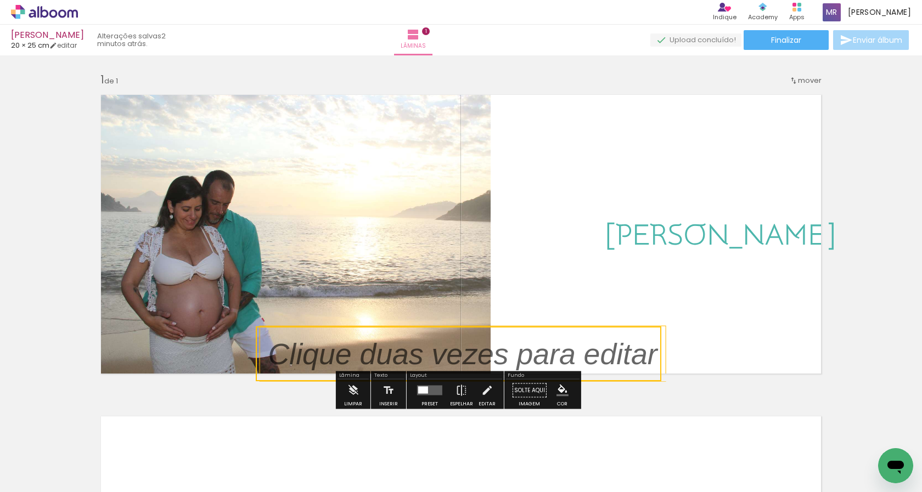
click at [674, 405] on div "Inserir lâmina 1 de 1" at bounding box center [461, 381] width 922 height 644
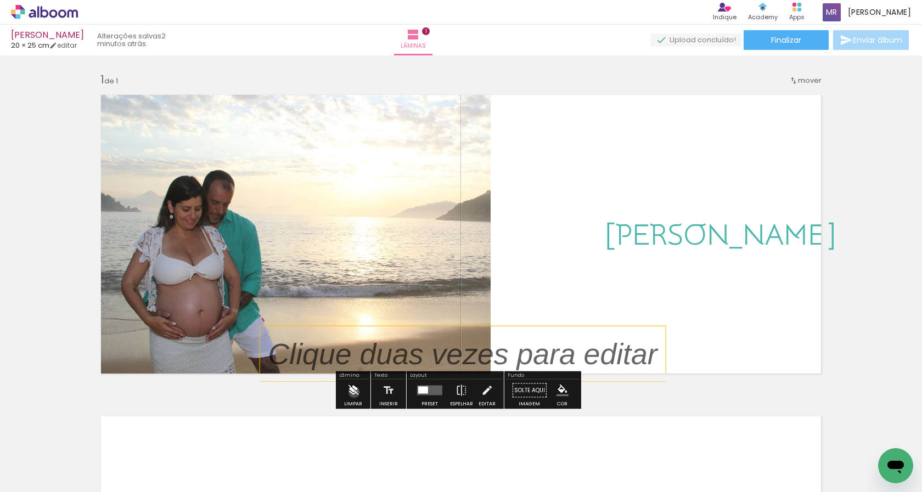
click at [354, 393] on iron-icon at bounding box center [353, 391] width 12 height 22
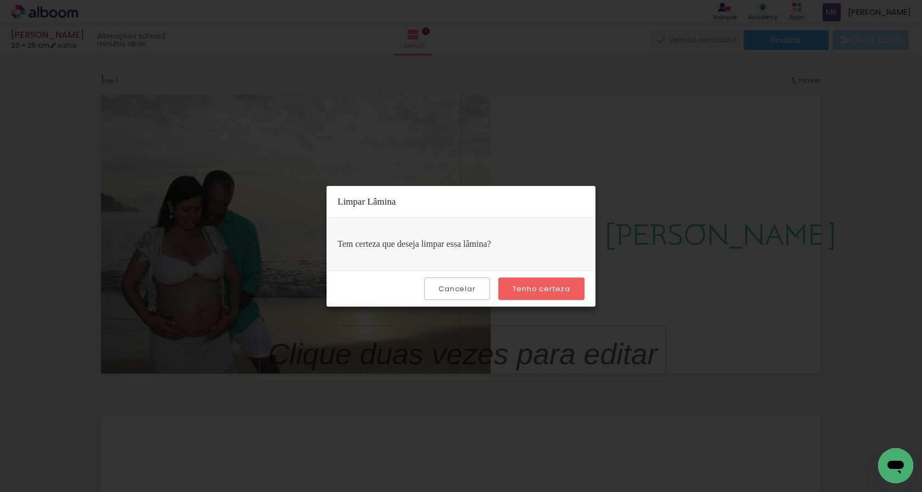
click at [0, 0] on slot "Tenho certeza" at bounding box center [0, 0] width 0 height 0
click at [534, 283] on paper-button "Tenho certeza" at bounding box center [542, 289] width 86 height 23
click at [673, 313] on iron-overlay-backdrop at bounding box center [461, 246] width 922 height 492
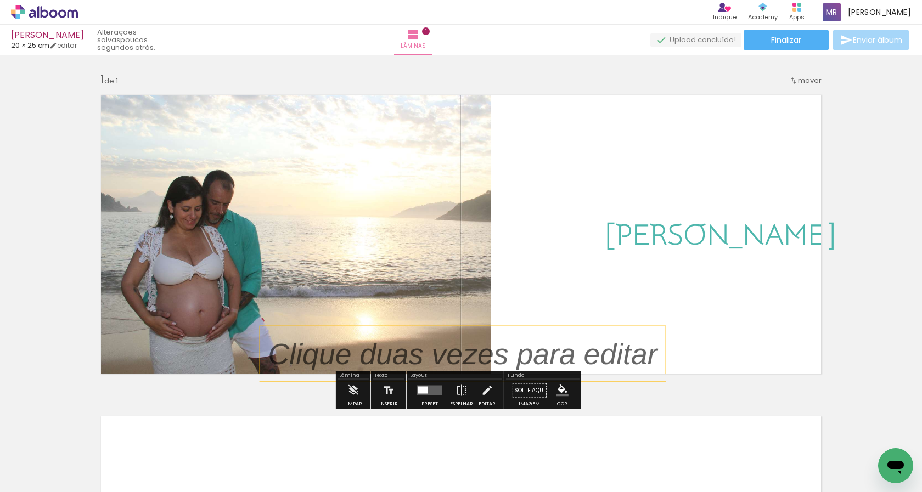
click at [586, 354] on p at bounding box center [471, 354] width 406 height 42
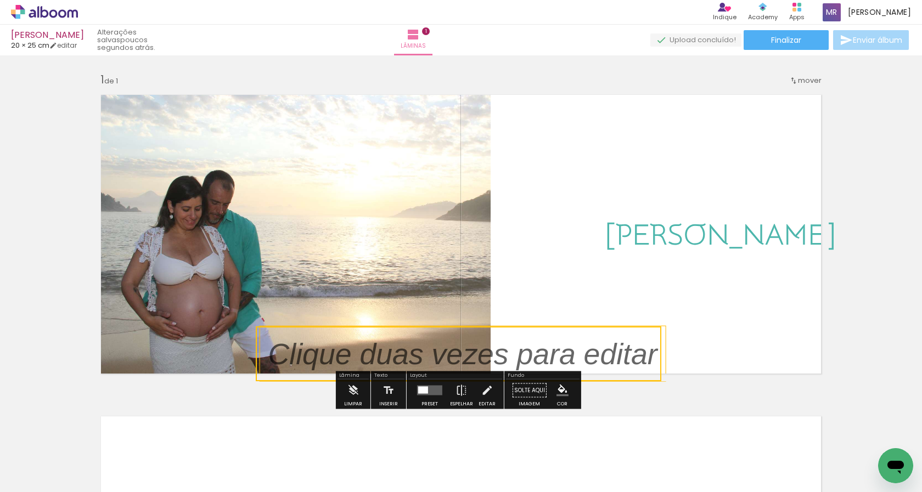
click at [419, 347] on quentale-selection at bounding box center [459, 354] width 406 height 55
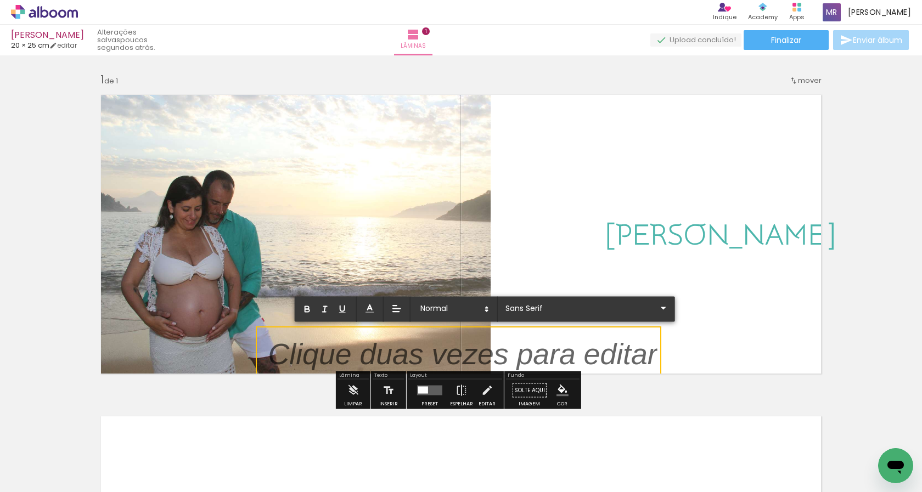
click at [681, 279] on quentale-layouter at bounding box center [461, 234] width 736 height 294
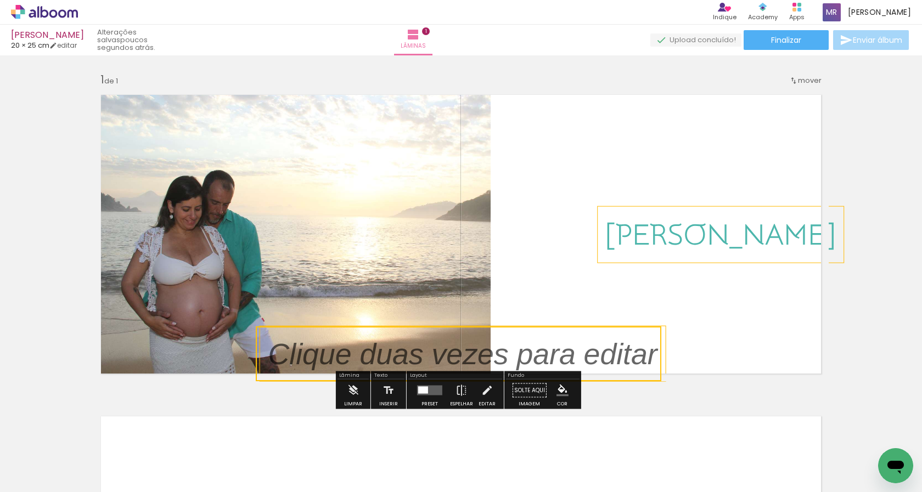
click at [669, 255] on div "[PERSON_NAME]" at bounding box center [721, 235] width 246 height 56
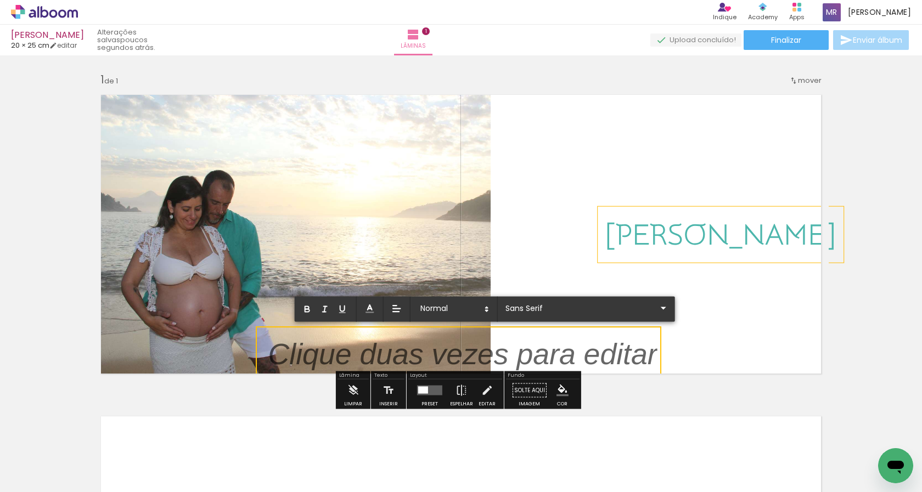
click at [663, 253] on p "[PERSON_NAME]" at bounding box center [720, 235] width 229 height 43
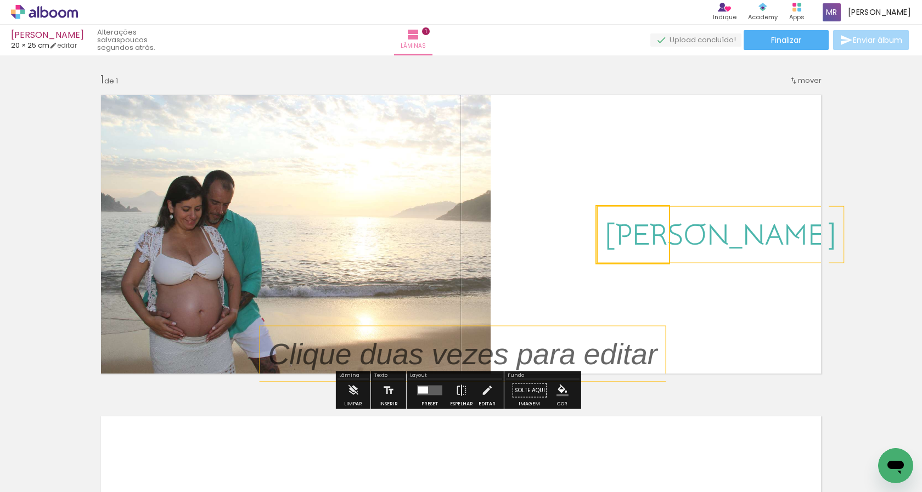
click at [663, 253] on quentale-selection at bounding box center [633, 234] width 75 height 59
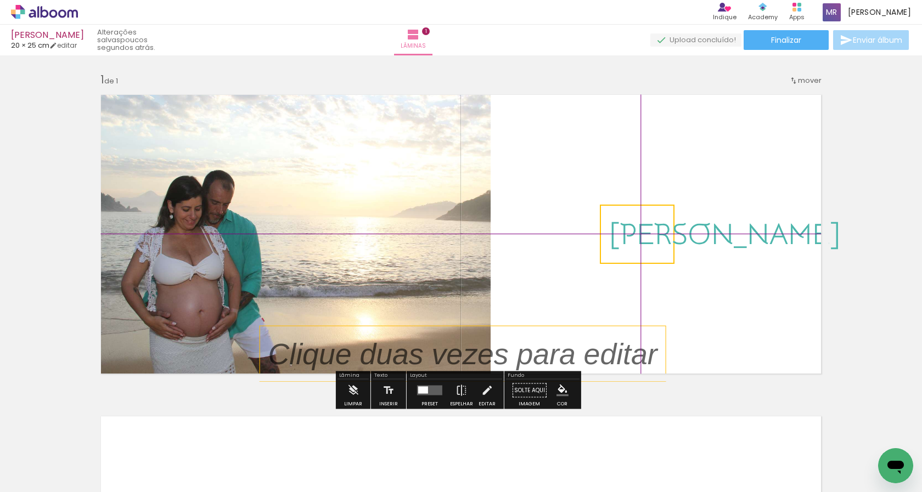
drag, startPoint x: 667, startPoint y: 260, endPoint x: 676, endPoint y: 273, distance: 16.6
click at [676, 273] on div "Inserir lâmina 1 de 1" at bounding box center [461, 381] width 922 height 644
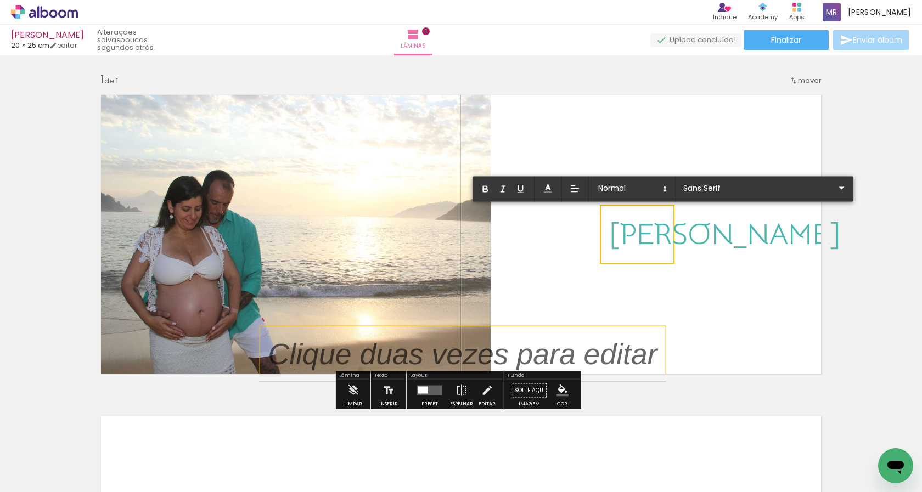
click at [656, 221] on span "[PERSON_NAME]" at bounding box center [725, 235] width 229 height 34
type input "Snippet"
click at [754, 238] on quentale-layouter at bounding box center [461, 234] width 736 height 294
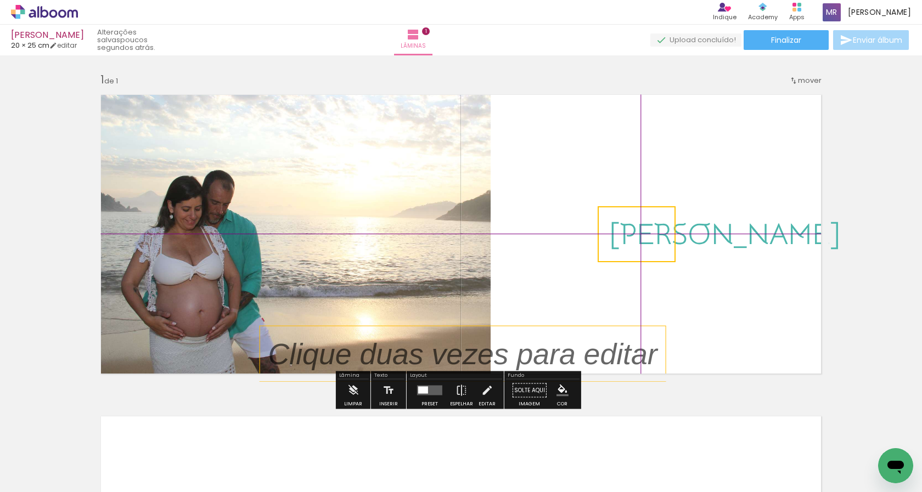
drag, startPoint x: 673, startPoint y: 206, endPoint x: 688, endPoint y: 202, distance: 16.0
click at [688, 202] on div "Inserir lâmina 1 de 1" at bounding box center [461, 381] width 922 height 644
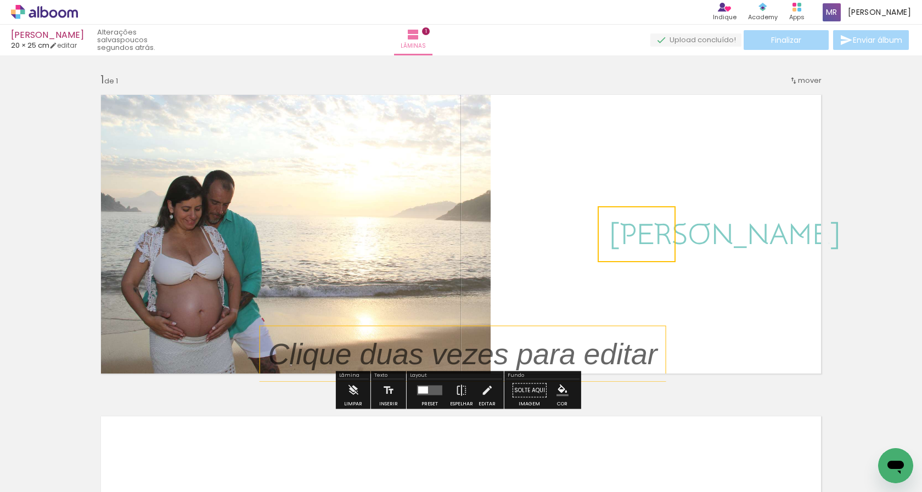
click at [672, 275] on quentale-layouter at bounding box center [461, 234] width 736 height 294
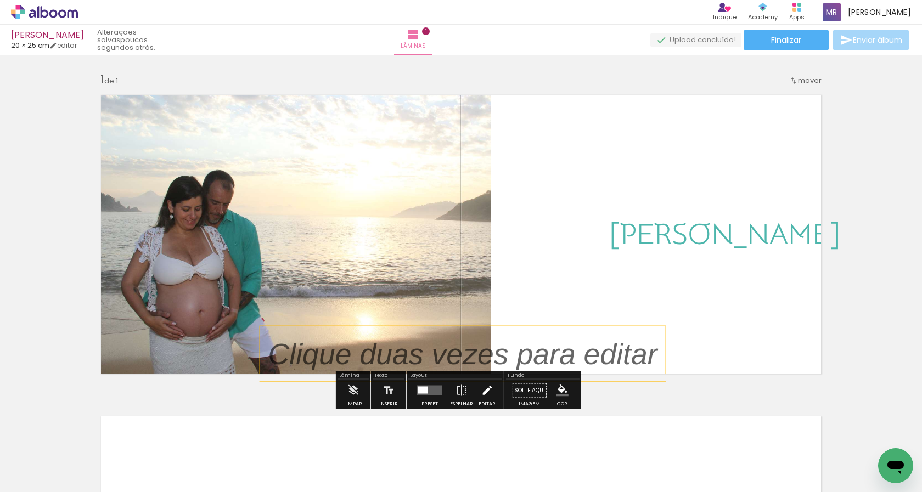
click at [483, 390] on iron-icon at bounding box center [487, 391] width 12 height 22
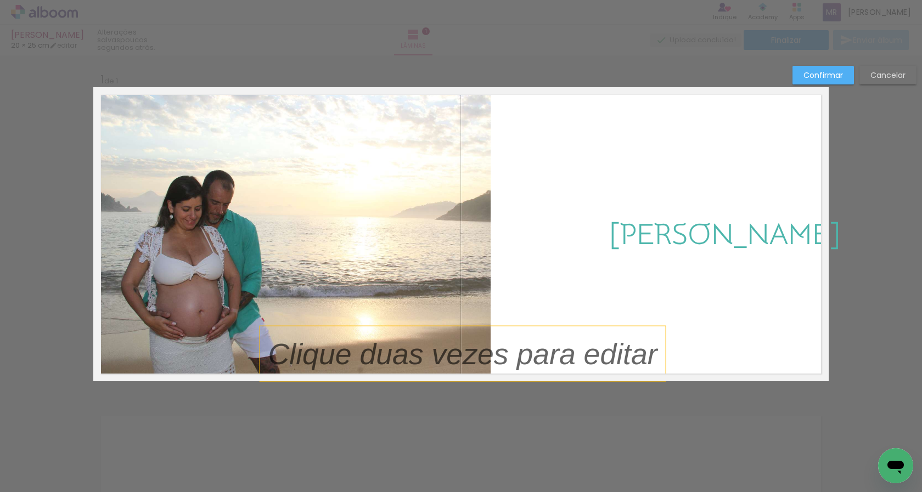
drag, startPoint x: 490, startPoint y: 362, endPoint x: 561, endPoint y: 361, distance: 70.3
click at [561, 361] on p at bounding box center [471, 354] width 406 height 42
drag, startPoint x: 556, startPoint y: 359, endPoint x: 605, endPoint y: 335, distance: 54.0
click at [605, 335] on p at bounding box center [471, 354] width 406 height 42
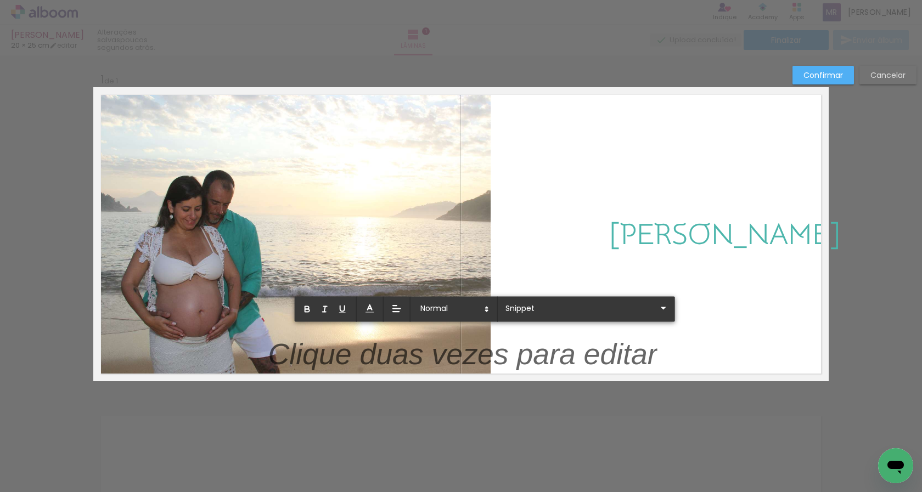
click at [482, 357] on p at bounding box center [462, 361] width 389 height 42
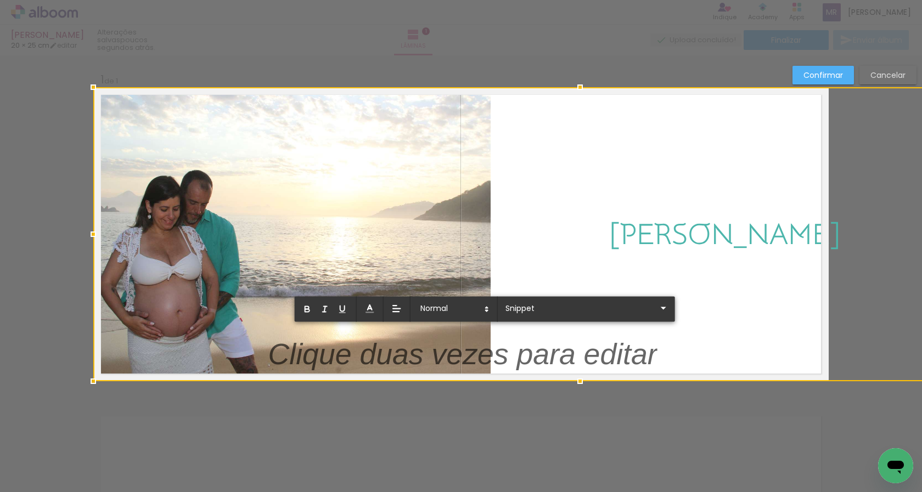
drag, startPoint x: 481, startPoint y: 234, endPoint x: 658, endPoint y: 237, distance: 176.8
click at [658, 237] on div at bounding box center [580, 234] width 974 height 294
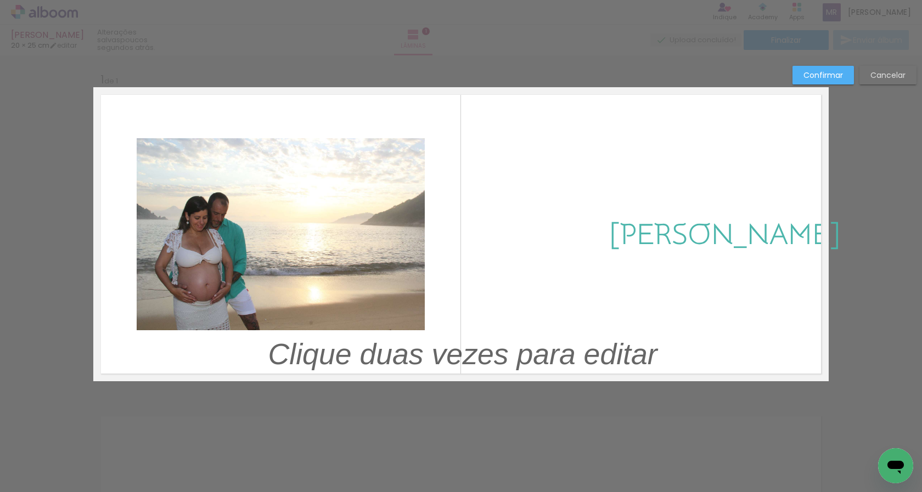
click at [396, 234] on div at bounding box center [580, 234] width 974 height 294
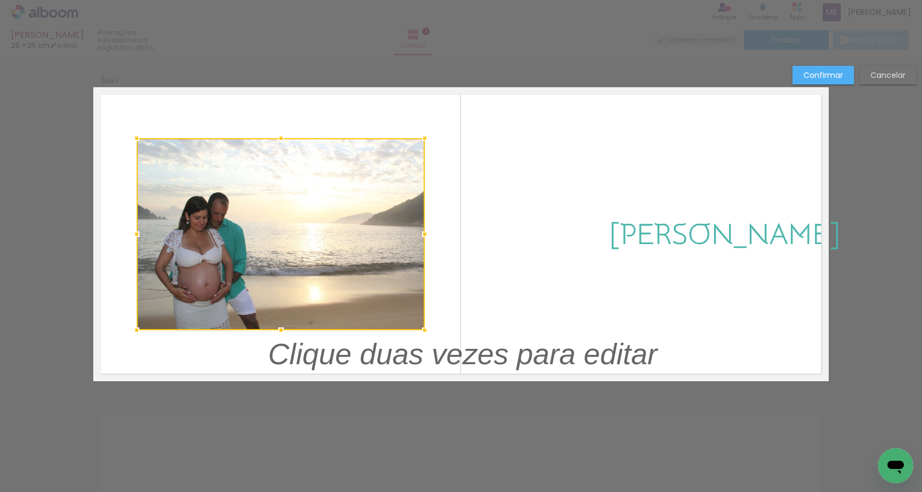
click at [396, 234] on div at bounding box center [281, 234] width 288 height 192
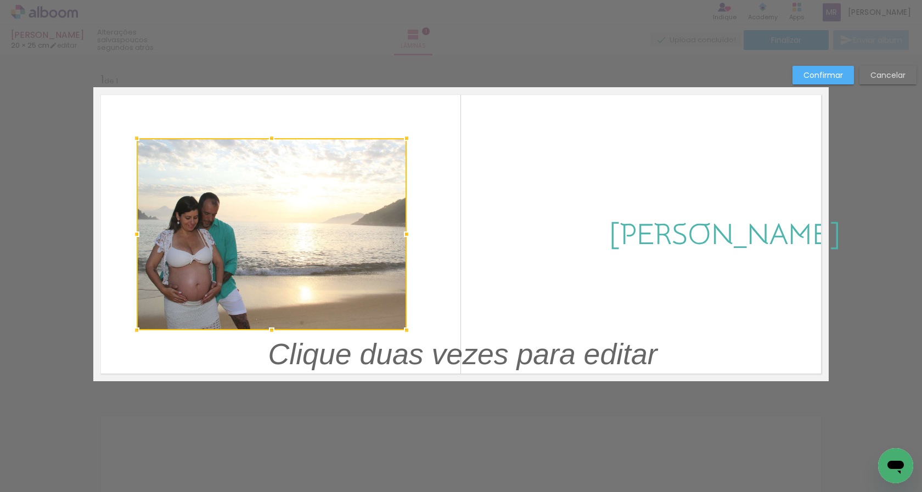
drag, startPoint x: 418, startPoint y: 234, endPoint x: 400, endPoint y: 241, distance: 19.3
click at [400, 241] on div at bounding box center [407, 234] width 22 height 22
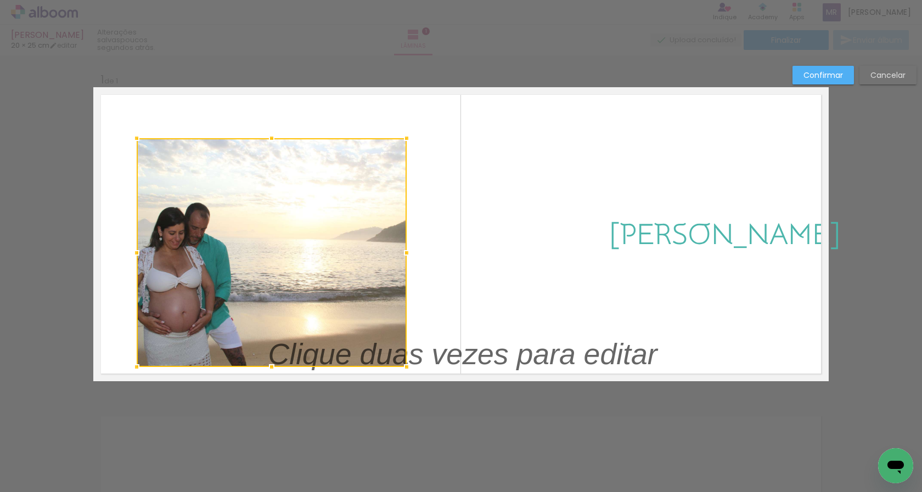
drag, startPoint x: 268, startPoint y: 331, endPoint x: 269, endPoint y: 368, distance: 36.8
click at [269, 368] on div at bounding box center [272, 367] width 22 height 22
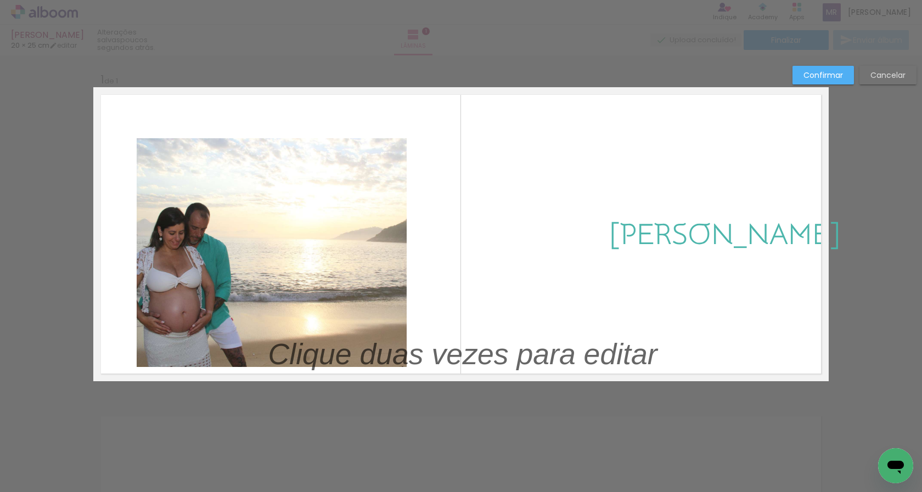
click at [283, 144] on quentale-photo at bounding box center [272, 252] width 270 height 229
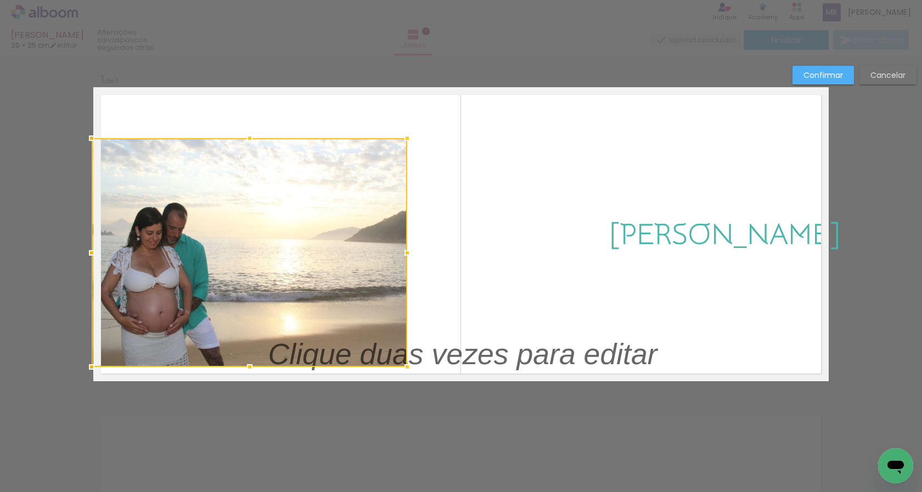
drag, startPoint x: 135, startPoint y: 254, endPoint x: 95, endPoint y: 259, distance: 39.9
click at [95, 259] on div at bounding box center [92, 253] width 22 height 22
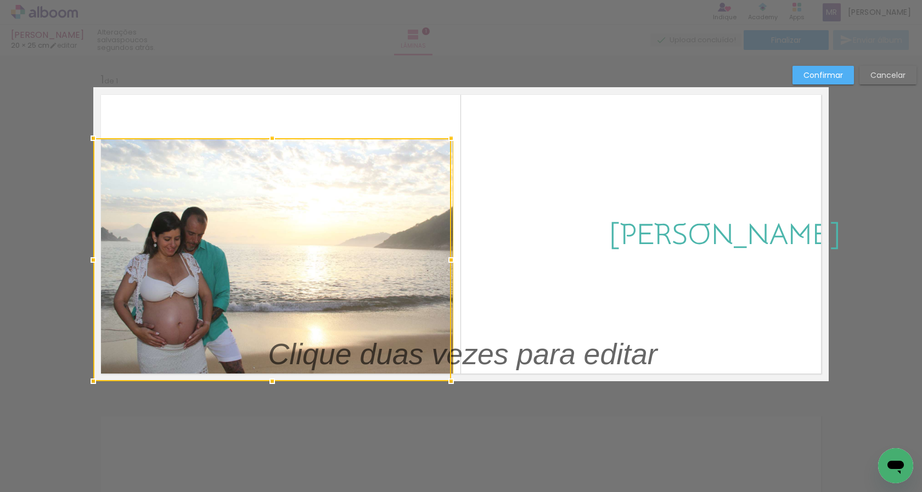
drag, startPoint x: 404, startPoint y: 367, endPoint x: 413, endPoint y: 376, distance: 12.4
click at [413, 376] on div at bounding box center [272, 259] width 358 height 243
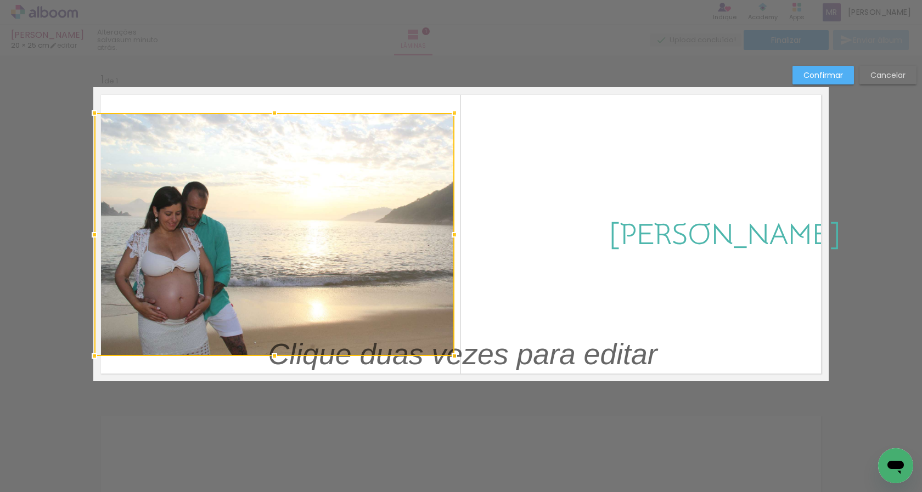
drag, startPoint x: 334, startPoint y: 220, endPoint x: 335, endPoint y: 194, distance: 25.8
click at [335, 194] on div at bounding box center [274, 234] width 360 height 243
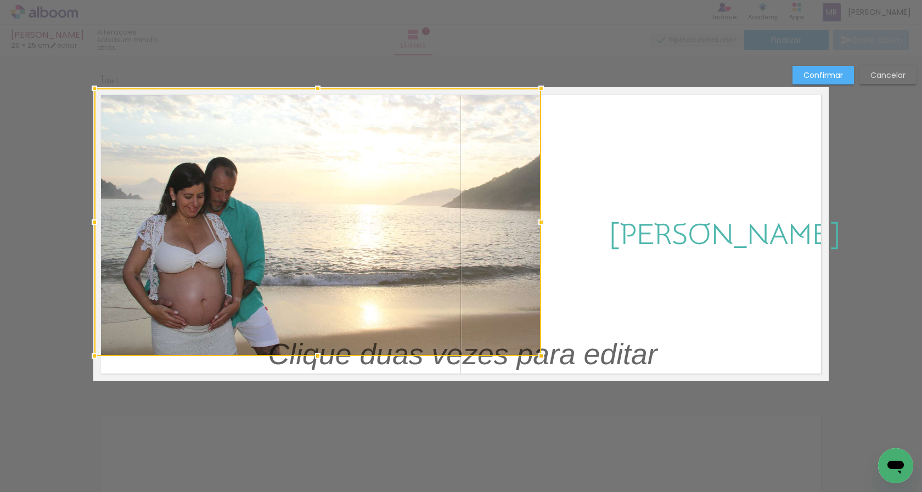
drag, startPoint x: 450, startPoint y: 111, endPoint x: 537, endPoint y: 90, distance: 89.3
click at [537, 90] on div at bounding box center [541, 88] width 22 height 22
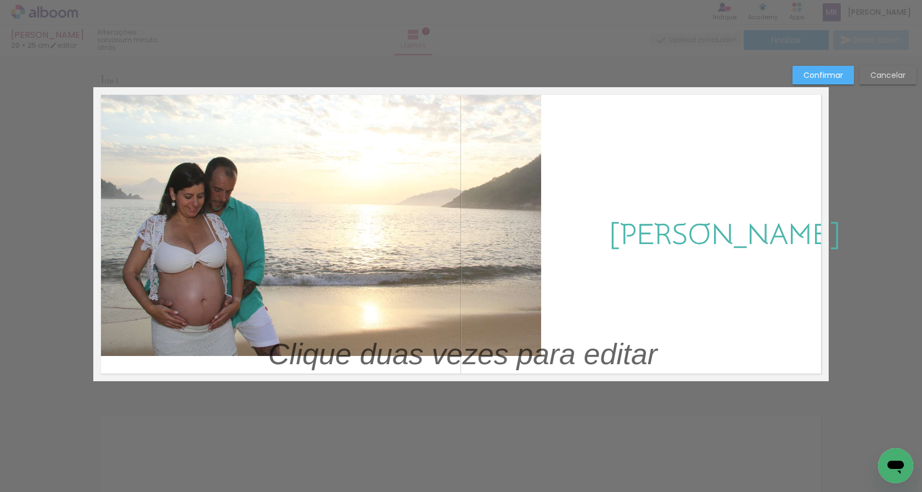
click at [528, 311] on quentale-photo at bounding box center [317, 222] width 447 height 268
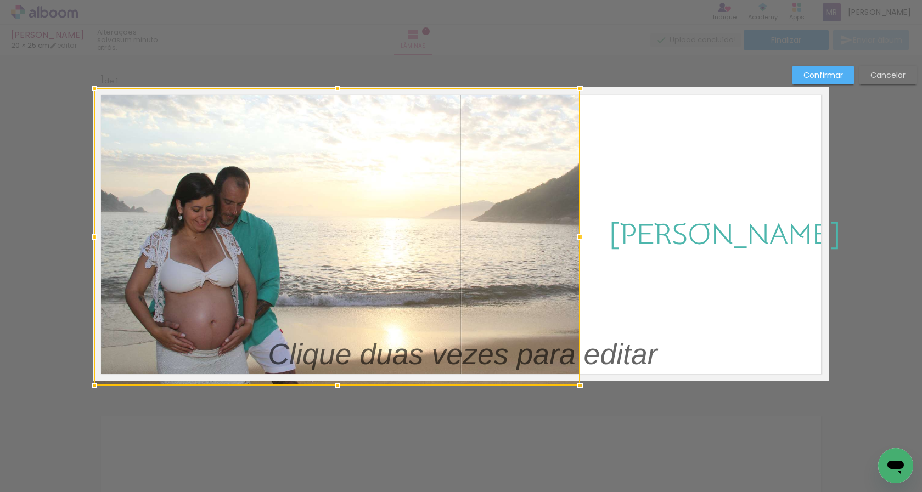
drag, startPoint x: 534, startPoint y: 355, endPoint x: 573, endPoint y: 380, distance: 46.7
click at [573, 380] on div at bounding box center [580, 386] width 22 height 22
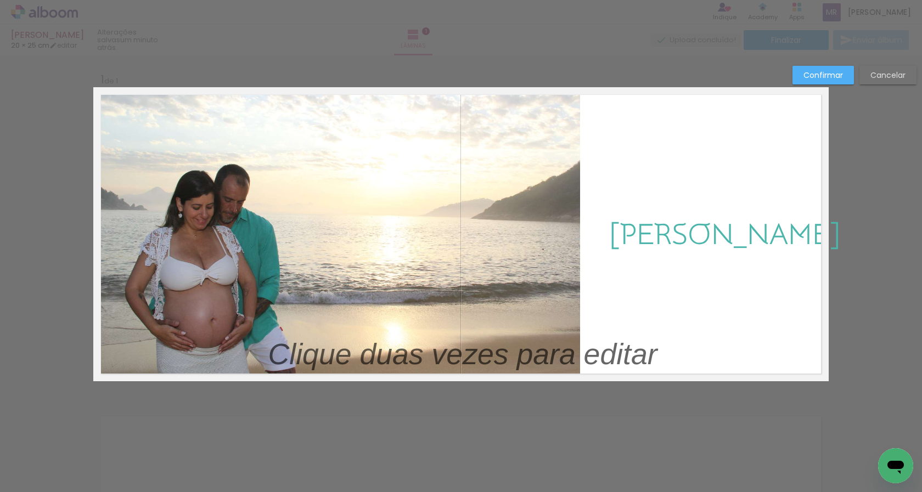
click at [546, 135] on quentale-photo at bounding box center [337, 234] width 486 height 293
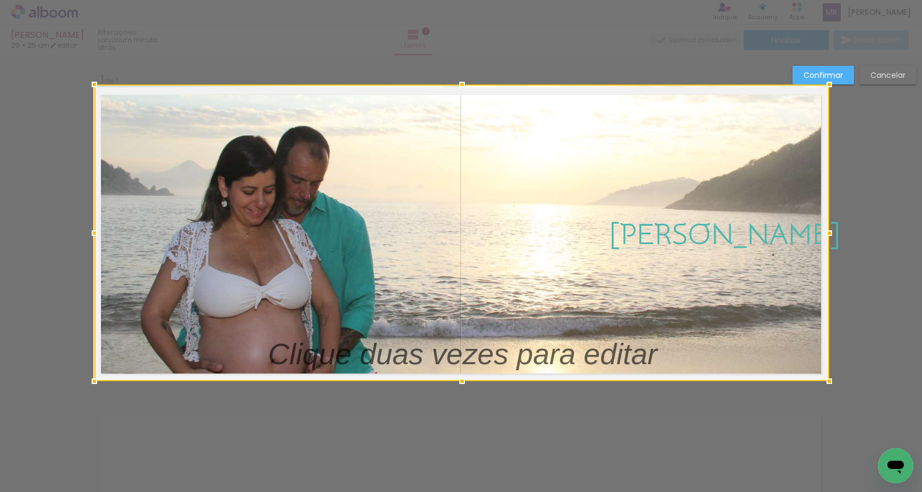
drag, startPoint x: 576, startPoint y: 90, endPoint x: 818, endPoint y: 44, distance: 246.4
click at [818, 0] on div "Isaac 20 × 25 cm editar um minuto atrás. Lâminas 1 Finalizar Enviar álbum Inser…" at bounding box center [461, 0] width 922 height 0
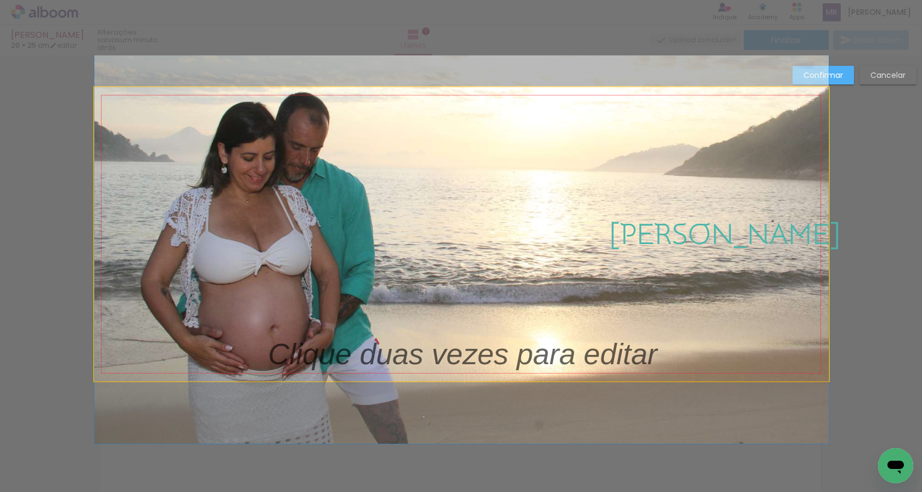
drag, startPoint x: 510, startPoint y: 240, endPoint x: 509, endPoint y: 205, distance: 35.2
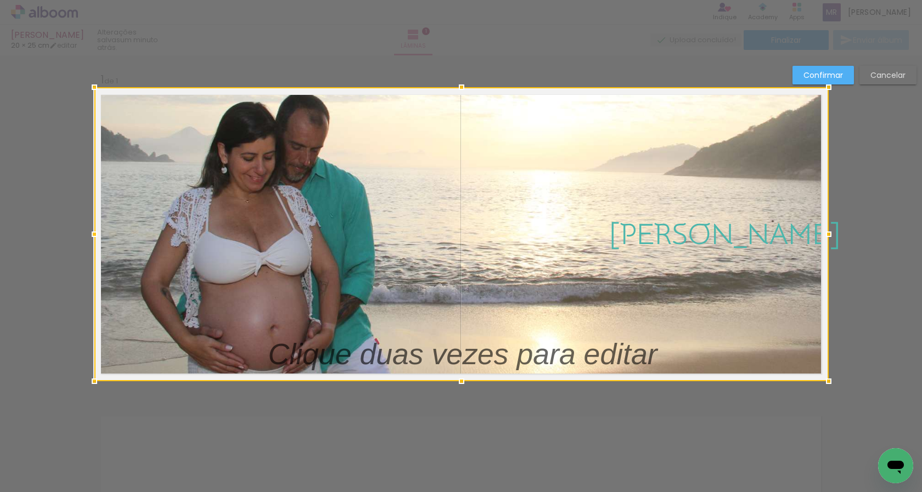
click at [582, 295] on div at bounding box center [461, 234] width 735 height 294
click at [568, 360] on div at bounding box center [461, 234] width 735 height 294
click at [483, 302] on div at bounding box center [461, 234] width 735 height 294
click at [490, 270] on div at bounding box center [461, 234] width 735 height 294
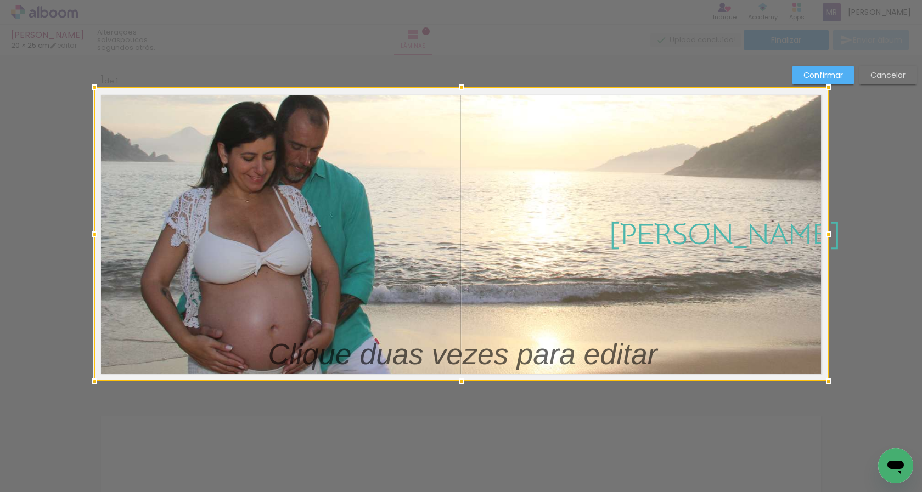
click at [725, 132] on div at bounding box center [461, 234] width 735 height 294
click at [568, 195] on div at bounding box center [461, 234] width 735 height 294
click at [615, 388] on div "Confirmar Cancelar" at bounding box center [461, 390] width 922 height 670
click at [483, 409] on div "Confirmar Cancelar" at bounding box center [461, 390] width 922 height 670
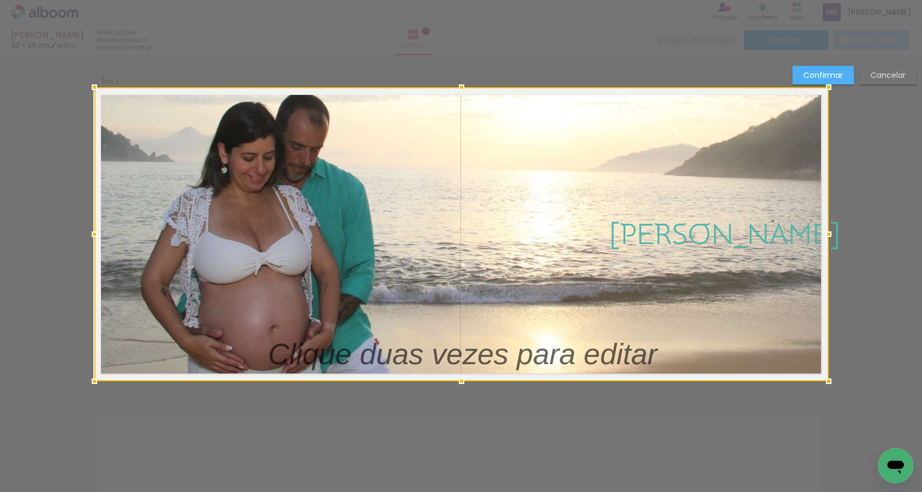
click at [444, 237] on div at bounding box center [461, 234] width 735 height 294
click at [605, 237] on div at bounding box center [461, 234] width 735 height 294
click at [636, 244] on div at bounding box center [461, 234] width 735 height 294
click at [632, 242] on div at bounding box center [461, 234] width 735 height 294
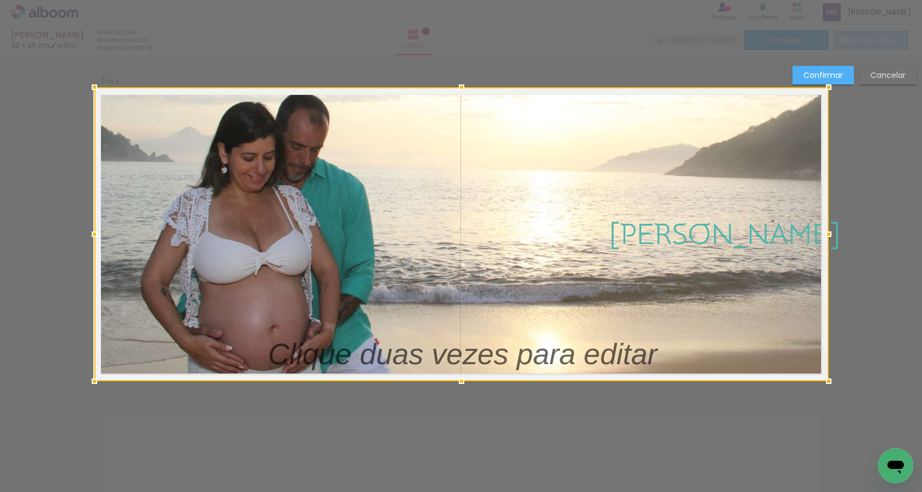
click at [632, 242] on div at bounding box center [461, 234] width 735 height 294
click at [407, 166] on div at bounding box center [461, 234] width 735 height 294
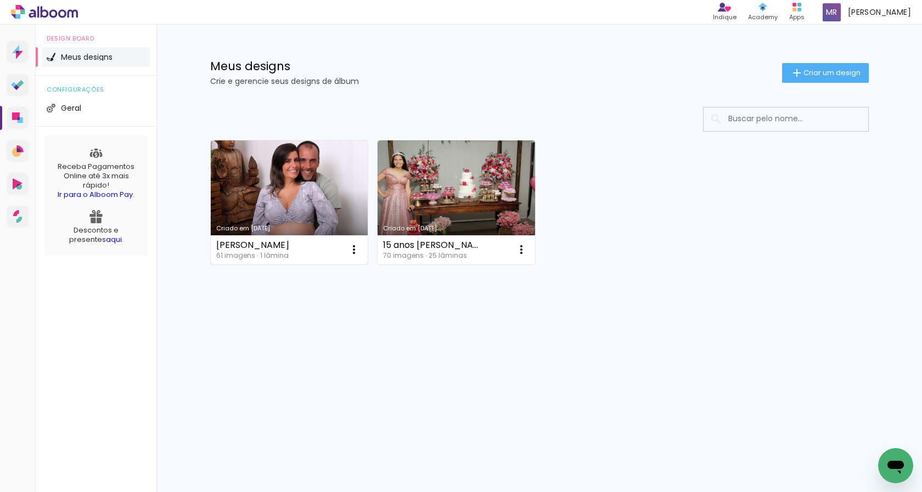
click at [315, 215] on link "Criado em [DATE]" at bounding box center [290, 203] width 158 height 124
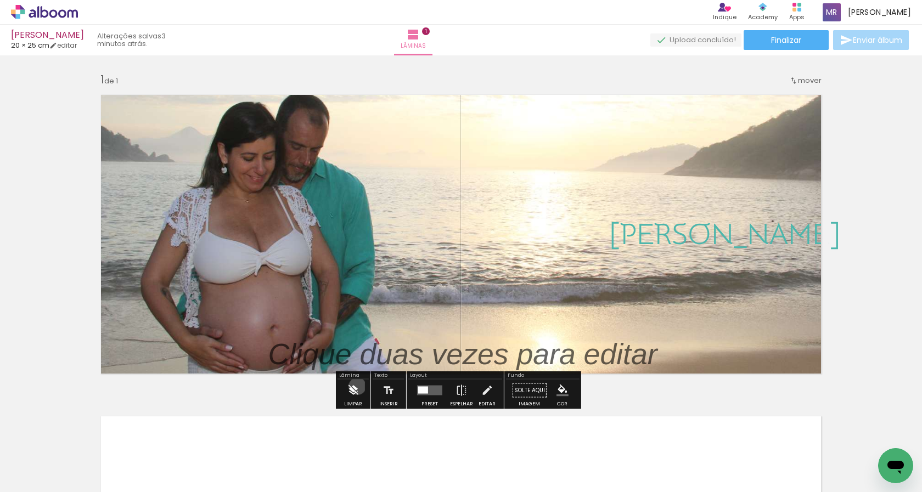
click at [357, 387] on iron-icon at bounding box center [353, 391] width 12 height 22
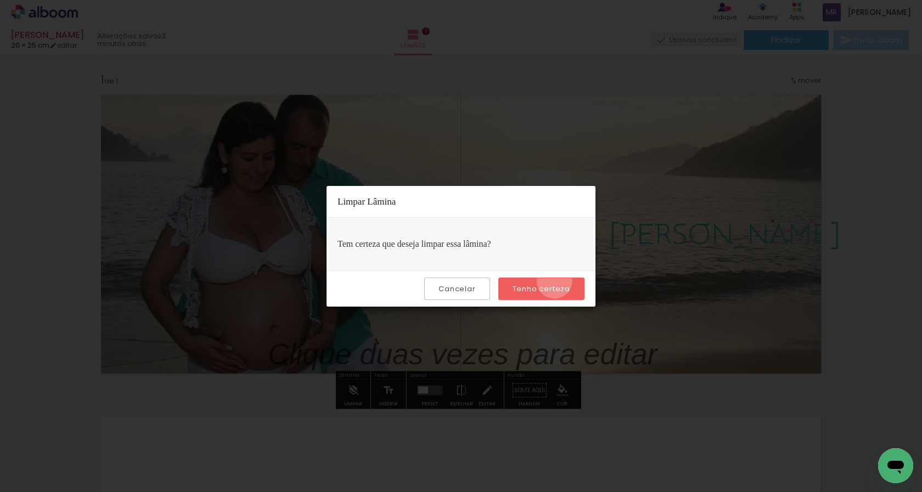
click at [556, 281] on paper-button "Tenho certeza" at bounding box center [542, 289] width 86 height 23
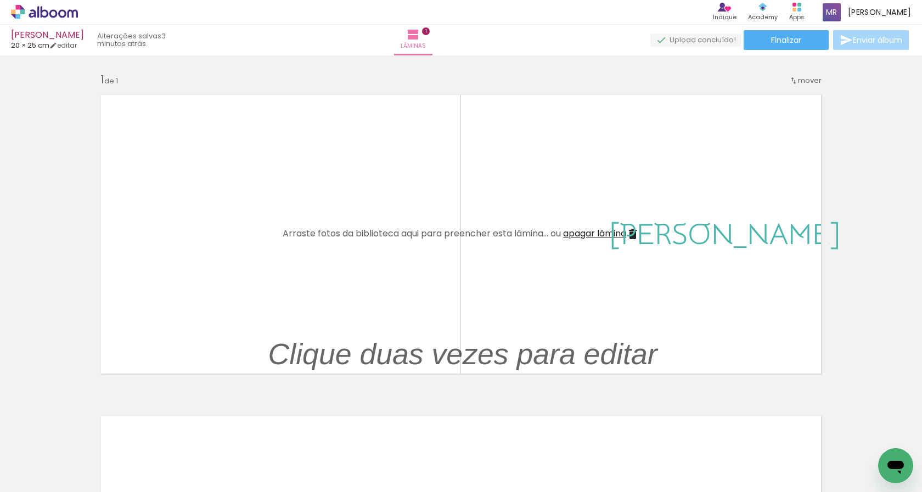
click at [572, 233] on span "apagar lâmina" at bounding box center [594, 233] width 63 height 13
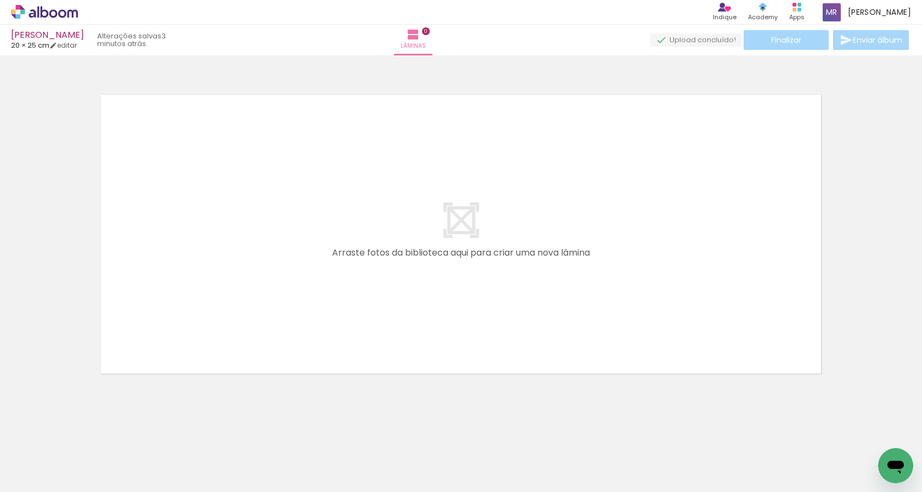
click at [450, 293] on quentale-layouter at bounding box center [461, 234] width 736 height 294
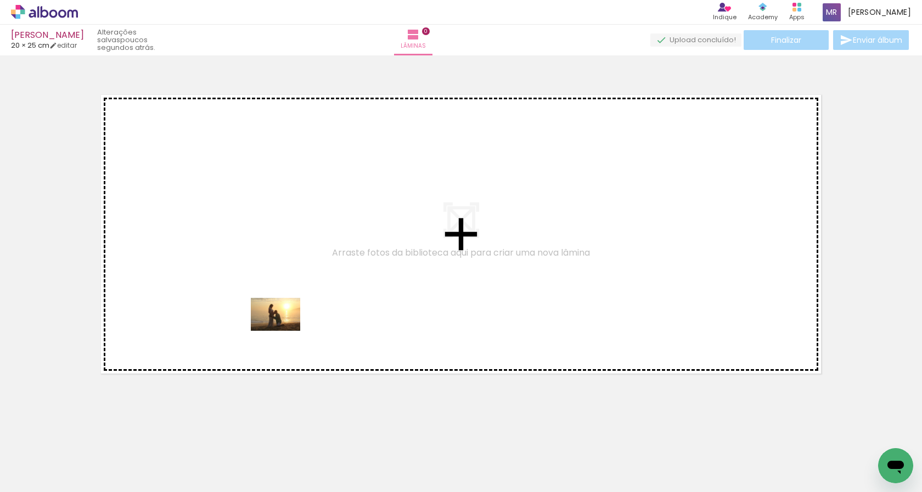
drag, startPoint x: 228, startPoint y: 463, endPoint x: 284, endPoint y: 331, distance: 143.7
click at [284, 331] on quentale-workspace at bounding box center [461, 246] width 922 height 492
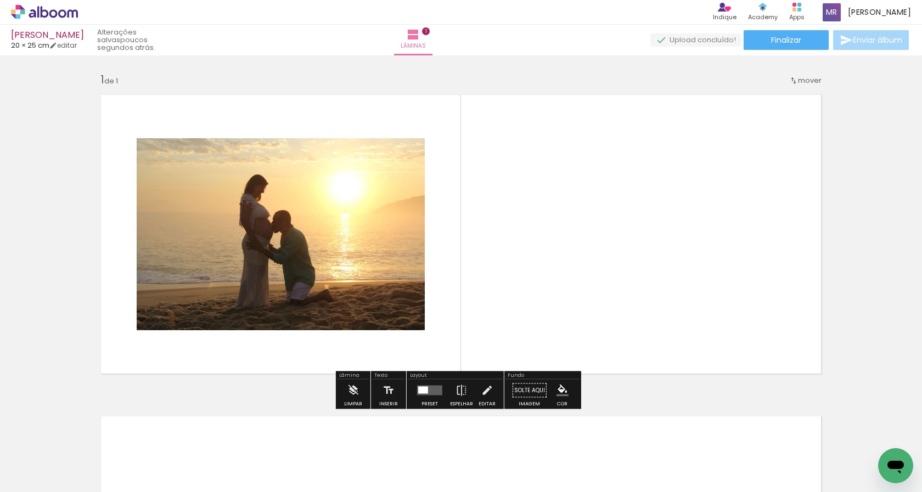
click at [404, 316] on quentale-photo at bounding box center [281, 234] width 288 height 192
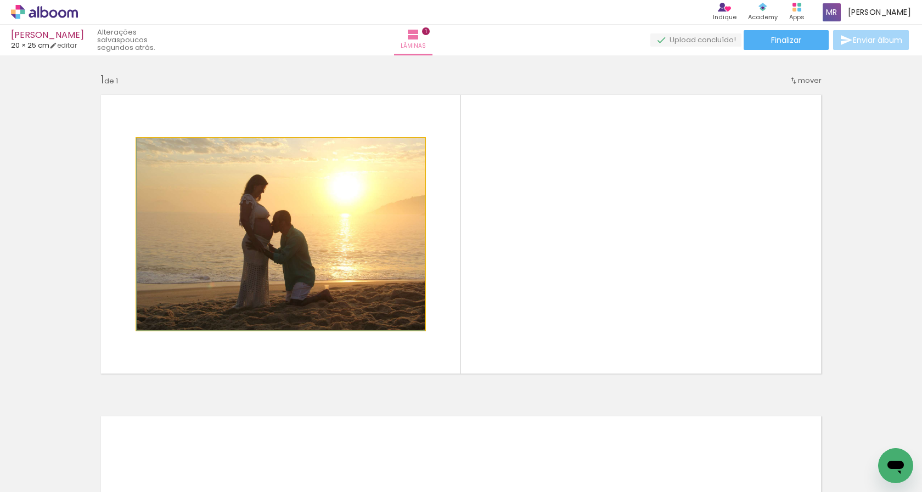
click at [404, 316] on quentale-photo at bounding box center [281, 234] width 288 height 192
click at [388, 309] on quentale-photo at bounding box center [281, 234] width 288 height 192
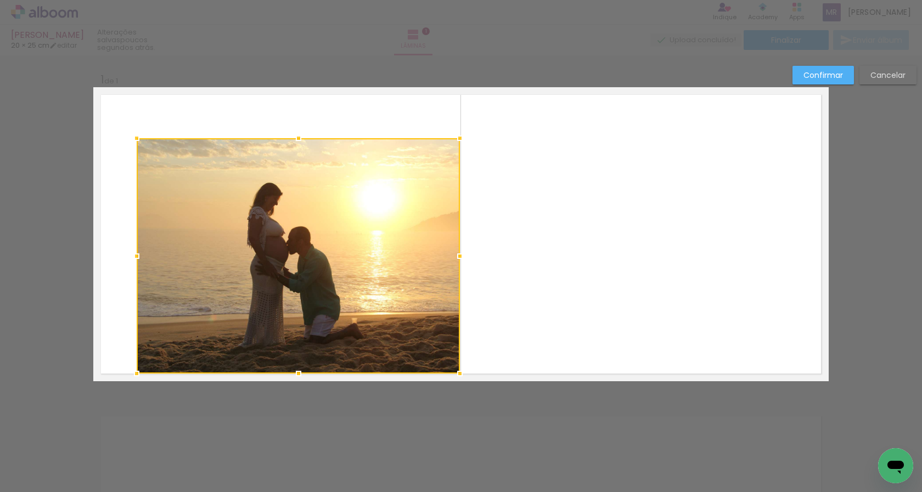
drag, startPoint x: 416, startPoint y: 328, endPoint x: 451, endPoint y: 371, distance: 55.8
click at [451, 371] on div at bounding box center [460, 374] width 22 height 22
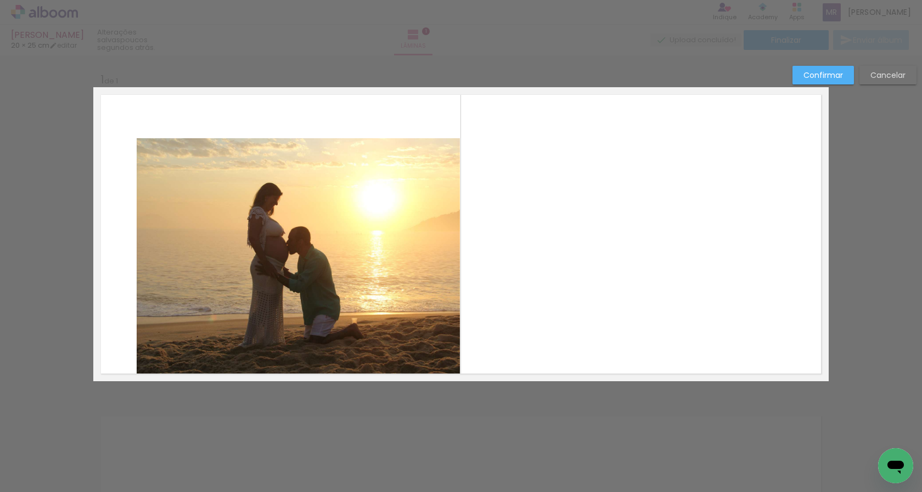
click at [141, 155] on quentale-photo at bounding box center [298, 256] width 323 height 236
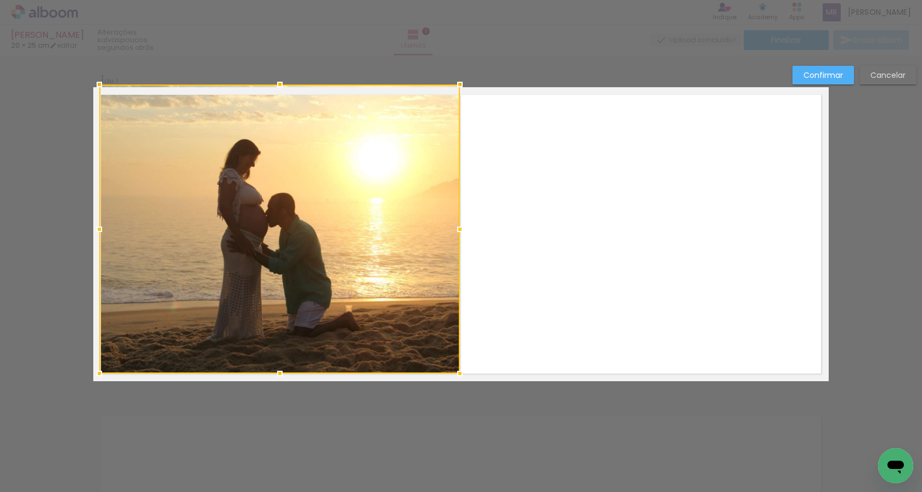
drag, startPoint x: 137, startPoint y: 141, endPoint x: 99, endPoint y: 95, distance: 59.3
click at [99, 95] on div at bounding box center [99, 85] width 22 height 22
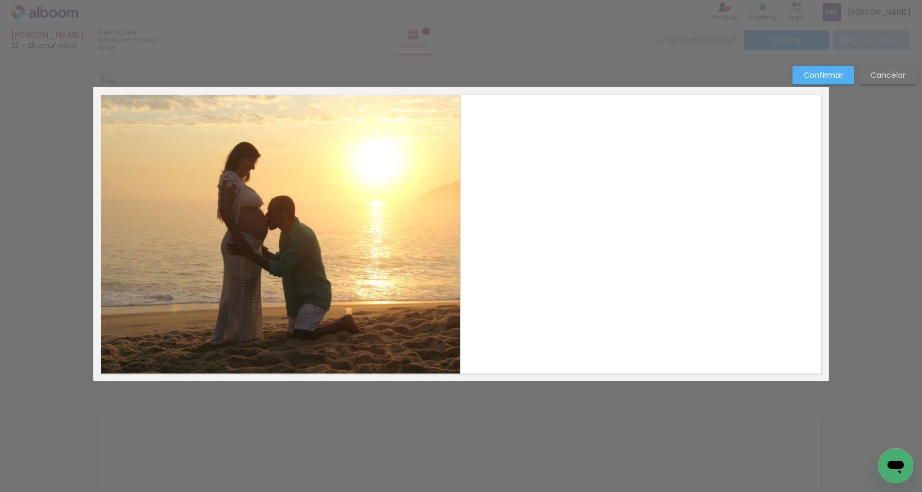
click at [517, 322] on quentale-layouter at bounding box center [461, 234] width 736 height 294
click at [452, 468] on div "Confirmar Cancelar" at bounding box center [461, 390] width 922 height 670
click at [384, 286] on quentale-photo at bounding box center [279, 231] width 361 height 289
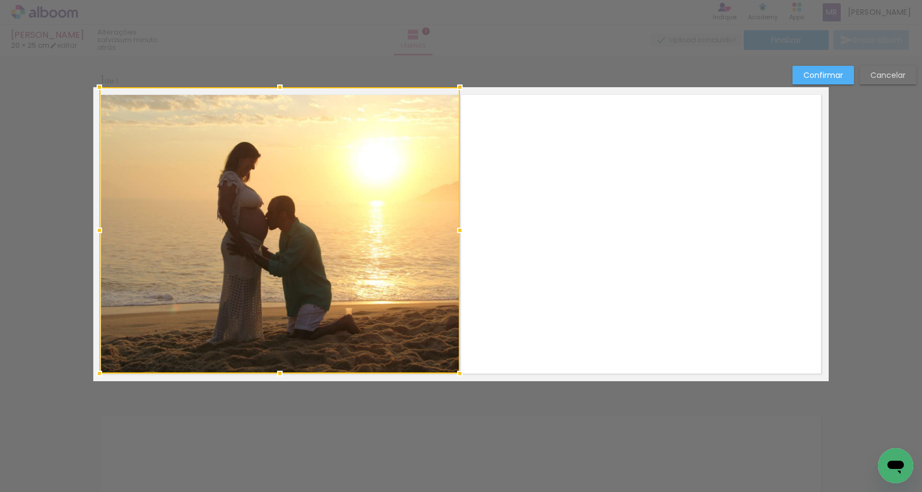
click at [565, 309] on quentale-layouter at bounding box center [461, 234] width 736 height 294
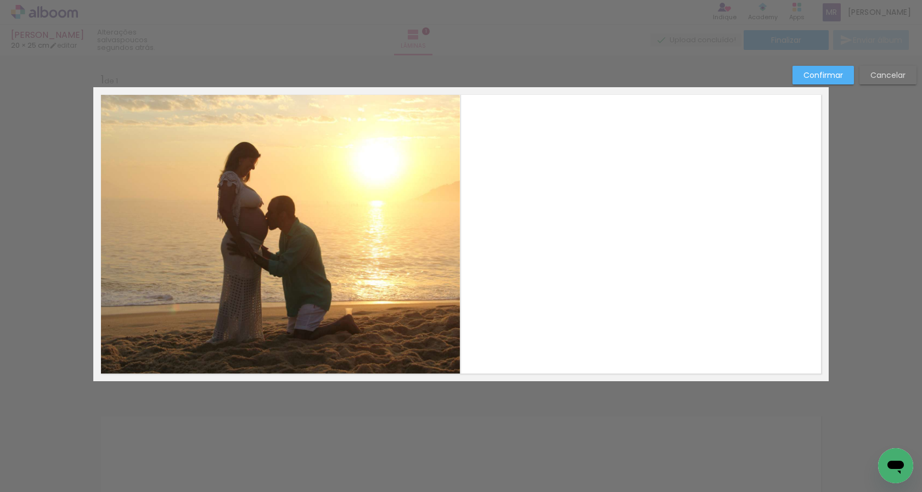
click at [462, 434] on div "Confirmar Cancelar" at bounding box center [461, 390] width 922 height 670
click at [511, 321] on quentale-layouter at bounding box center [461, 234] width 736 height 294
click at [837, 66] on paper-button "Confirmar" at bounding box center [823, 75] width 61 height 19
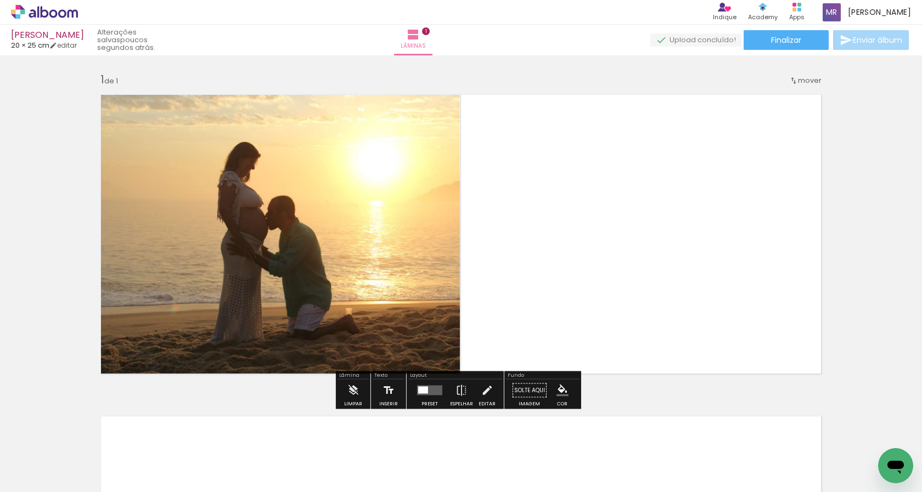
click at [390, 384] on iron-icon at bounding box center [389, 391] width 12 height 22
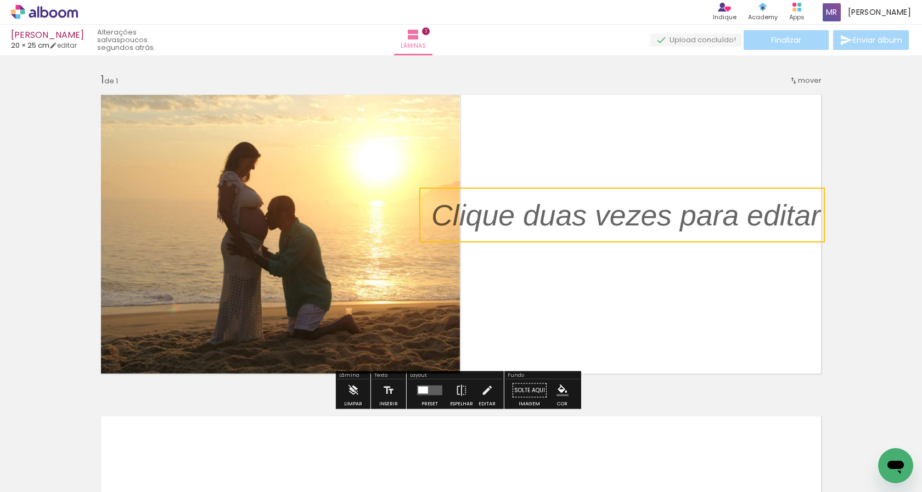
drag, startPoint x: 562, startPoint y: 226, endPoint x: 768, endPoint y: 223, distance: 205.9
click at [768, 223] on quentale-selection at bounding box center [622, 215] width 406 height 55
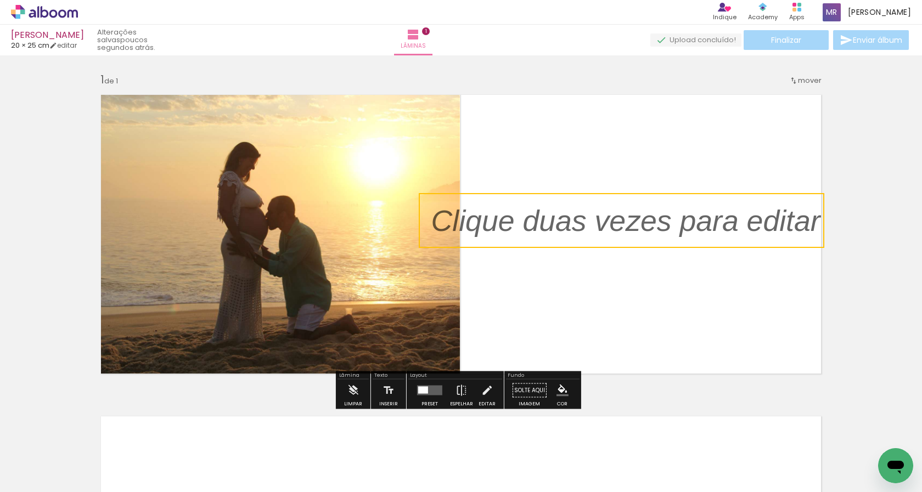
drag, startPoint x: 605, startPoint y: 223, endPoint x: 655, endPoint y: 228, distance: 50.3
click at [655, 228] on quentale-selection at bounding box center [622, 220] width 406 height 55
click at [636, 223] on quentale-selection at bounding box center [622, 220] width 406 height 55
type input "Sans Serif"
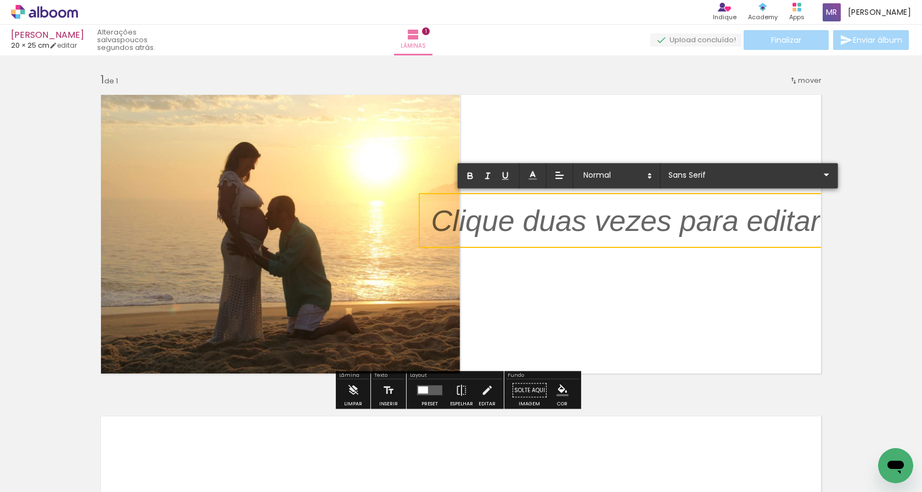
click at [636, 223] on p at bounding box center [626, 227] width 389 height 42
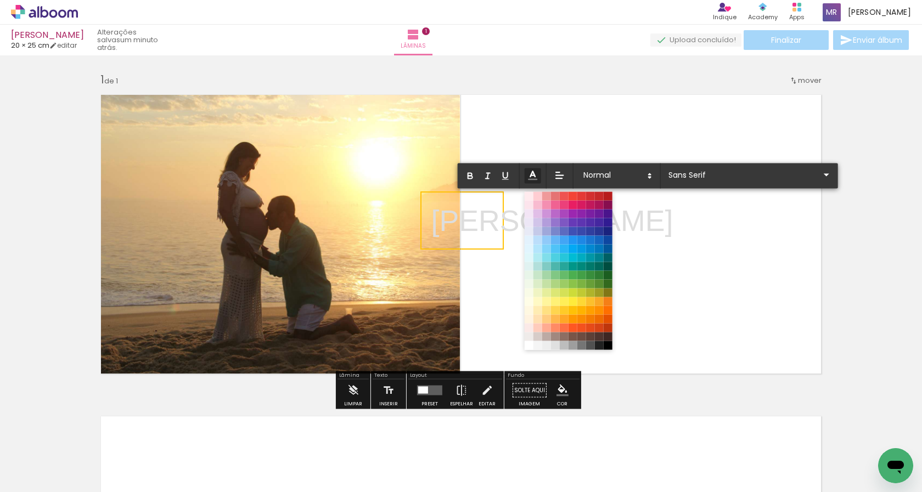
click at [531, 176] on line at bounding box center [532, 176] width 3 height 0
click at [559, 265] on span at bounding box center [564, 266] width 12 height 12
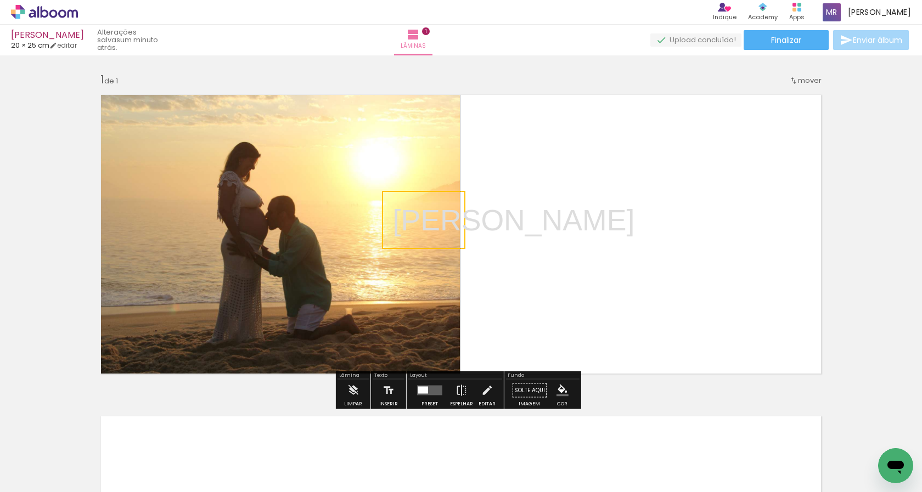
drag, startPoint x: 498, startPoint y: 224, endPoint x: 460, endPoint y: 223, distance: 38.4
click at [460, 223] on quentale-selection at bounding box center [423, 220] width 83 height 58
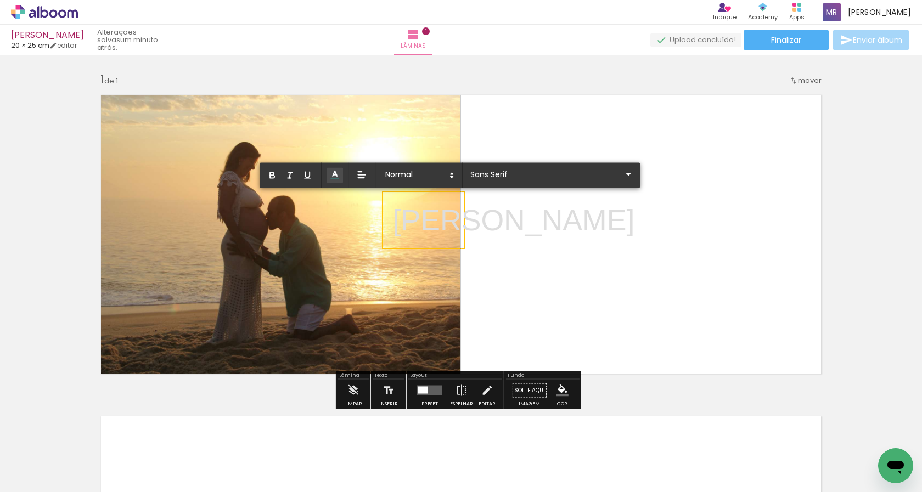
click at [439, 219] on p "Isaac ﻿" at bounding box center [514, 220] width 242 height 42
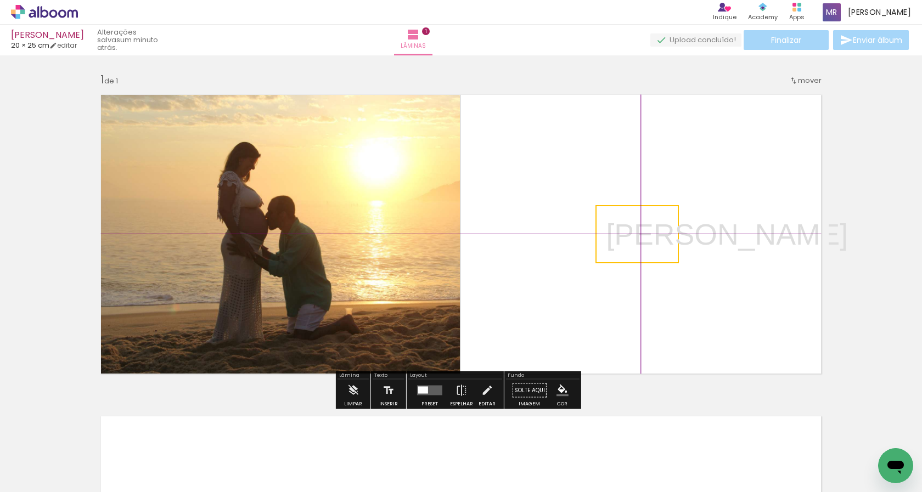
drag, startPoint x: 464, startPoint y: 233, endPoint x: 664, endPoint y: 236, distance: 199.9
click at [664, 236] on div "Inserir lâmina 1 de 1" at bounding box center [461, 381] width 922 height 644
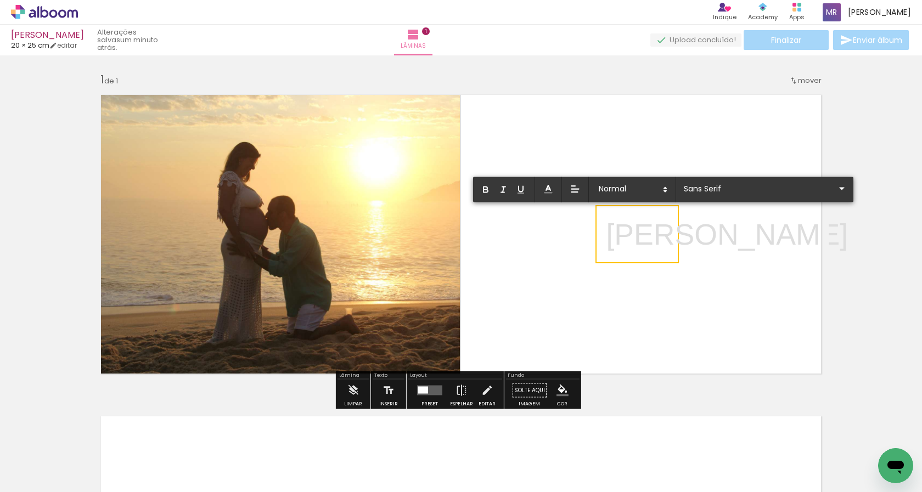
drag, startPoint x: 606, startPoint y: 236, endPoint x: 670, endPoint y: 240, distance: 64.3
click at [670, 240] on p "[PERSON_NAME]" at bounding box center [727, 235] width 242 height 42
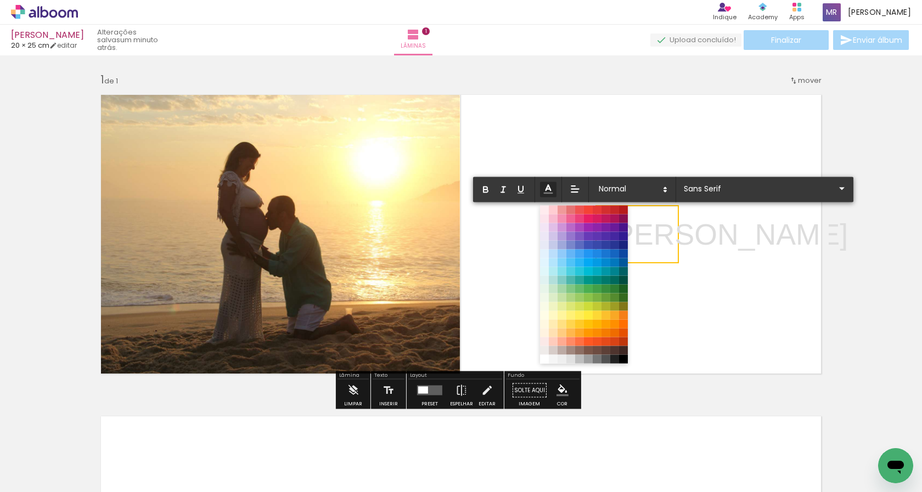
click at [550, 183] on icon at bounding box center [548, 189] width 12 height 12
click at [579, 284] on span at bounding box center [580, 280] width 12 height 12
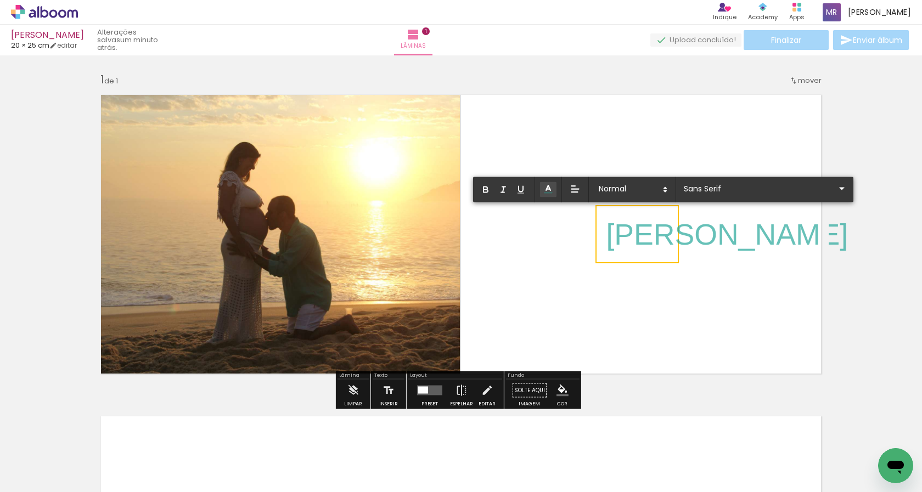
click at [688, 289] on quentale-layouter at bounding box center [461, 234] width 736 height 294
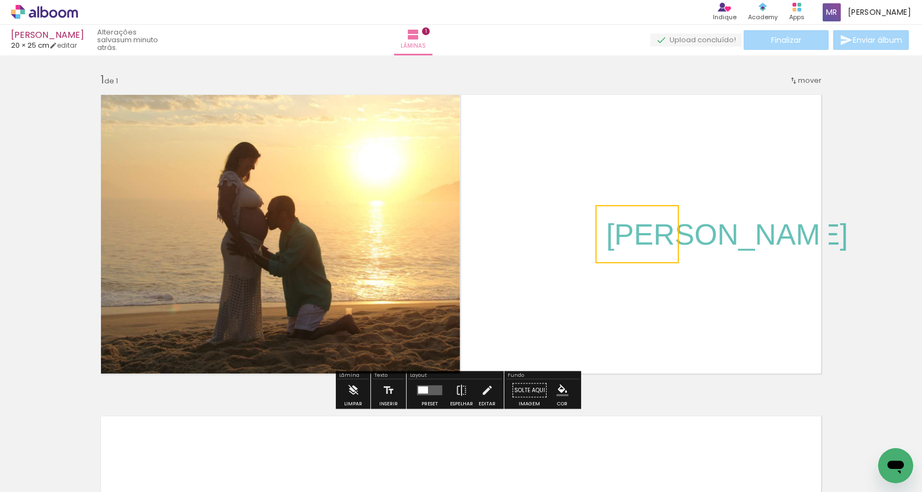
click at [652, 250] on quentale-selection at bounding box center [637, 234] width 83 height 58
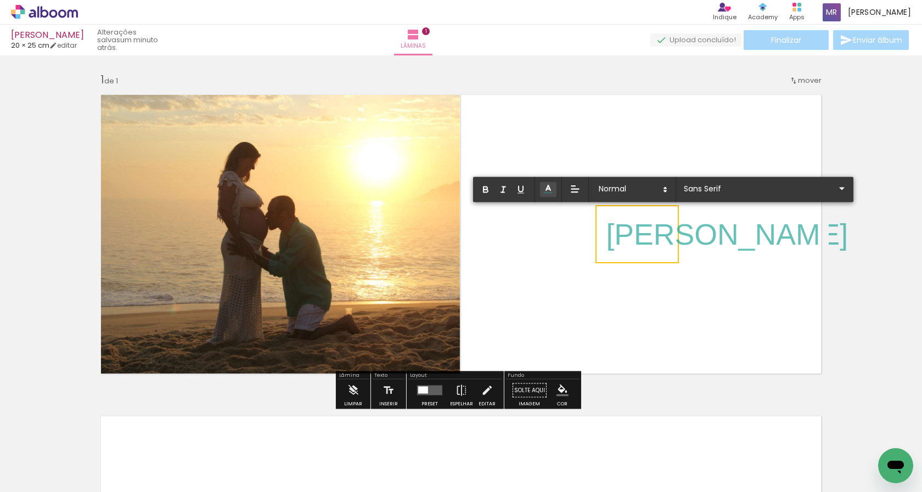
click at [652, 250] on span "[PERSON_NAME]" at bounding box center [727, 234] width 242 height 33
click at [477, 389] on paper-button "Editar" at bounding box center [487, 394] width 23 height 28
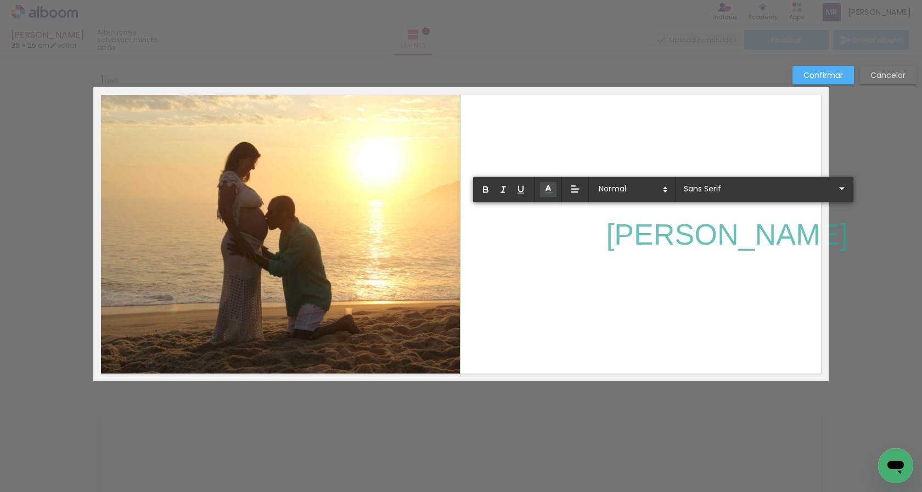
click at [629, 254] on p "[PERSON_NAME]" at bounding box center [727, 235] width 242 height 42
click at [672, 306] on quentale-layouter at bounding box center [461, 234] width 736 height 294
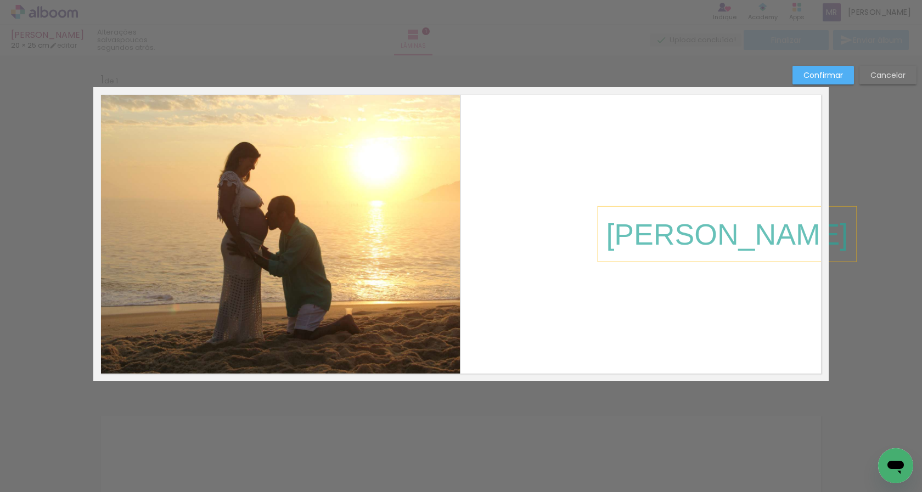
click at [633, 228] on span "[PERSON_NAME]" at bounding box center [727, 234] width 242 height 33
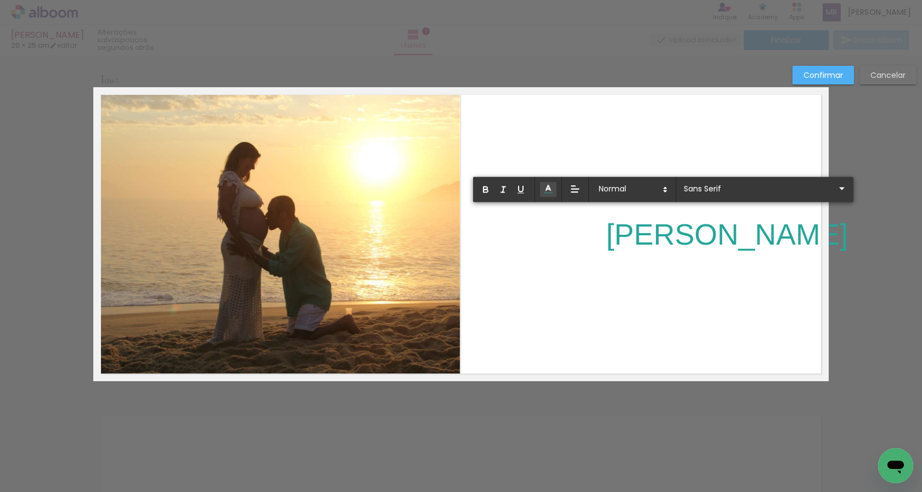
click at [645, 249] on span "[PERSON_NAME]" at bounding box center [727, 234] width 242 height 33
click at [665, 273] on quentale-layouter at bounding box center [461, 234] width 736 height 294
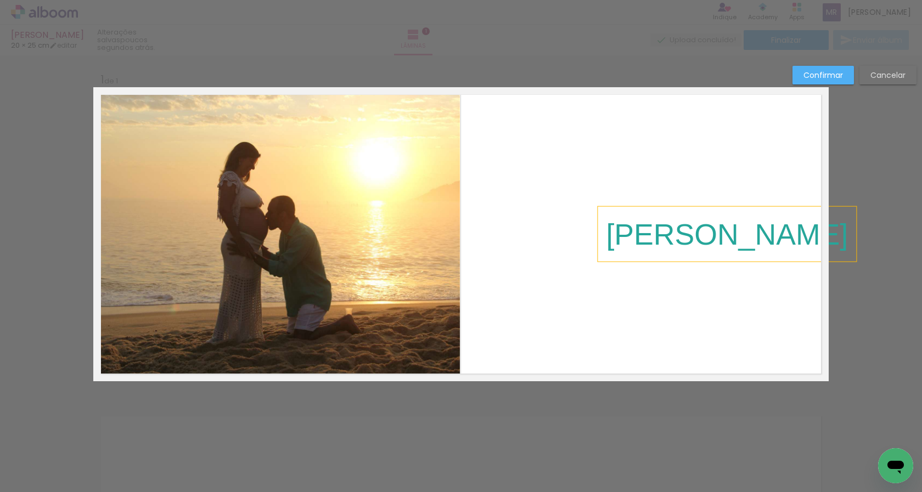
click at [666, 223] on span "[PERSON_NAME]" at bounding box center [727, 234] width 242 height 33
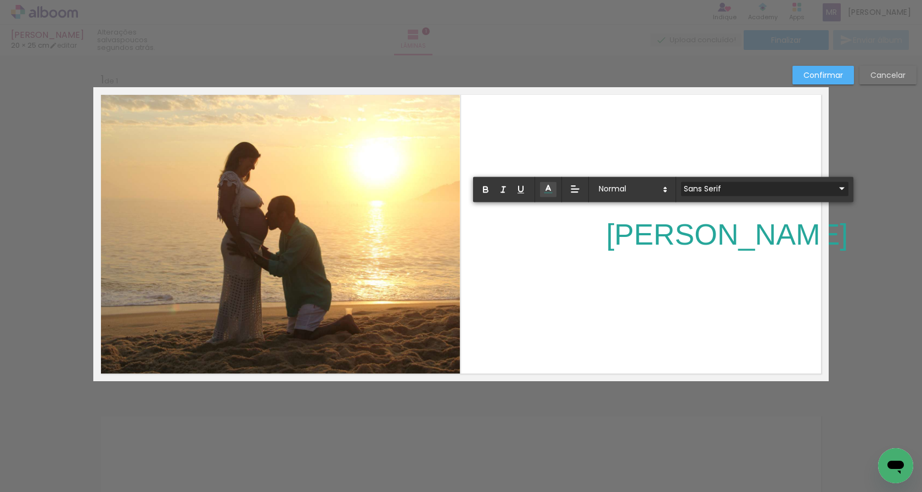
click at [836, 188] on iron-icon at bounding box center [842, 188] width 13 height 13
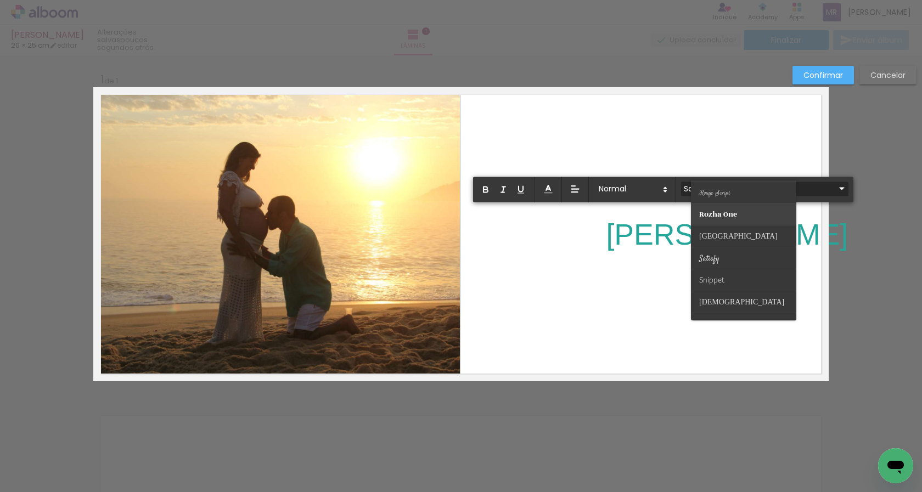
scroll to position [430, 0]
click at [723, 260] on paper-item at bounding box center [743, 266] width 105 height 22
type input "Snippet"
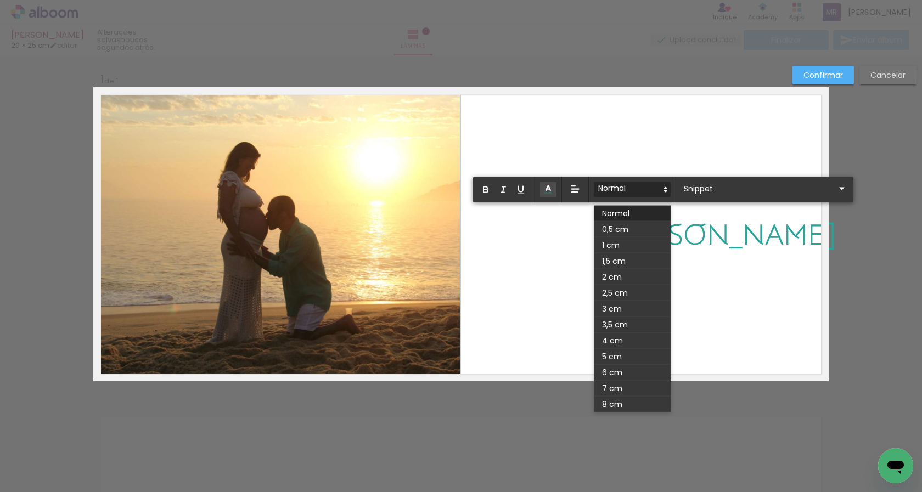
click at [667, 182] on span at bounding box center [632, 189] width 77 height 15
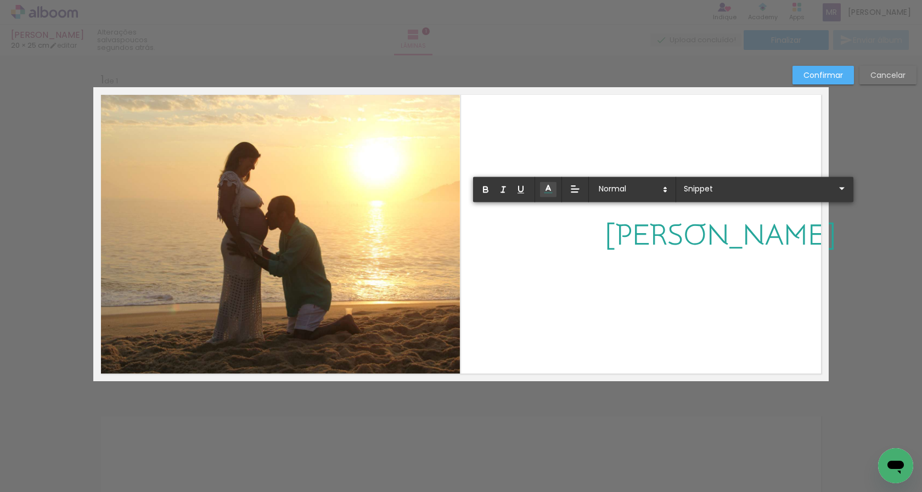
click at [691, 258] on quentale-layouter at bounding box center [461, 234] width 736 height 294
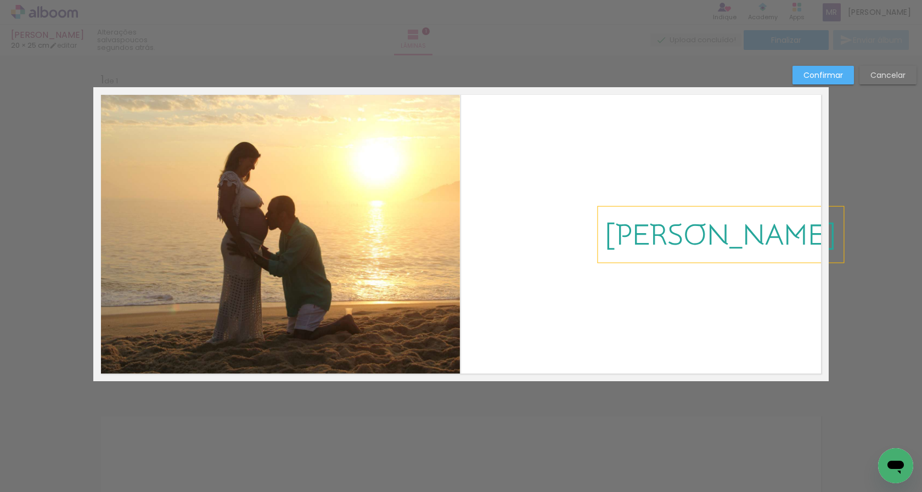
click at [648, 251] on span "[PERSON_NAME]" at bounding box center [720, 236] width 229 height 34
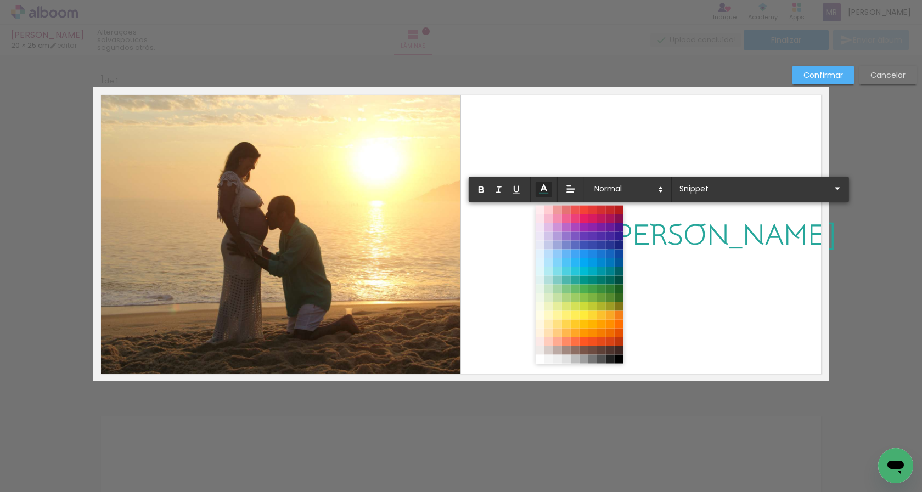
click at [542, 189] on line at bounding box center [543, 189] width 3 height 0
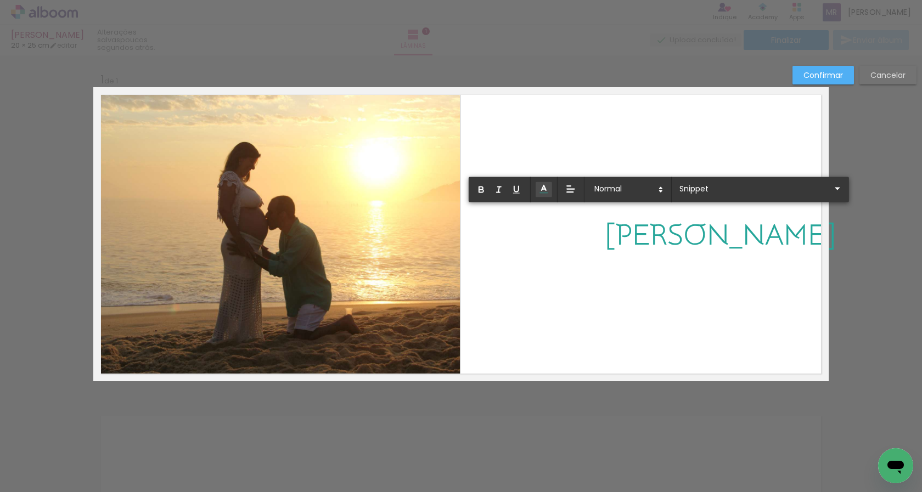
click at [664, 288] on quentale-layouter at bounding box center [461, 234] width 736 height 294
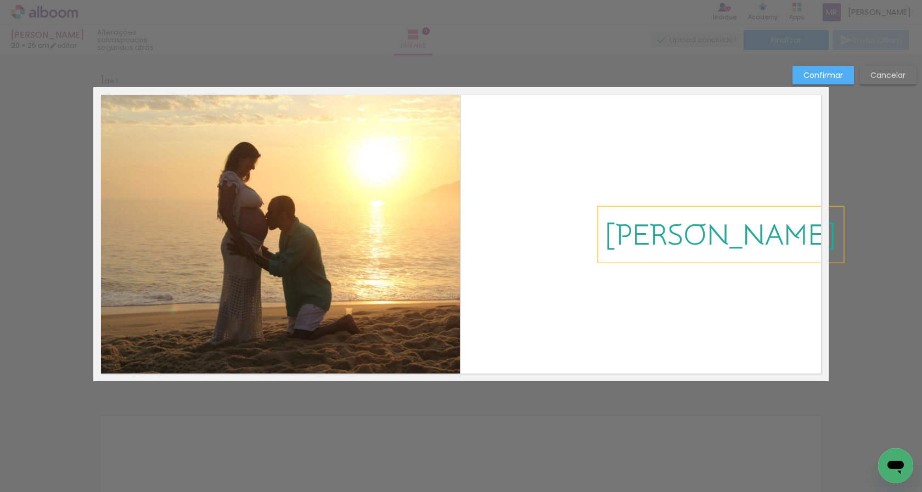
click at [668, 261] on div "[PERSON_NAME]" at bounding box center [721, 235] width 246 height 56
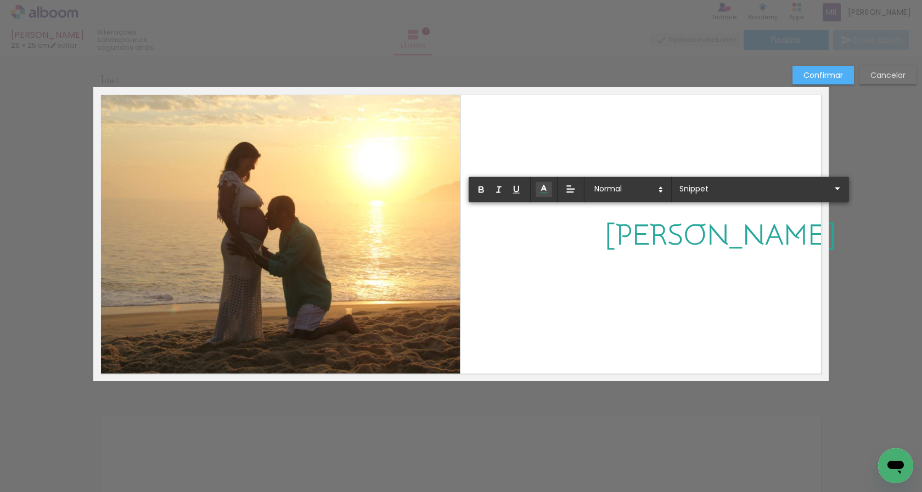
click at [668, 261] on quentale-layouter at bounding box center [461, 234] width 736 height 294
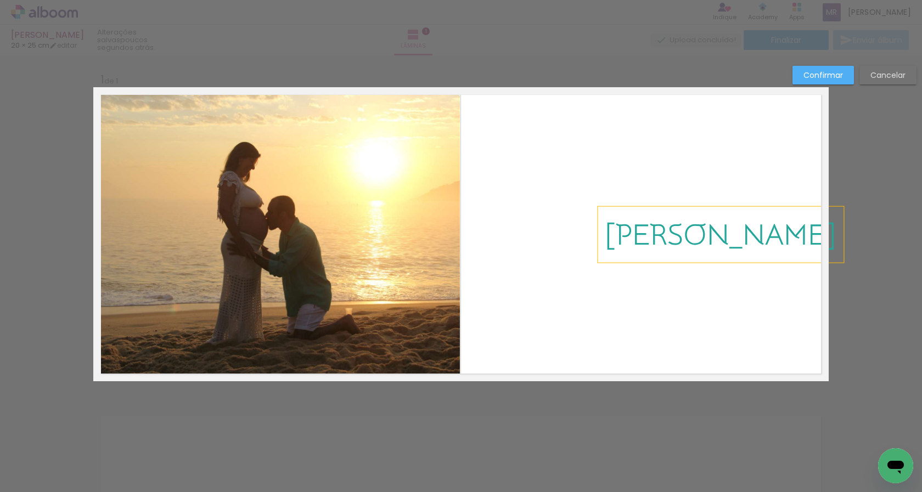
click at [668, 261] on div "[PERSON_NAME]" at bounding box center [721, 235] width 246 height 56
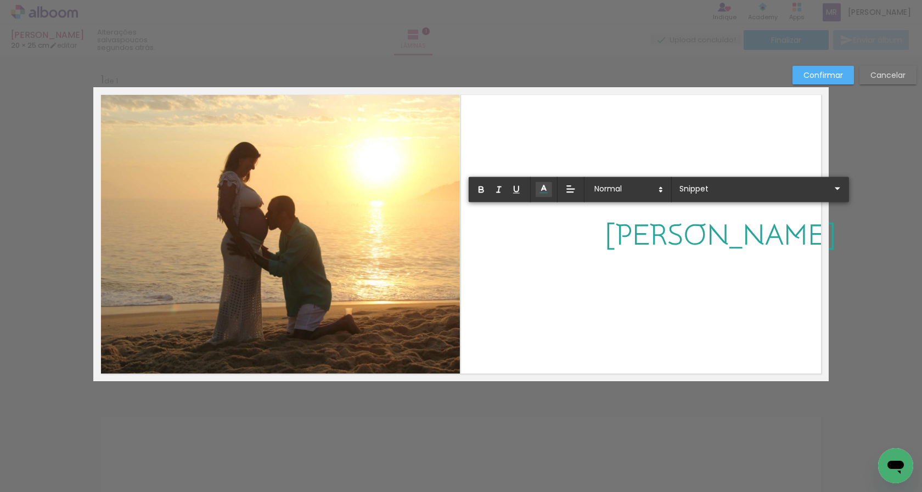
click at [662, 253] on p "[PERSON_NAME]" at bounding box center [720, 235] width 229 height 43
click at [644, 244] on span "[PERSON_NAME]" at bounding box center [720, 236] width 229 height 34
click at [669, 271] on quentale-layouter at bounding box center [461, 234] width 736 height 294
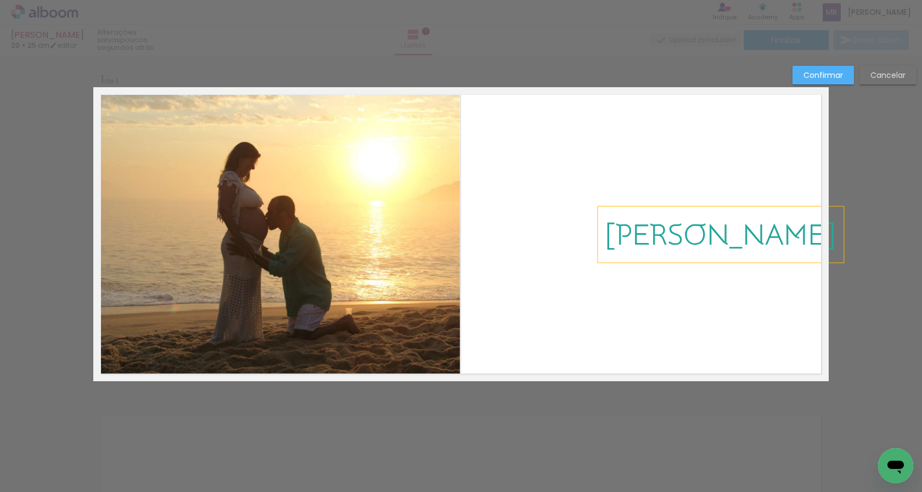
click at [665, 256] on div "[PERSON_NAME]" at bounding box center [721, 235] width 246 height 56
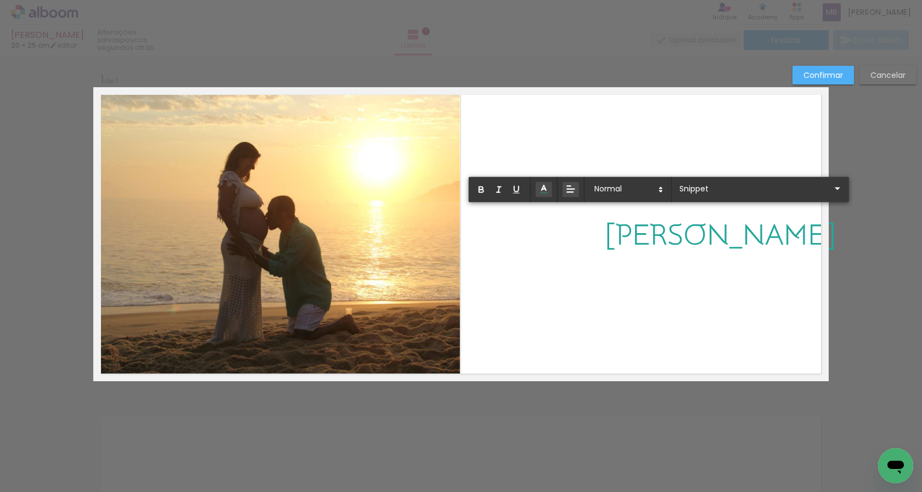
click at [567, 191] on icon at bounding box center [570, 189] width 11 height 11
click at [570, 228] on icon at bounding box center [571, 230] width 10 height 10
click at [618, 257] on quentale-layouter at bounding box center [461, 234] width 736 height 294
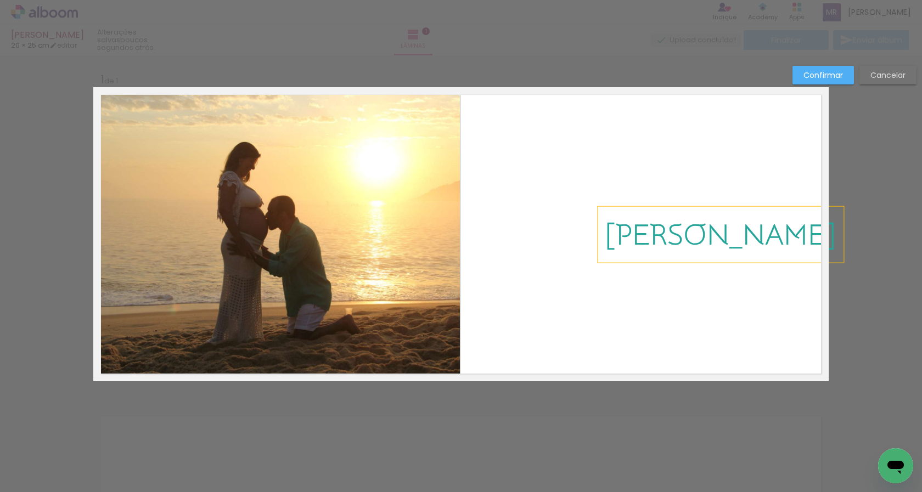
click at [627, 256] on div "[PERSON_NAME]" at bounding box center [721, 235] width 246 height 56
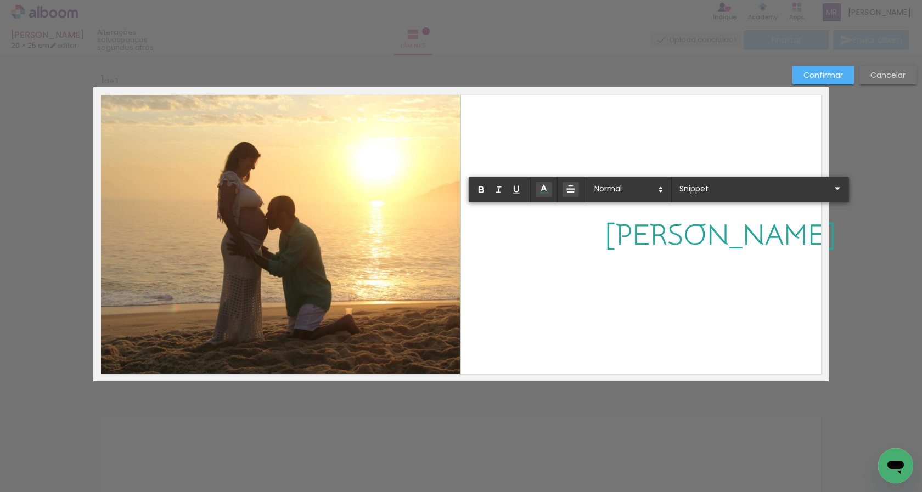
click at [627, 256] on quentale-layouter at bounding box center [461, 234] width 736 height 294
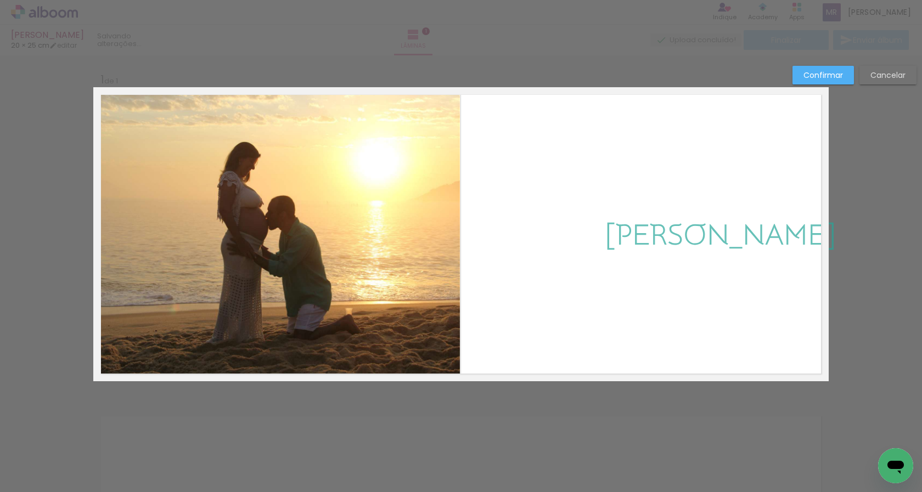
click at [0, 0] on slot "Confirmar" at bounding box center [0, 0] width 0 height 0
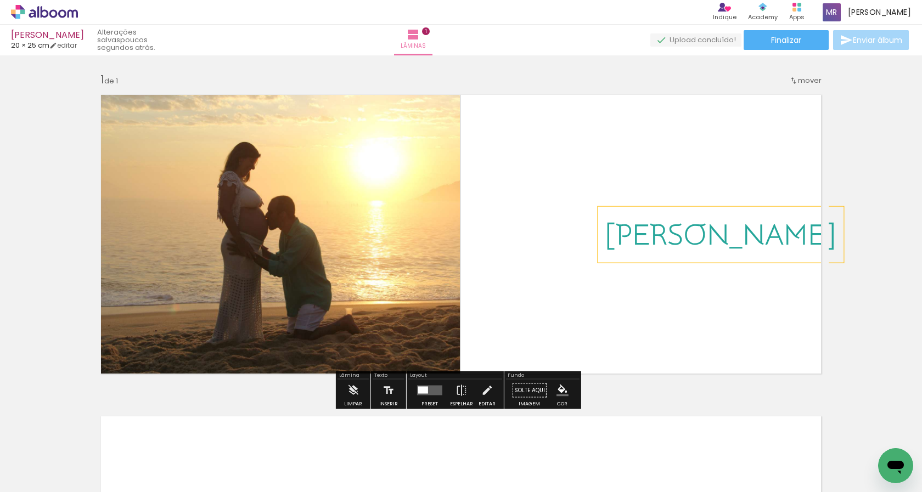
click at [645, 237] on span "[PERSON_NAME]" at bounding box center [720, 236] width 229 height 34
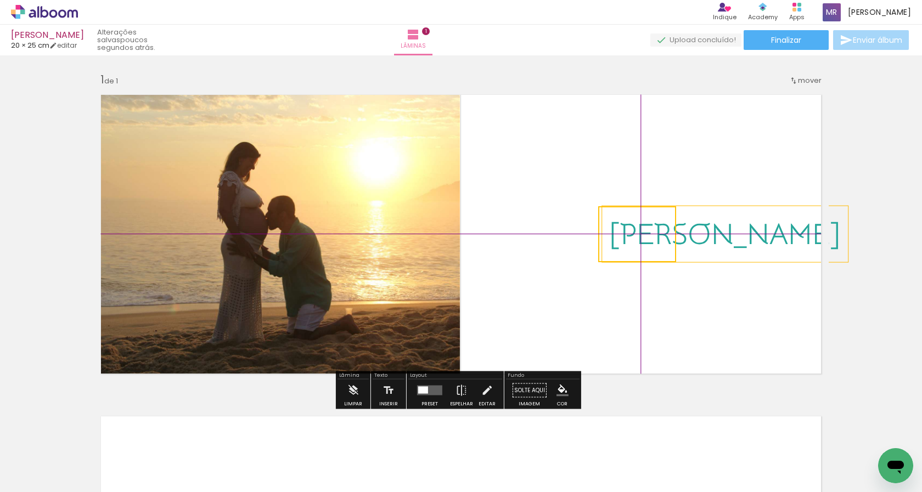
drag, startPoint x: 671, startPoint y: 210, endPoint x: 677, endPoint y: 203, distance: 9.3
click at [677, 203] on div "Inserir lâmina 1 de 1" at bounding box center [461, 381] width 922 height 644
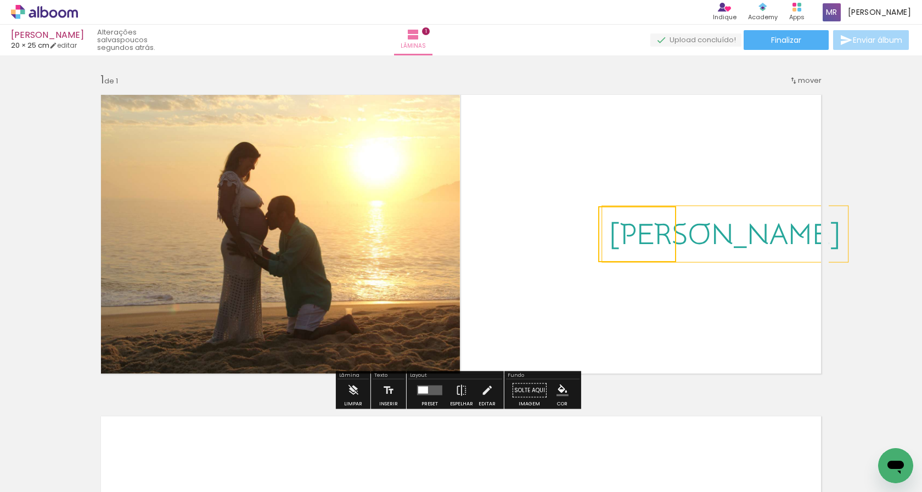
click at [727, 292] on quentale-layouter at bounding box center [461, 234] width 736 height 294
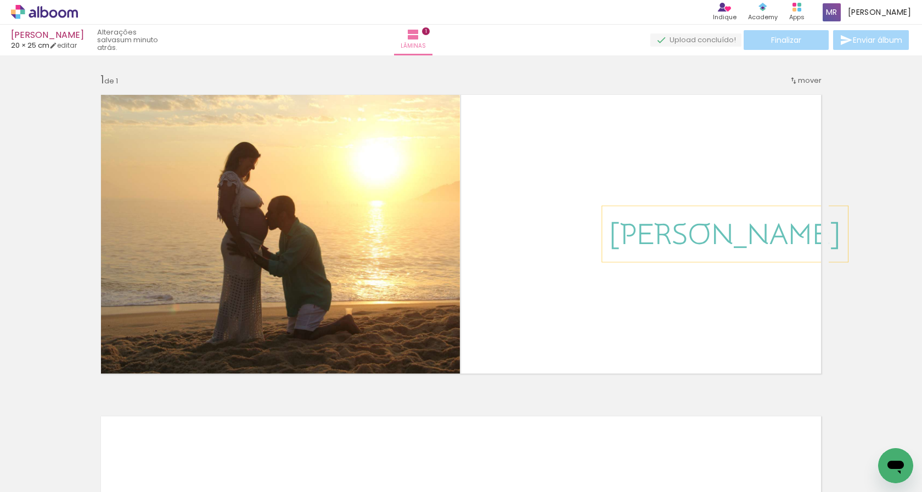
click at [760, 43] on div "Finalizar Enviar álbum" at bounding box center [781, 40] width 261 height 20
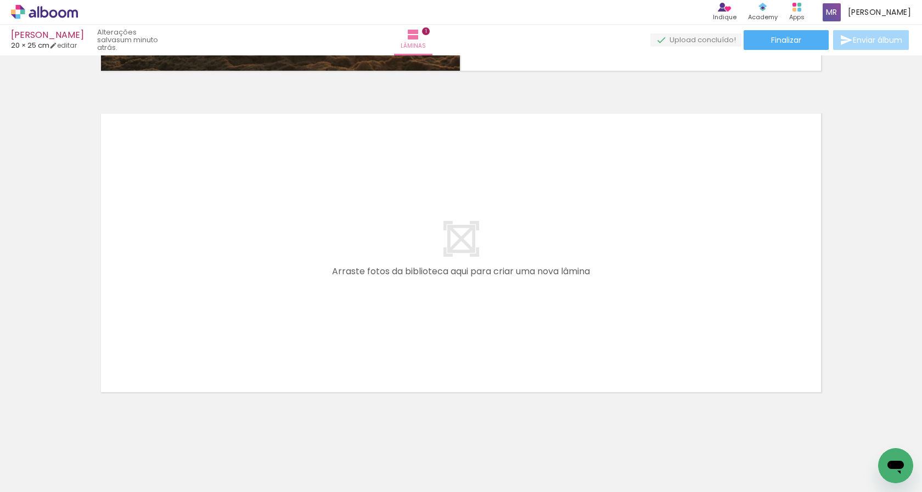
scroll to position [318, 0]
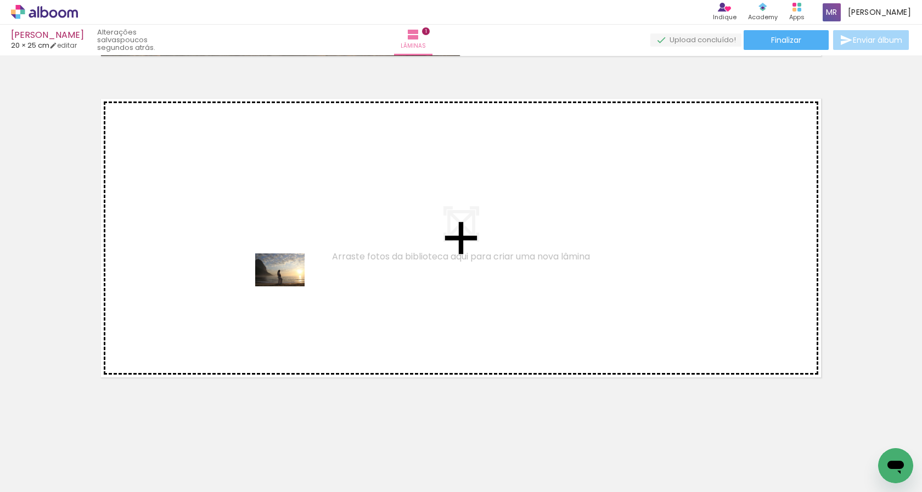
drag, startPoint x: 465, startPoint y: 460, endPoint x: 288, endPoint y: 287, distance: 247.3
click at [288, 287] on quentale-workspace at bounding box center [461, 246] width 922 height 492
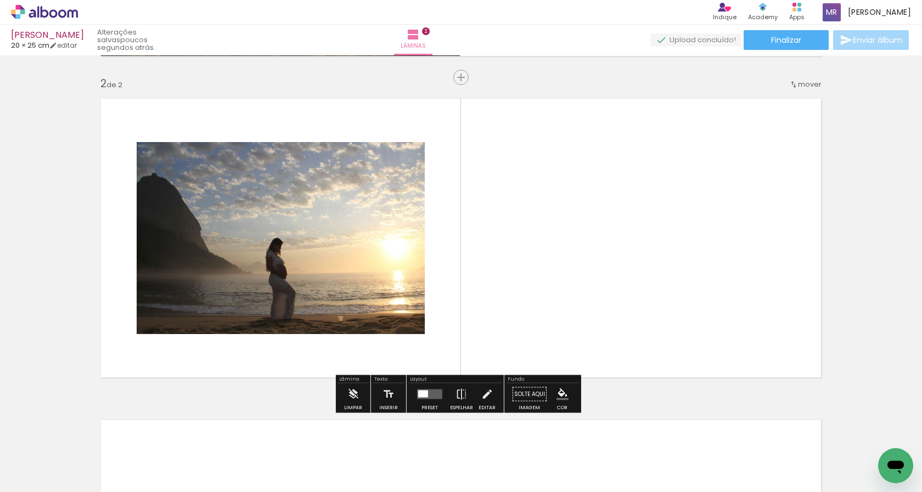
scroll to position [317, 0]
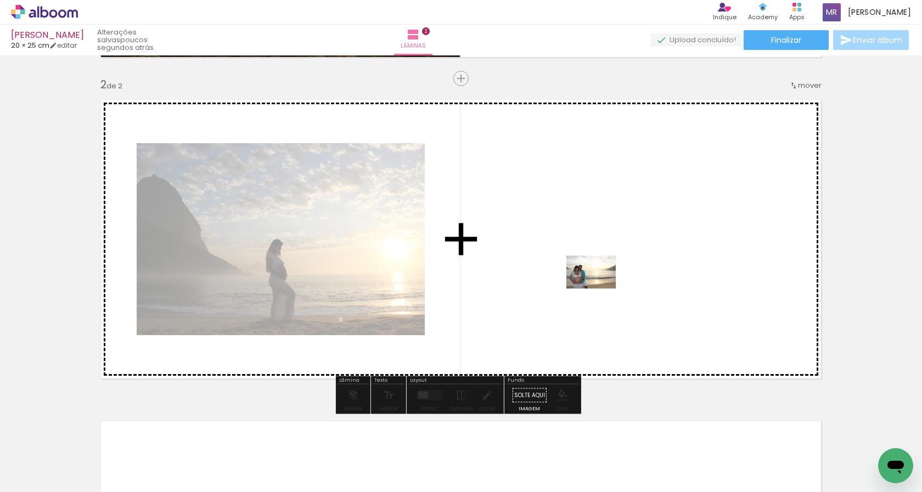
drag, startPoint x: 528, startPoint y: 462, endPoint x: 600, endPoint y: 289, distance: 187.6
click at [600, 289] on quentale-workspace at bounding box center [461, 246] width 922 height 492
